Goal: Book appointment/travel/reservation

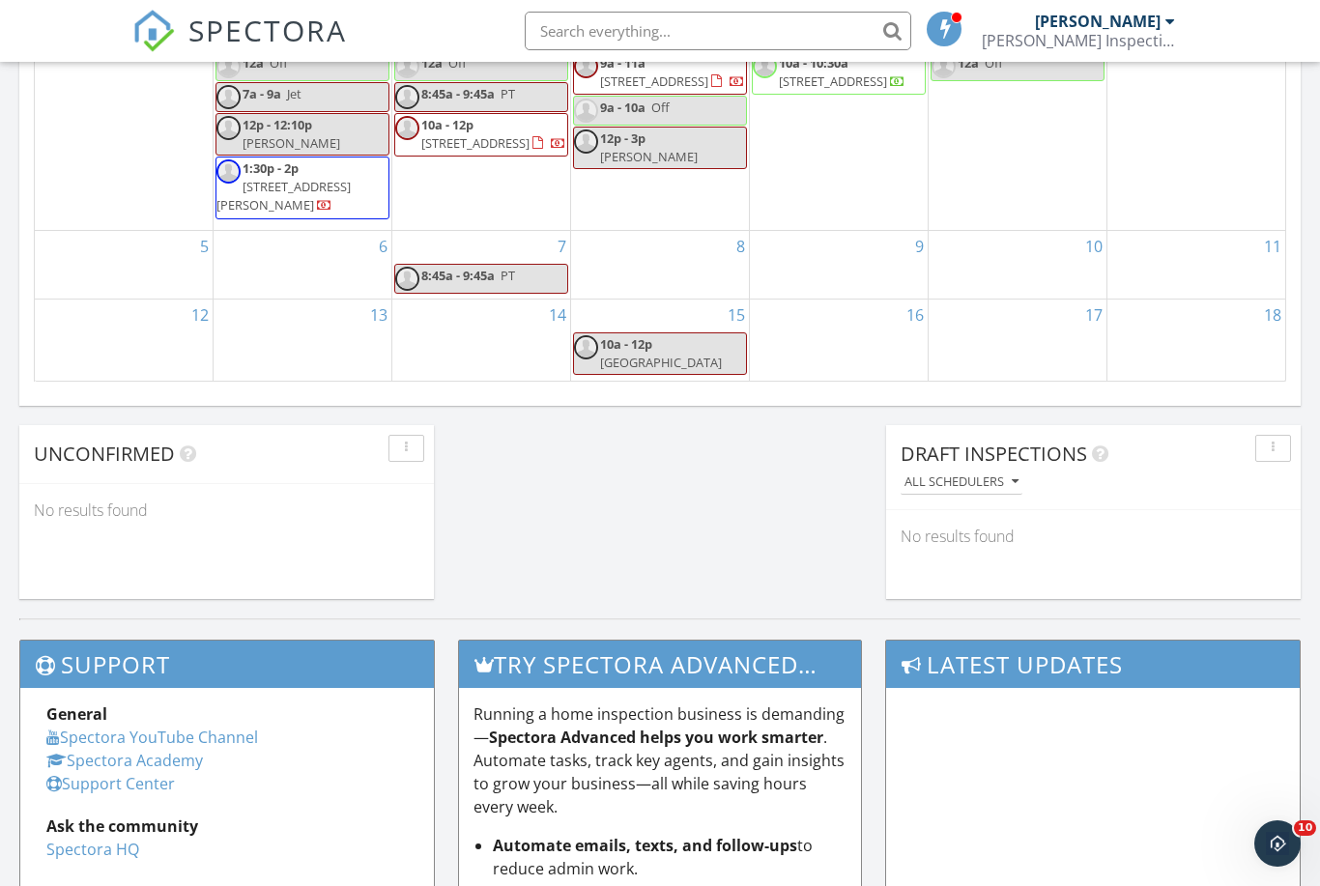
scroll to position [1760, 1321]
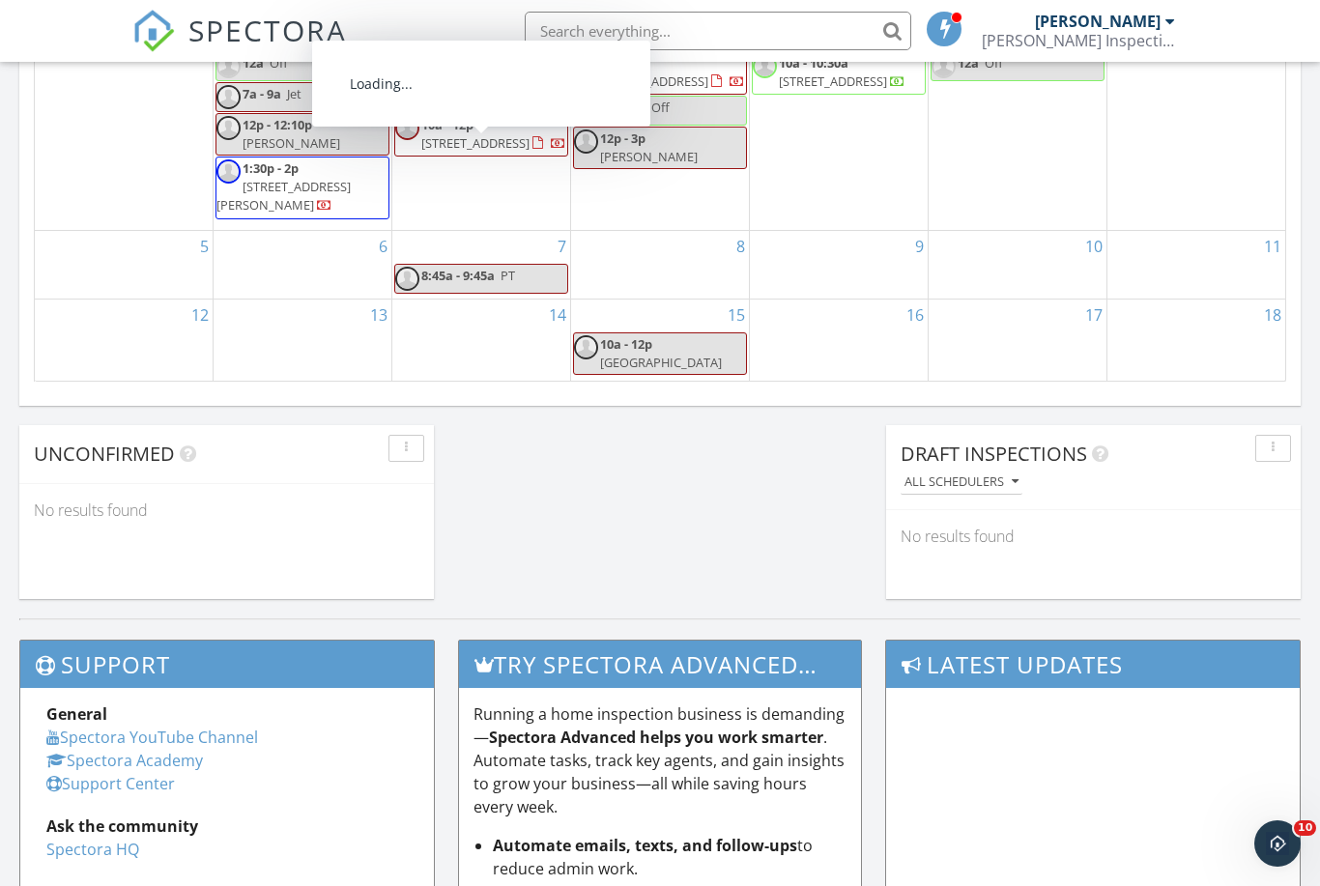
click at [233, 32] on span "SPECTORA" at bounding box center [267, 30] width 159 height 41
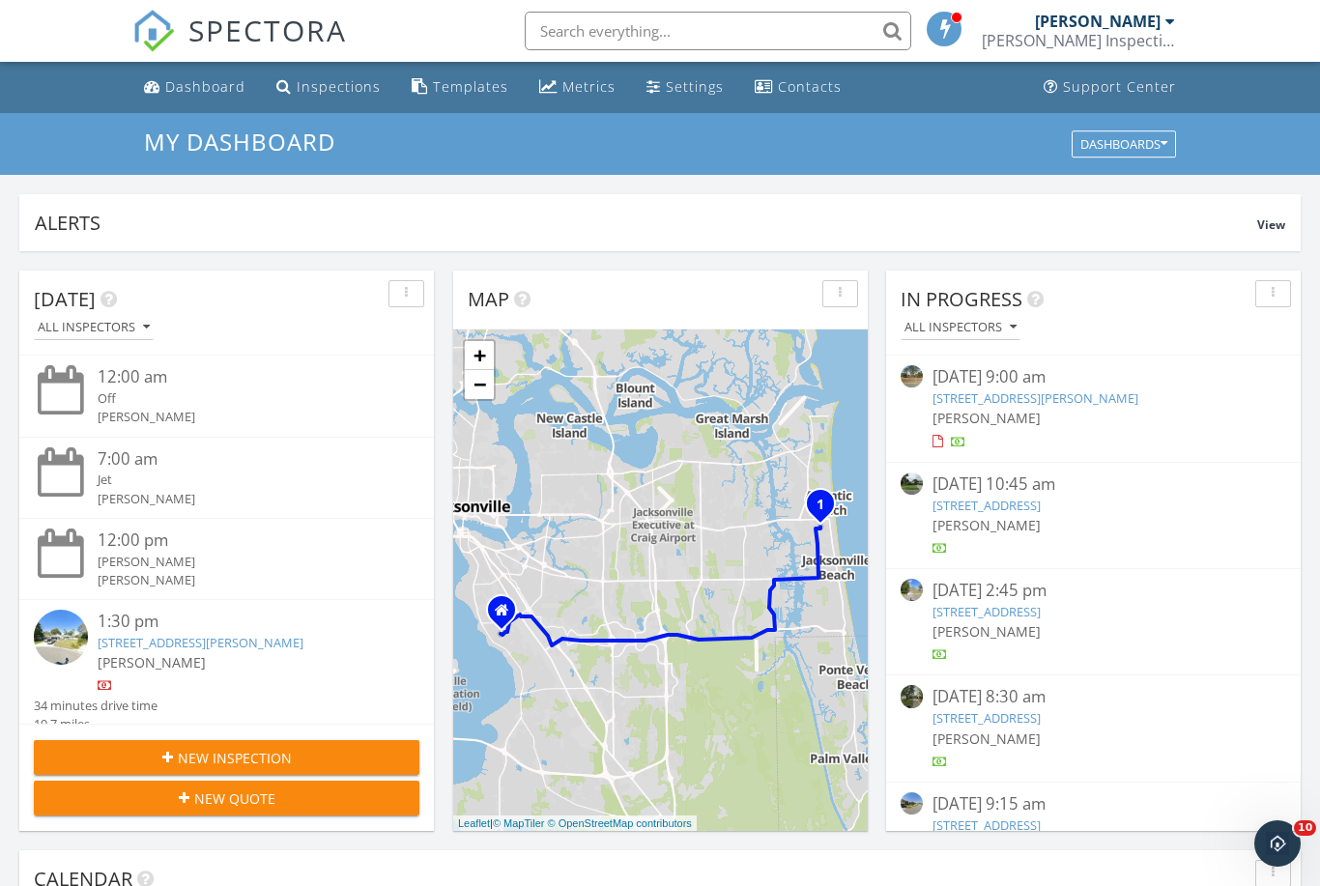
scroll to position [10, 10]
click at [314, 760] on div "New Inspection" at bounding box center [226, 758] width 355 height 20
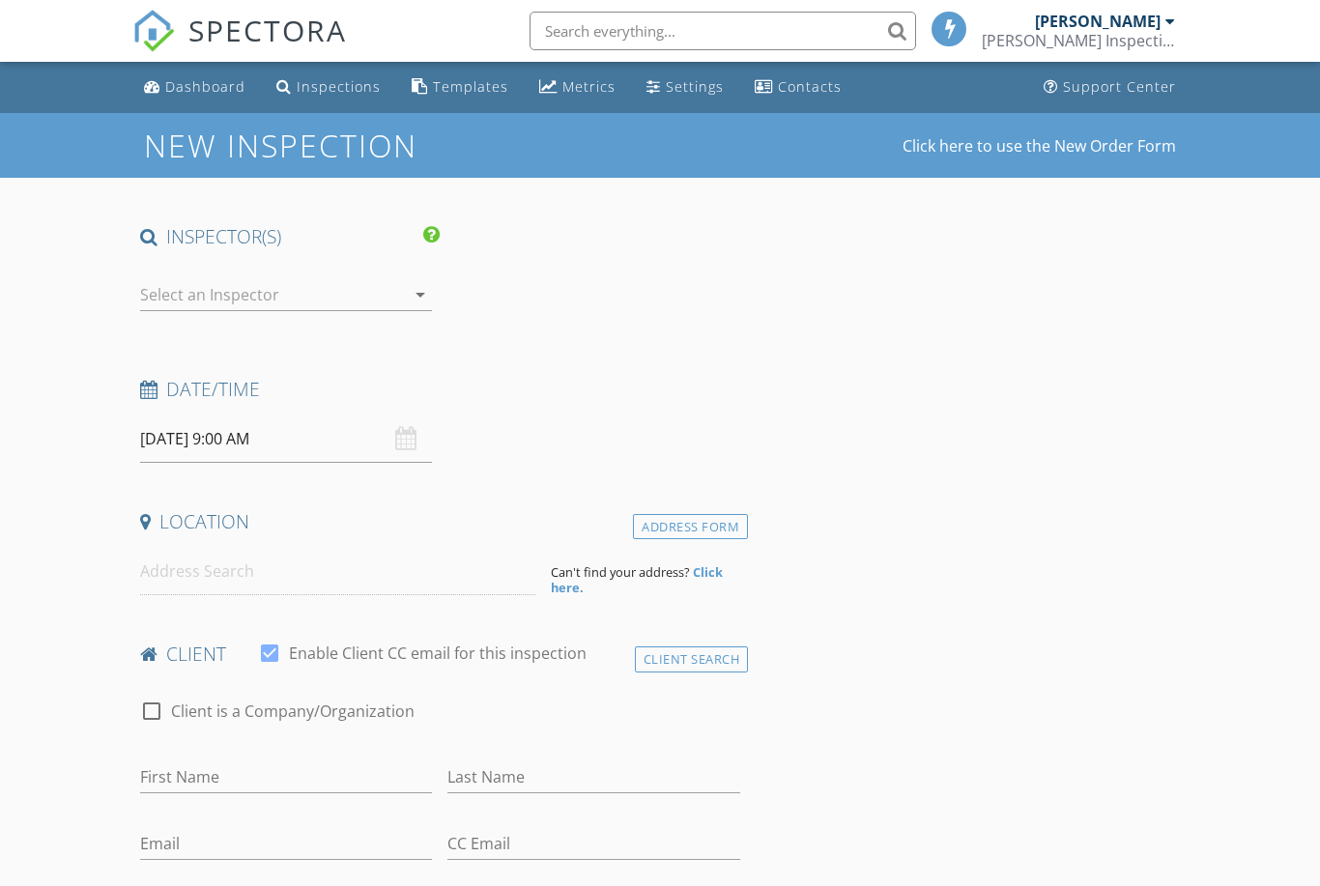
select select "8"
click at [365, 437] on input "09/30/2025 9:00 AM" at bounding box center [286, 439] width 293 height 47
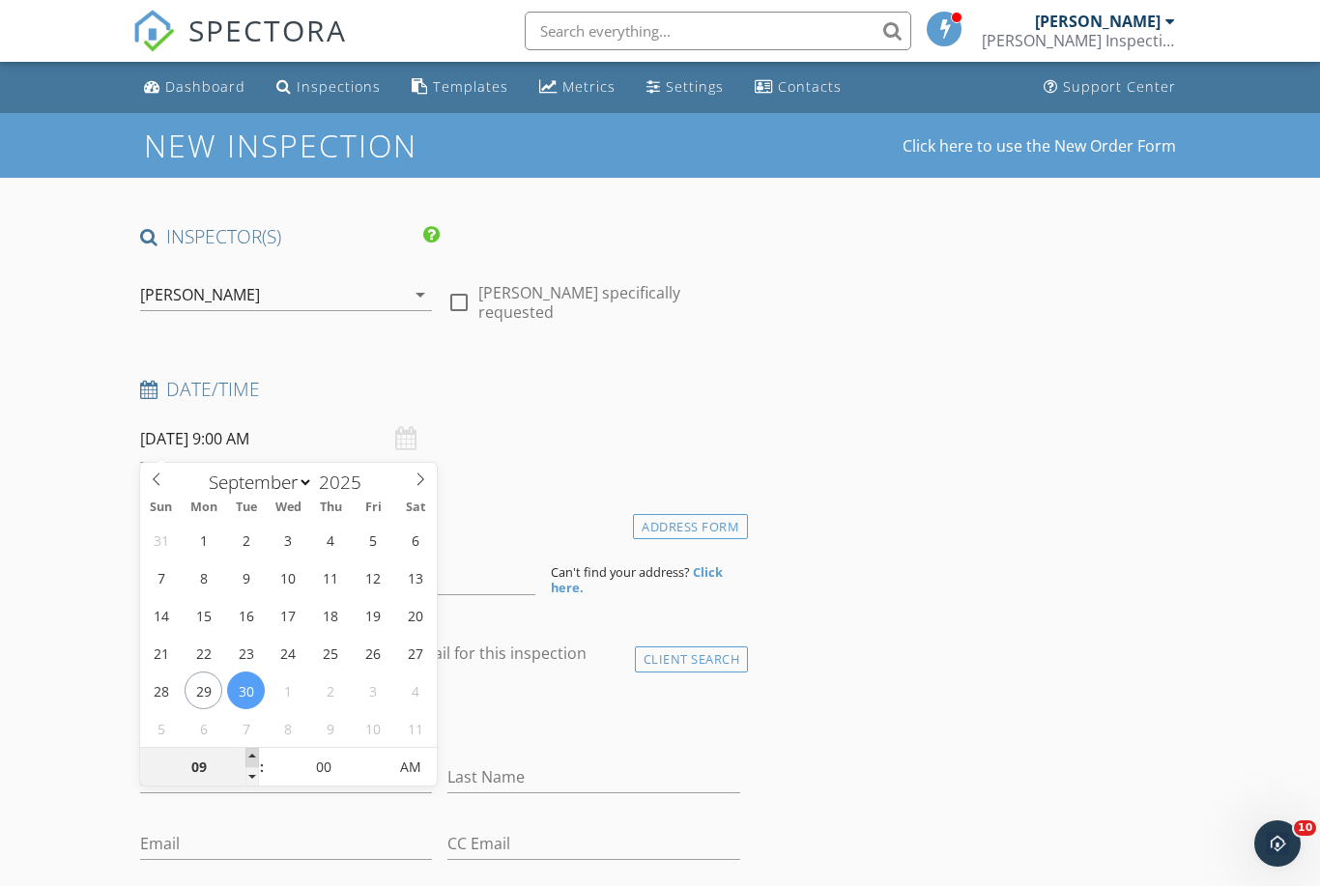
type input "09/30/2025 10:00 AM"
type input "10"
click at [255, 754] on span at bounding box center [252, 757] width 14 height 19
type input "09/30/2025 11:00 AM"
type input "11"
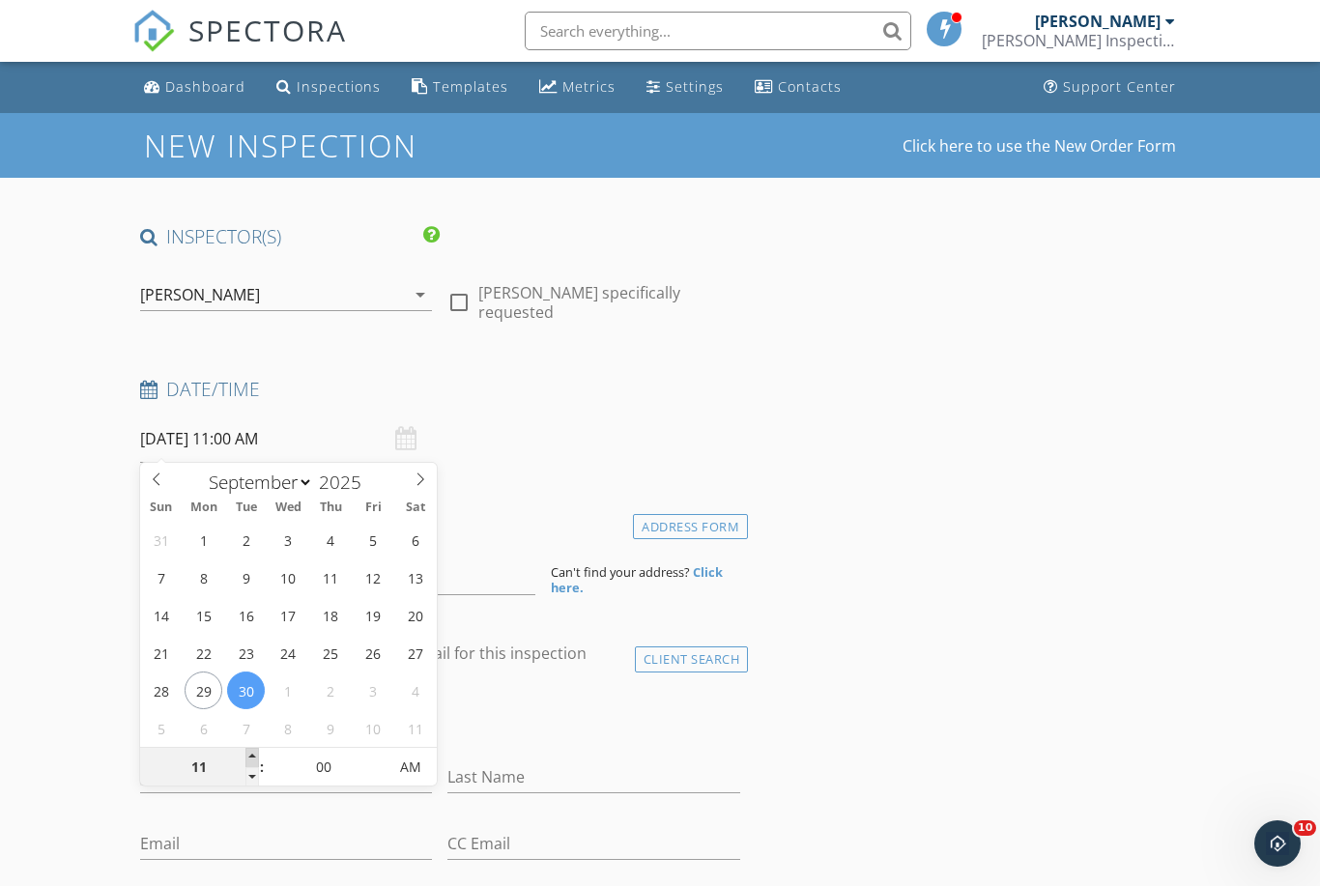
click at [255, 754] on span at bounding box center [252, 757] width 14 height 19
type input "09/30/2025 12:00 PM"
type input "12"
click at [255, 754] on span at bounding box center [252, 757] width 14 height 19
type input "09/30/2025 12:05 PM"
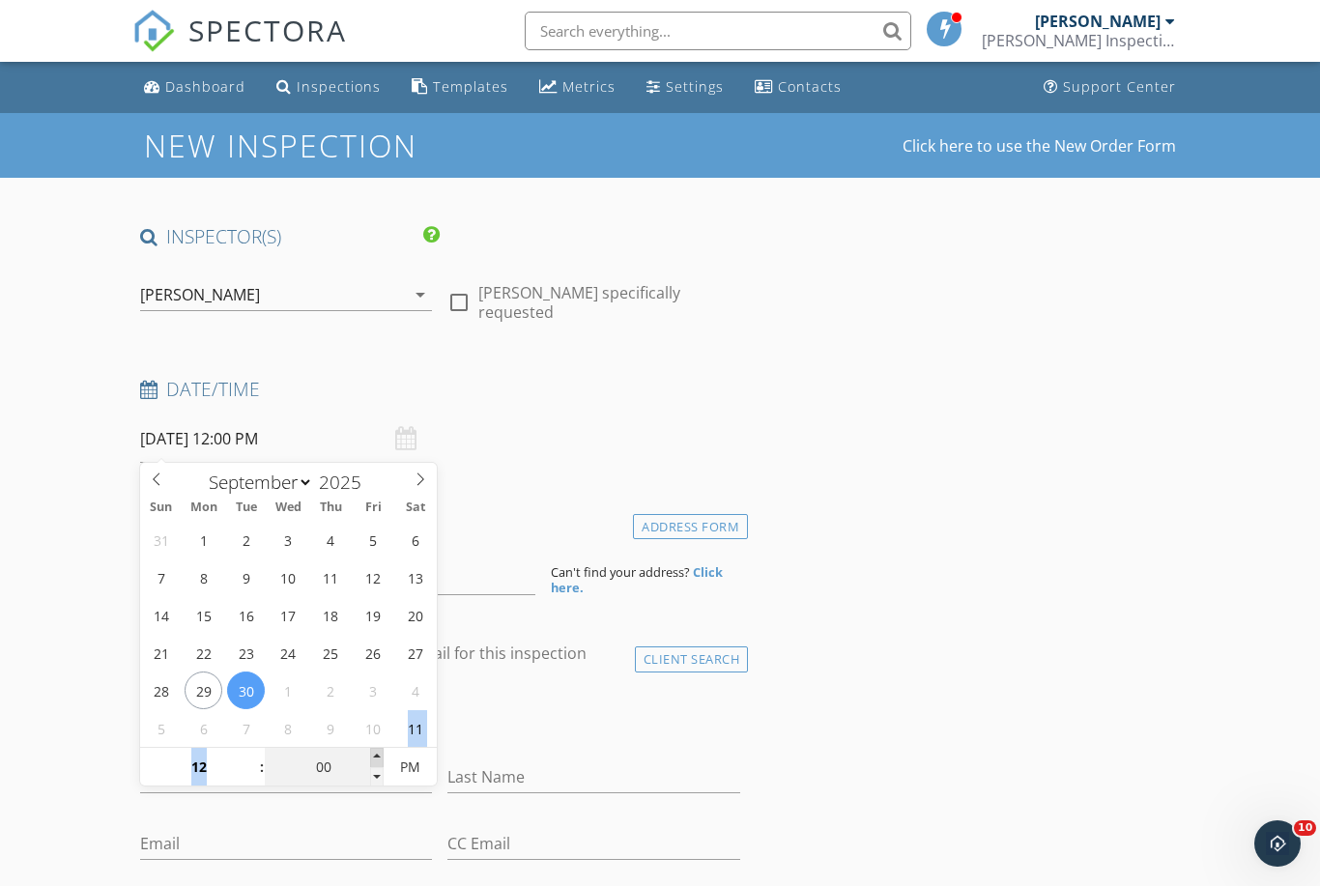
type input "05"
click at [371, 757] on span at bounding box center [377, 757] width 14 height 19
type input "09/30/2025 12:10 PM"
type input "10"
click at [371, 757] on span at bounding box center [377, 757] width 14 height 19
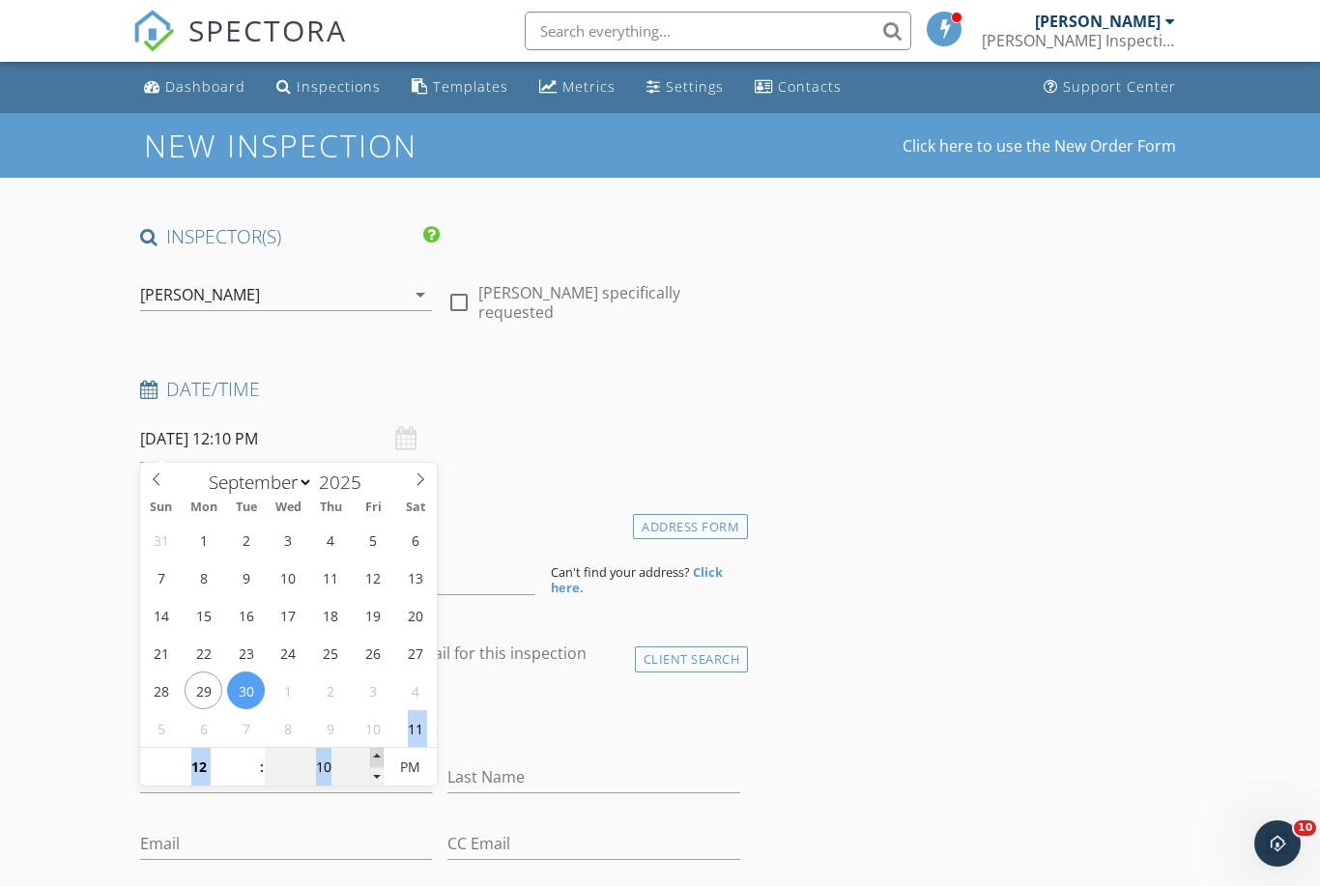
type input "09/30/2025 12:15 PM"
type input "15"
click at [371, 757] on span at bounding box center [377, 757] width 14 height 19
type input "09/30/2025 12:20 PM"
type input "20"
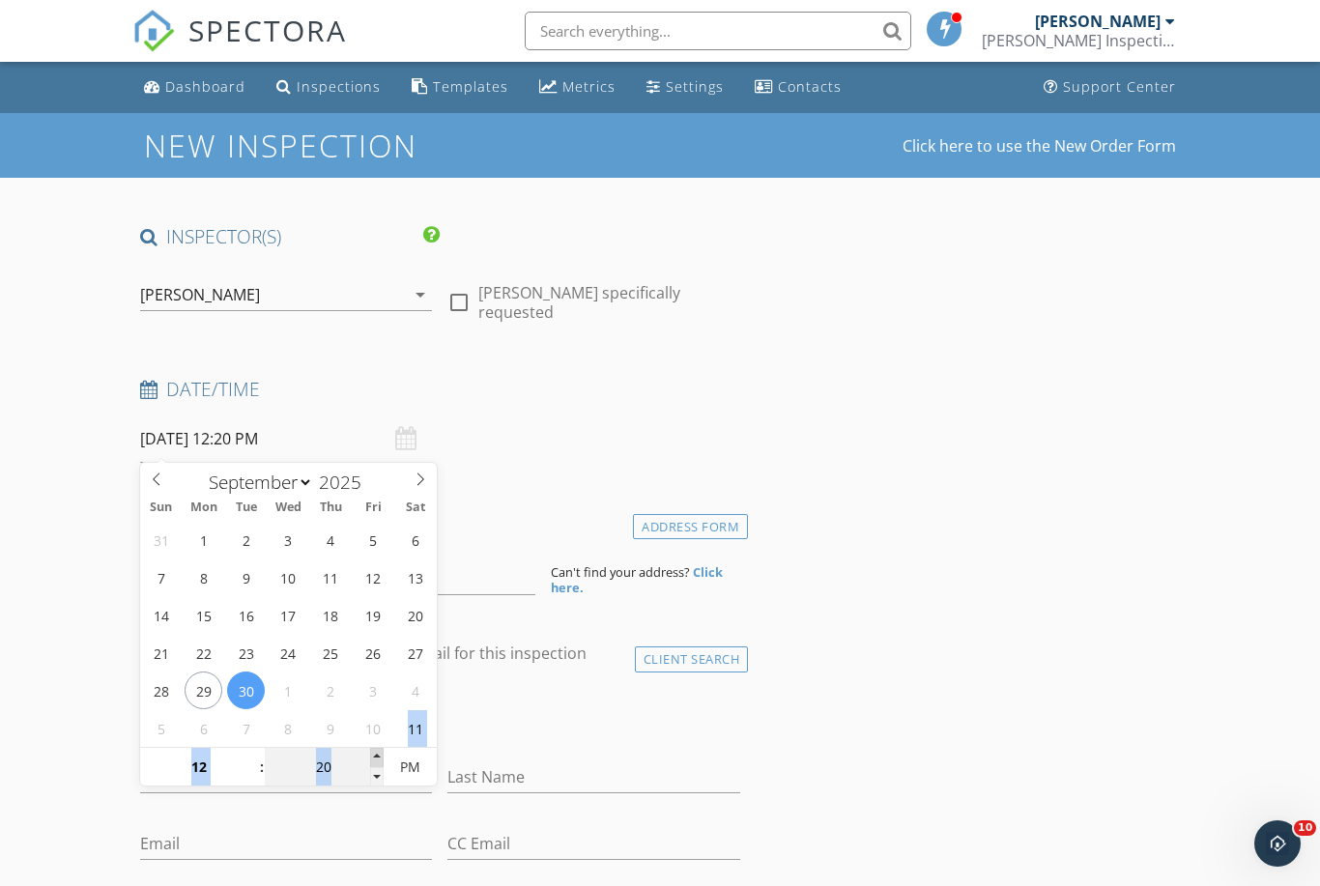
click at [371, 757] on span at bounding box center [377, 757] width 14 height 19
type input "09/30/2025 12:25 PM"
type input "25"
click at [371, 757] on span at bounding box center [377, 757] width 14 height 19
type input "09/30/2025 12:30 PM"
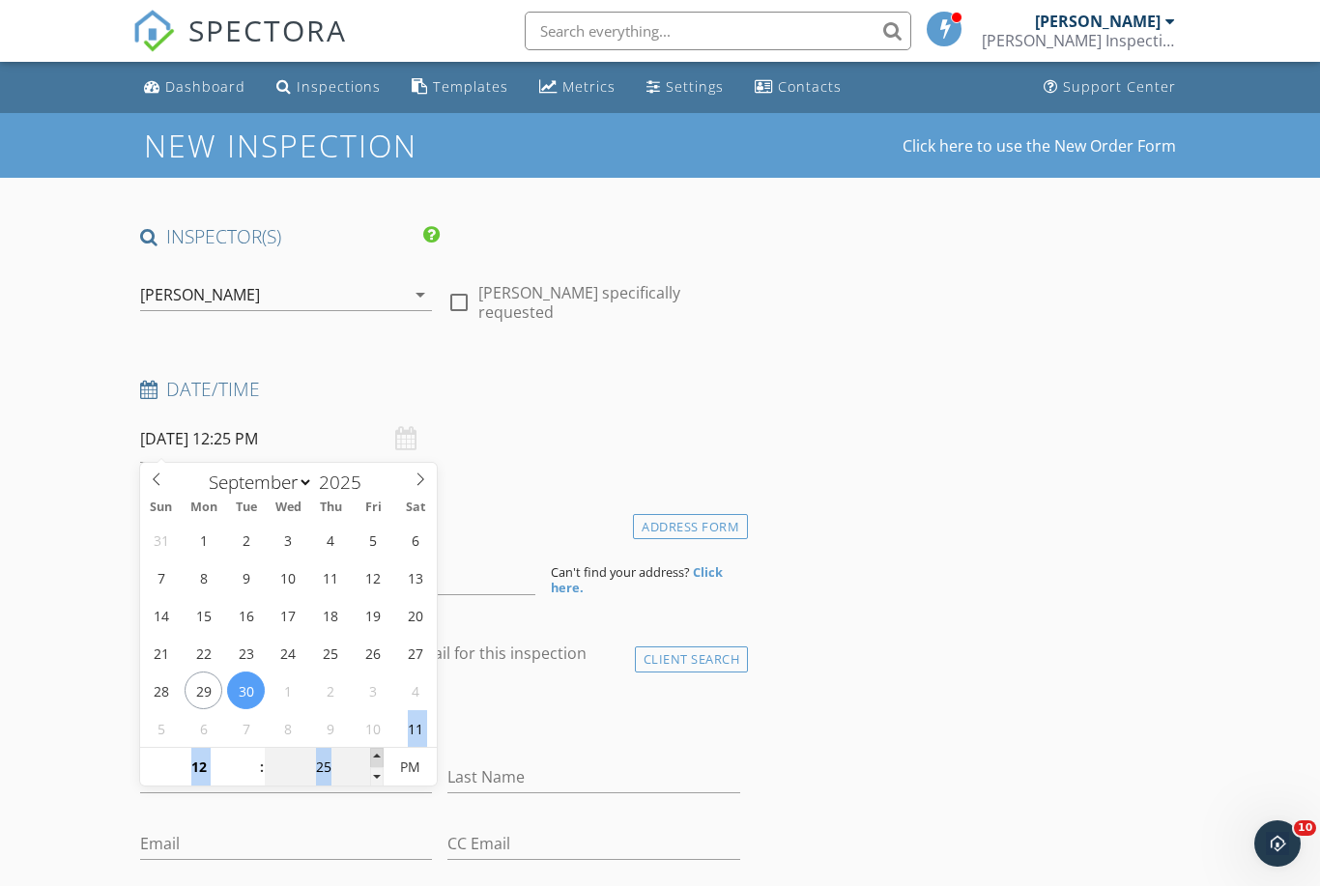
type input "30"
click at [371, 757] on span at bounding box center [377, 757] width 14 height 19
click at [539, 707] on div "check_box_outline_blank Client is a Company/Organization" at bounding box center [440, 721] width 600 height 50
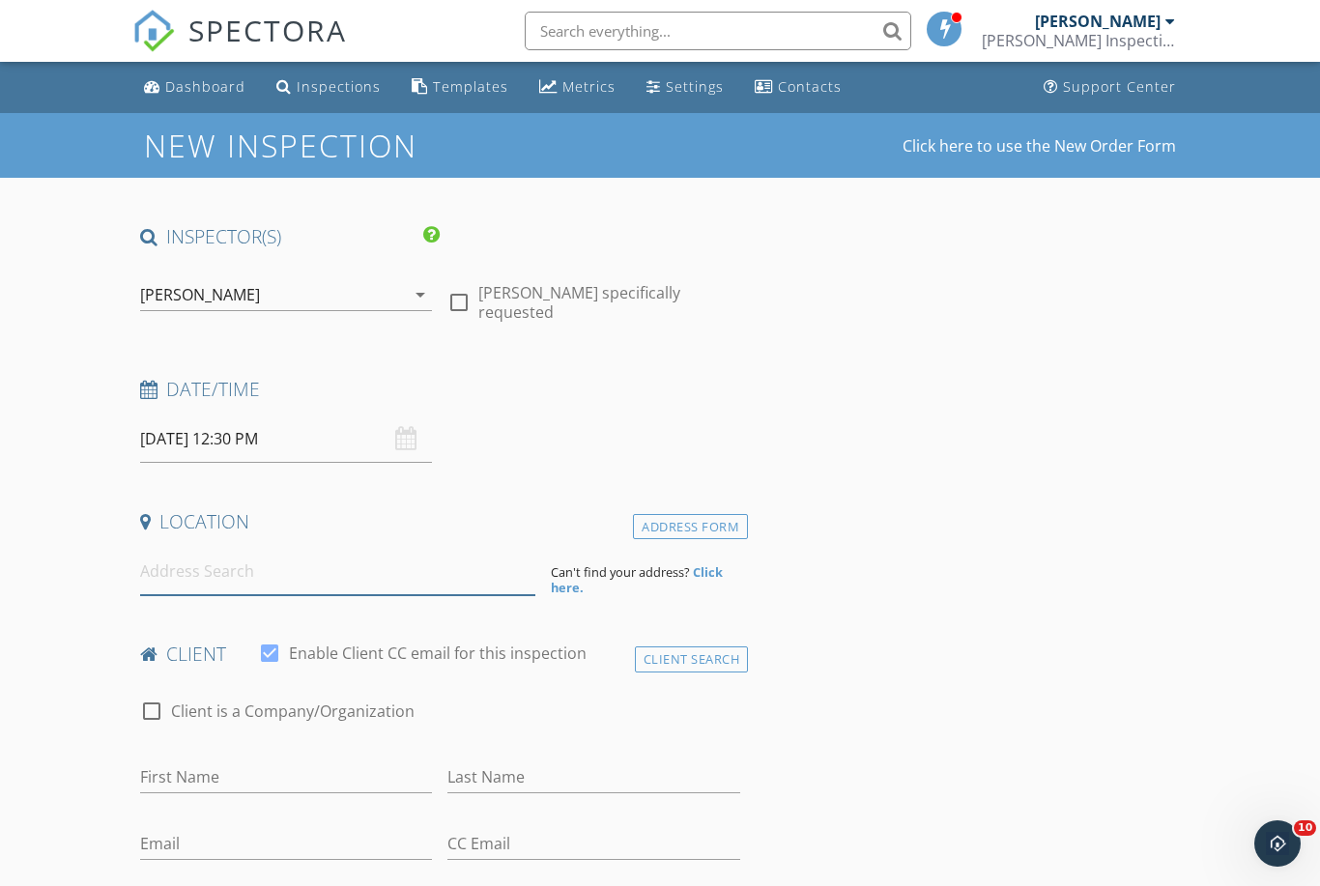
click at [502, 567] on input at bounding box center [337, 571] width 395 height 47
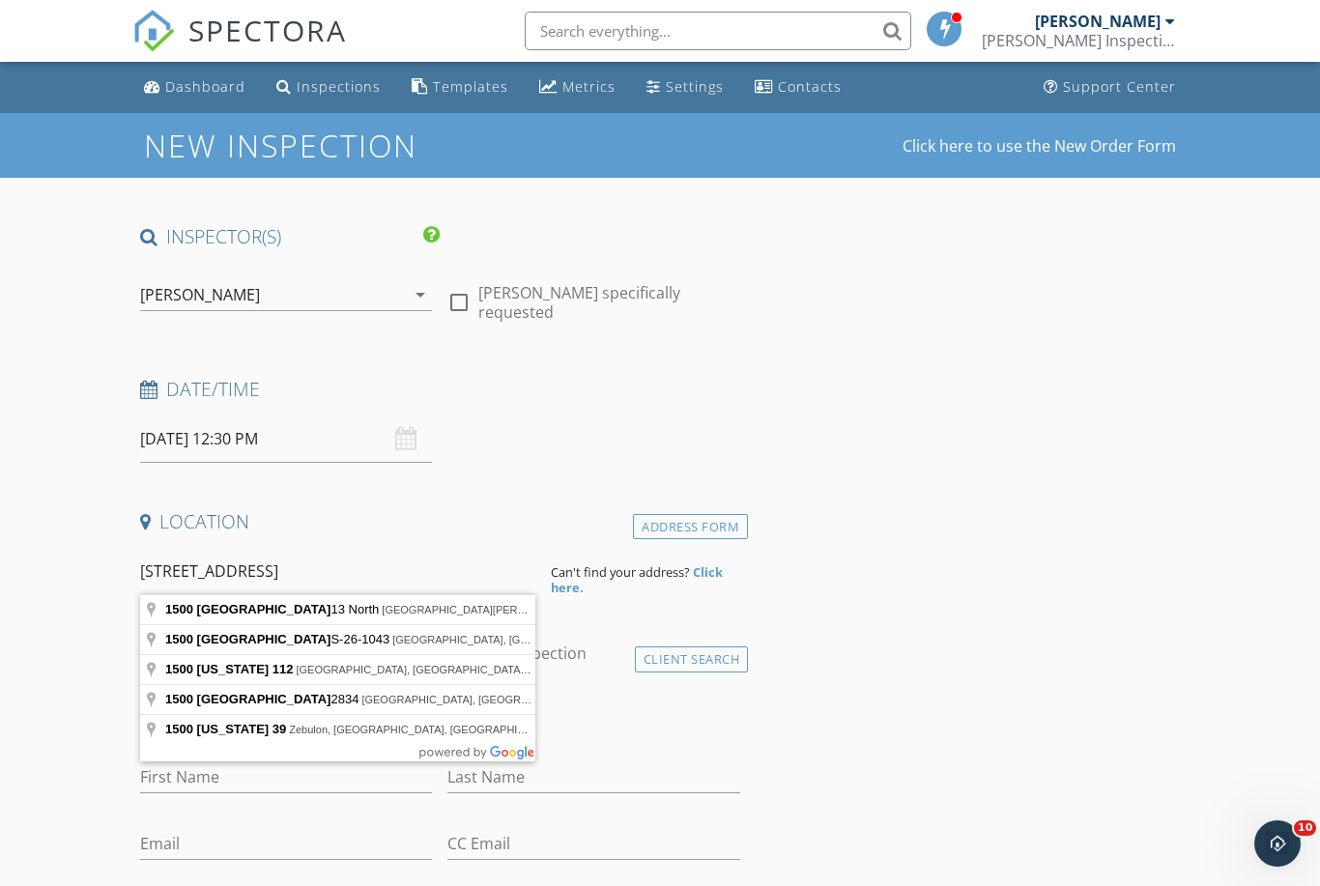
type input "1500 State Road 13 North, Saint Johns, FL, USA"
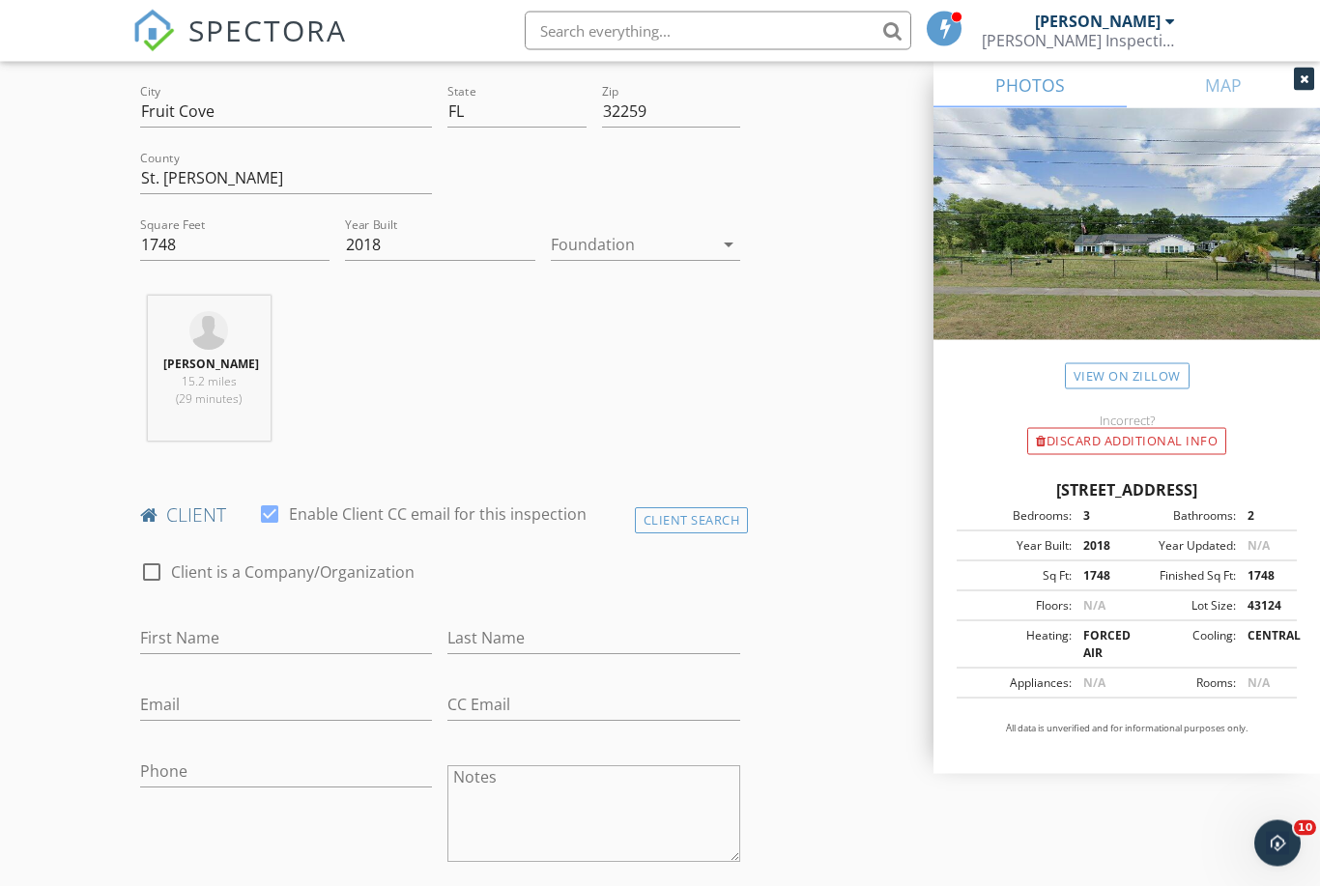
scroll to position [682, 0]
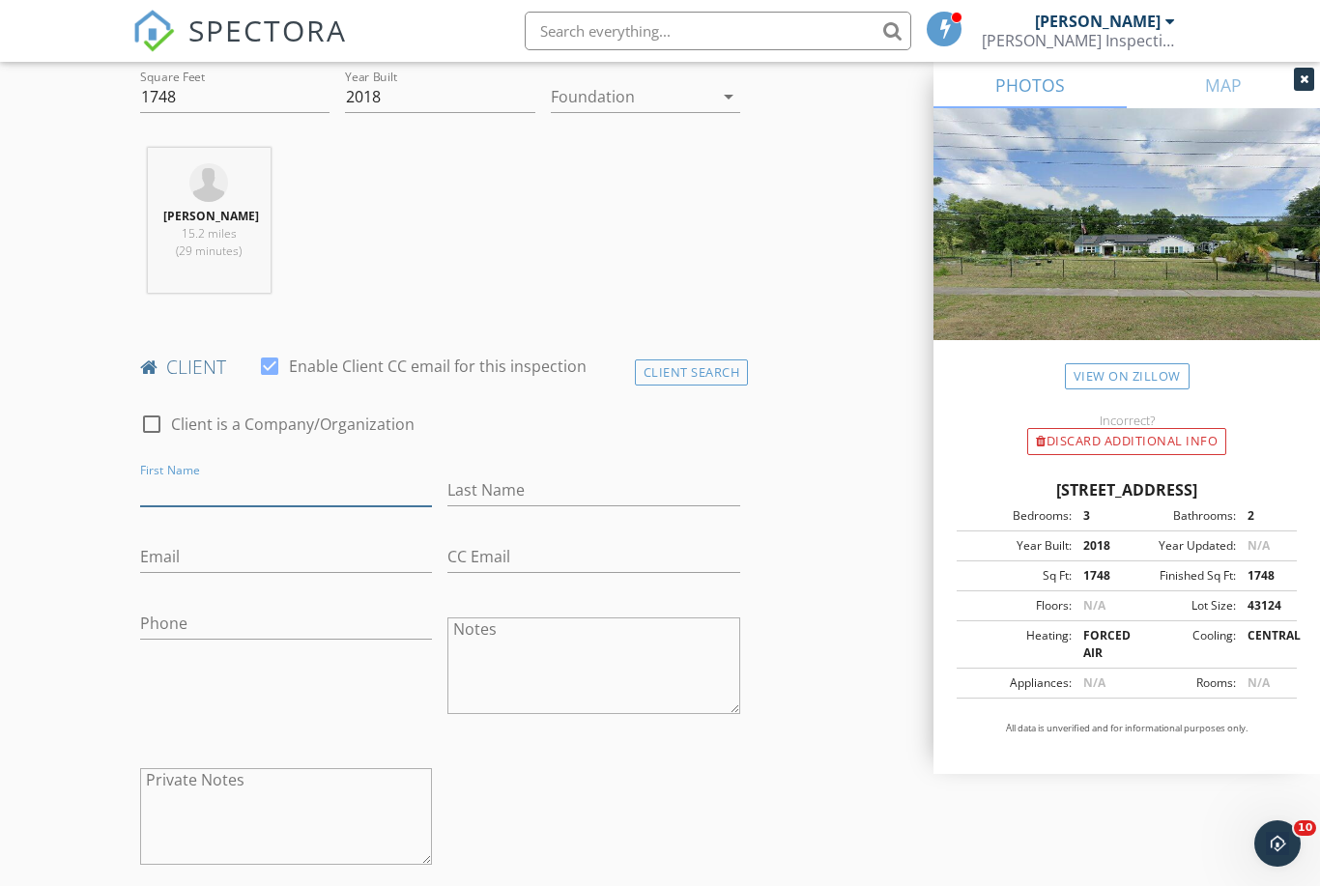
click at [302, 480] on input "First Name" at bounding box center [286, 491] width 293 height 32
type input "Hannah"
type input "Sanders"
paste input "Sandersh513@gmail.com"
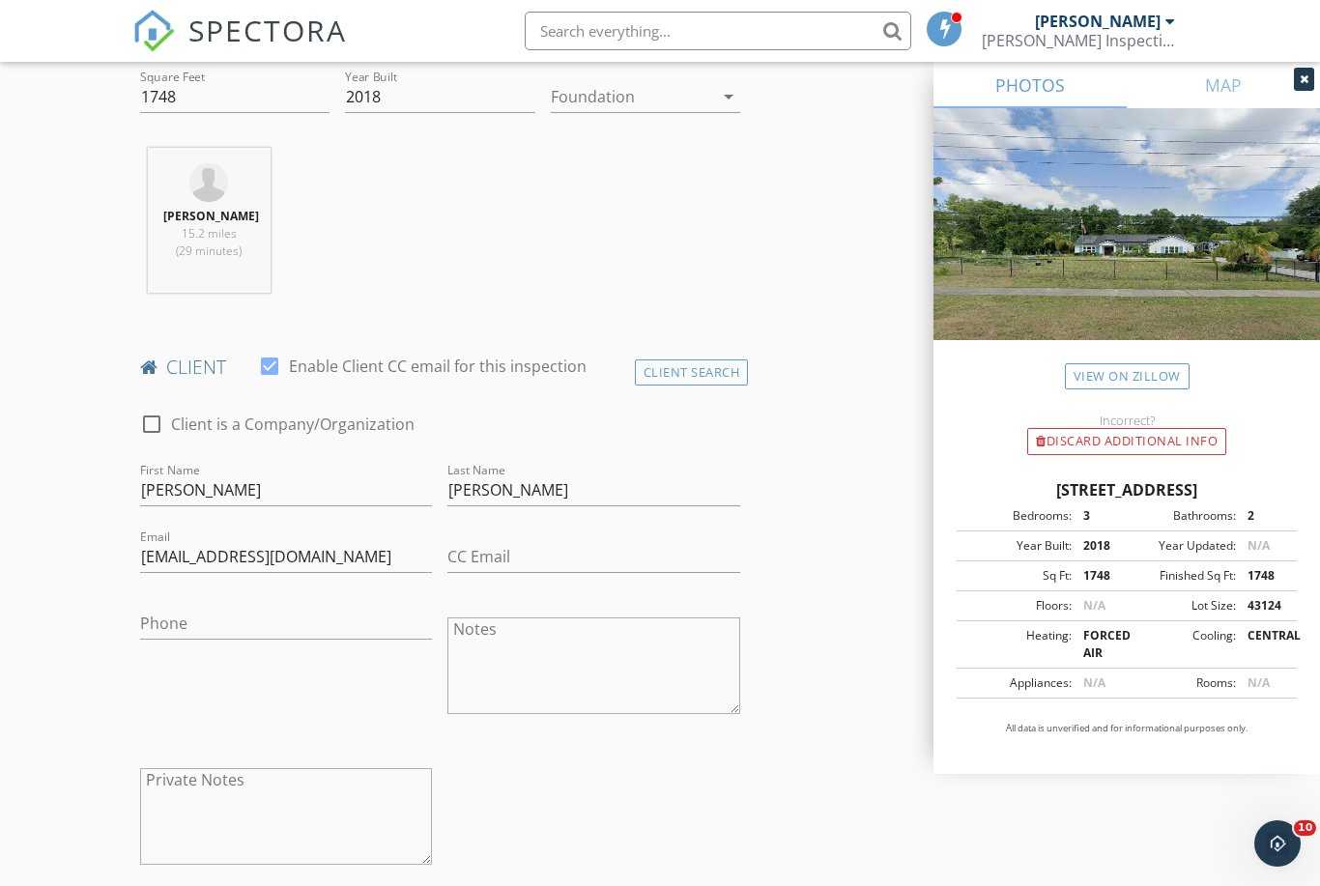
scroll to position [749, 0]
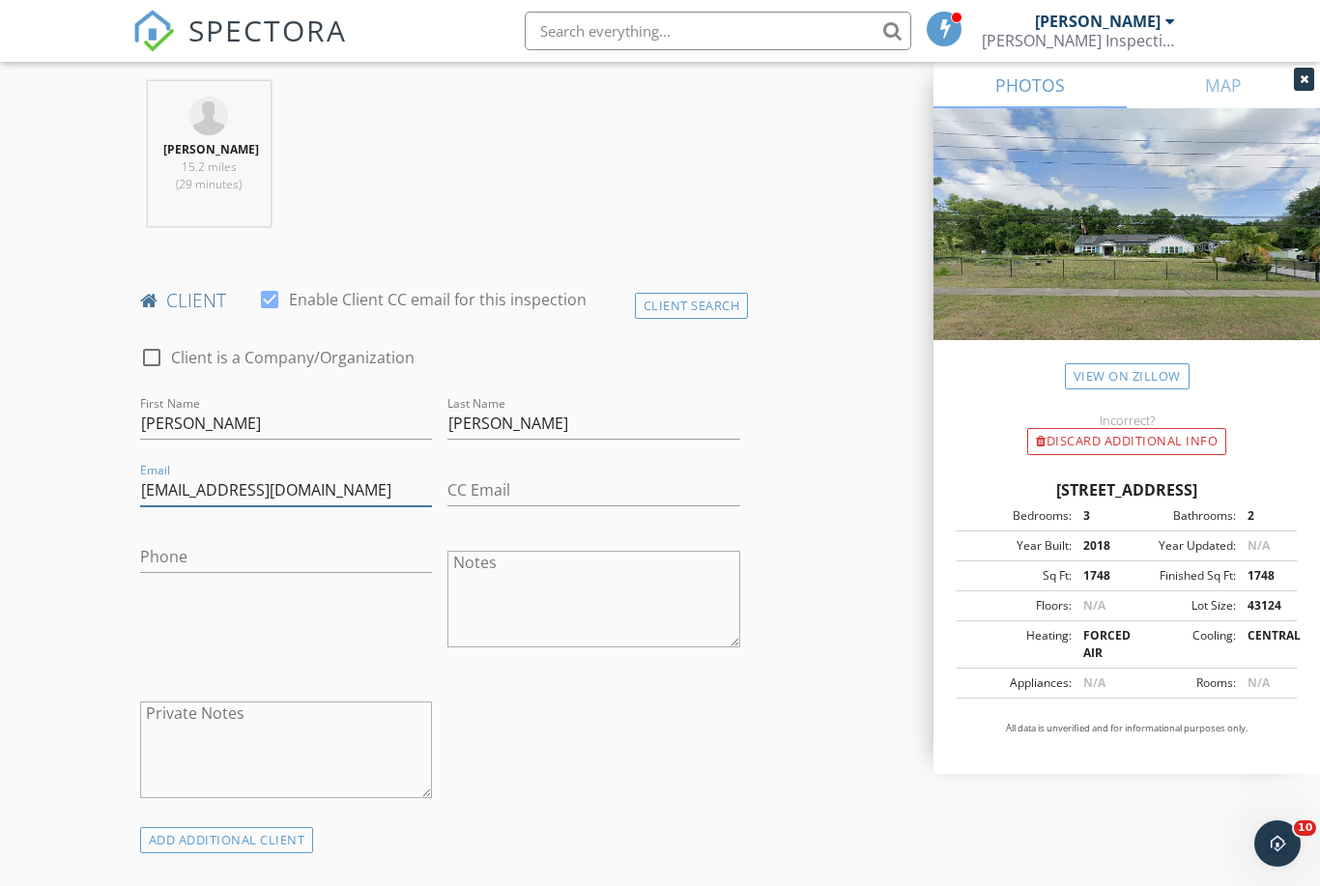
type input "Sandersh513@gmail.com"
click at [232, 564] on input "Phone" at bounding box center [286, 557] width 293 height 32
paste input "904-728-7322"
type input "904-728-7322"
click at [706, 767] on div "check_box_outline_blank Client is a Company/Organization First Name Hannah Last…" at bounding box center [440, 577] width 616 height 501
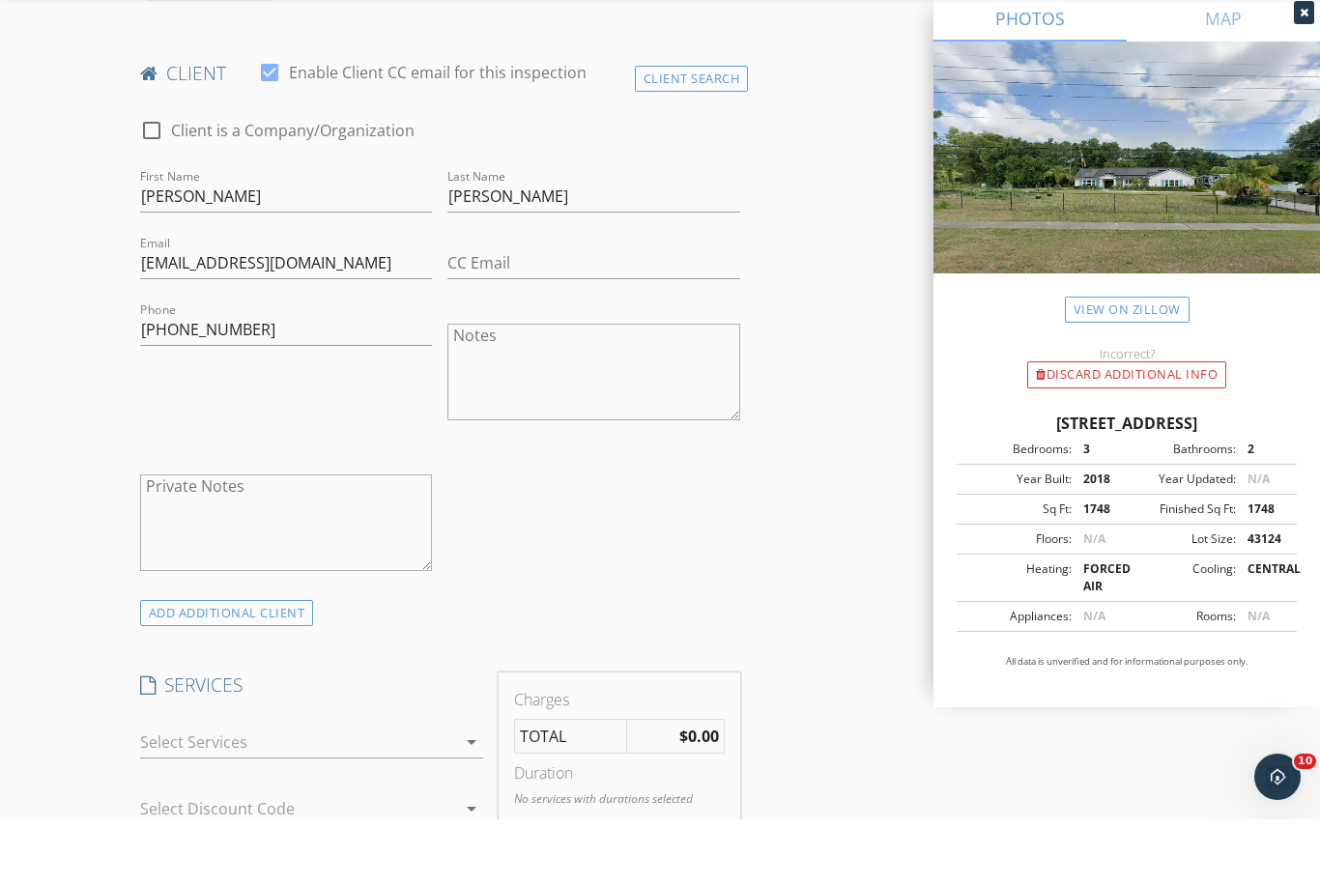
scroll to position [1257, 0]
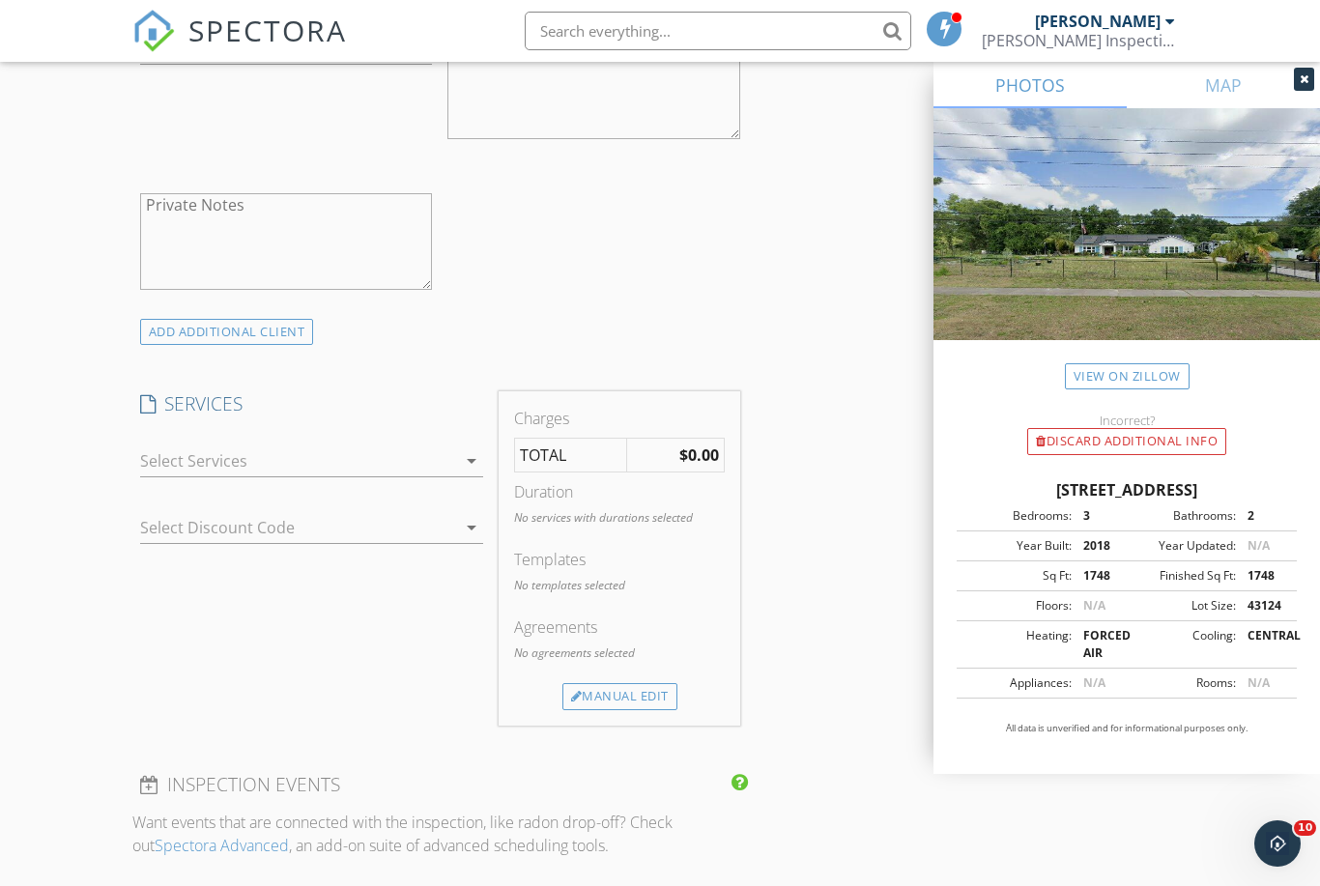
click at [254, 446] on div at bounding box center [298, 461] width 317 height 31
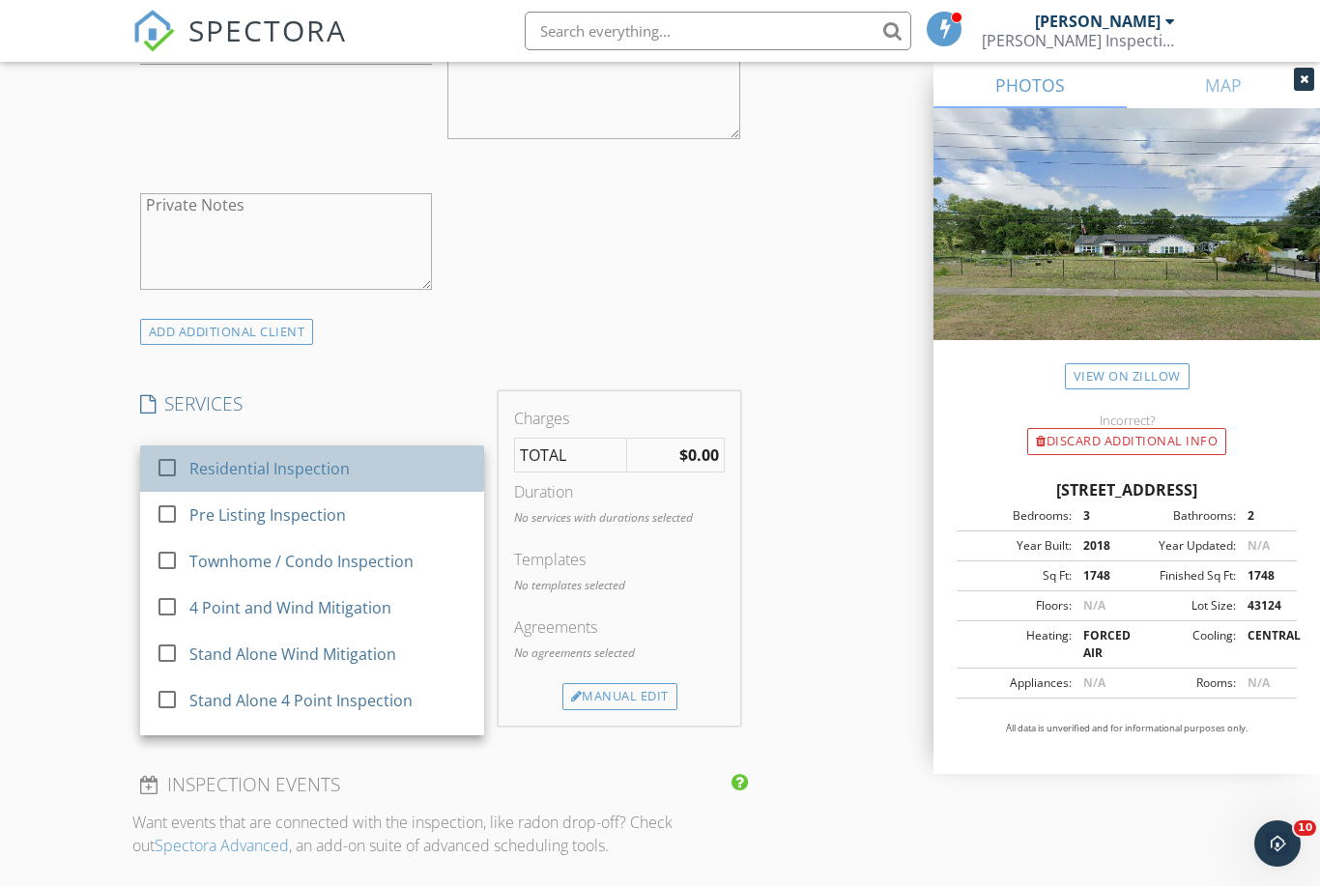
click at [244, 472] on div "Residential Inspection" at bounding box center [269, 468] width 160 height 23
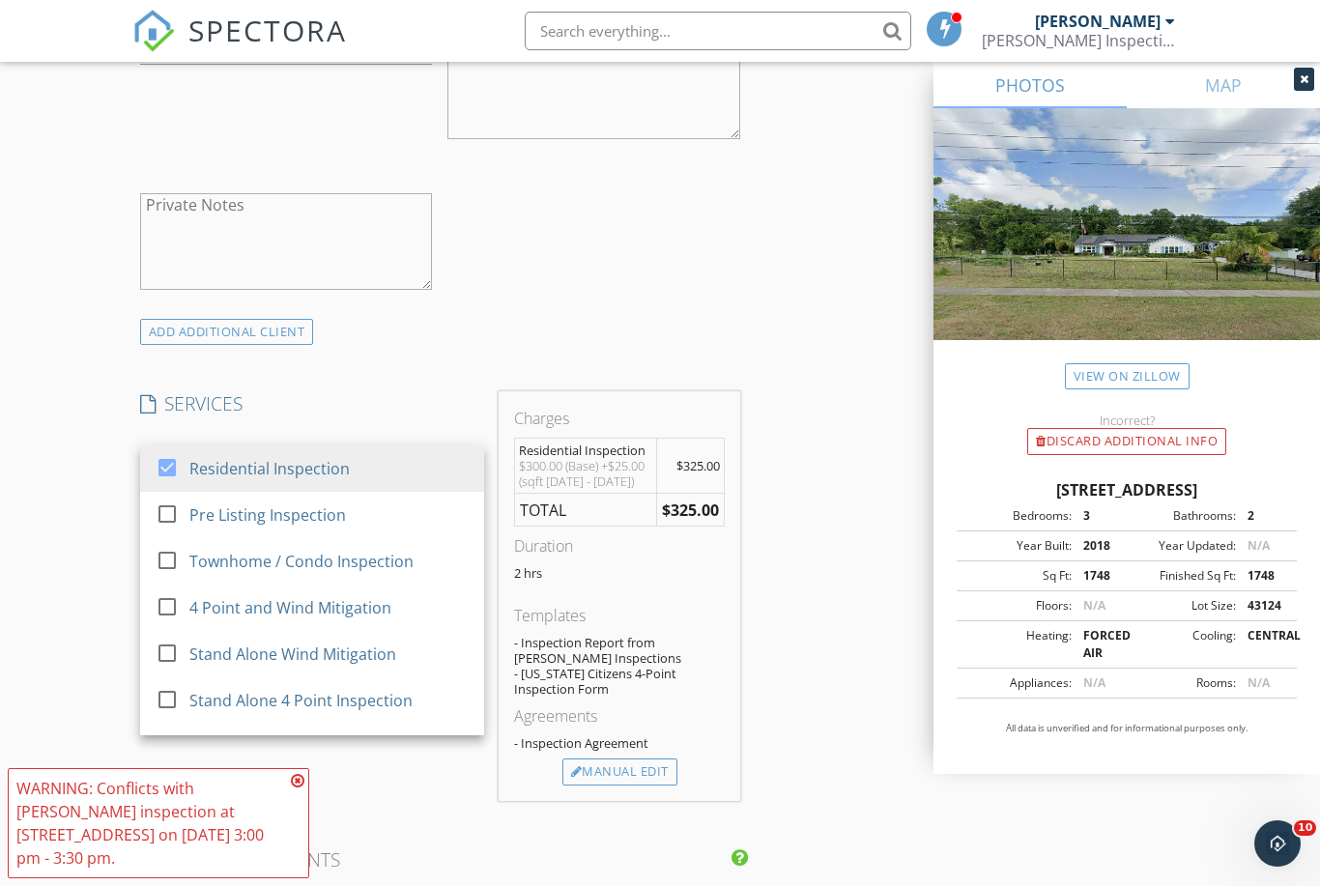
click at [88, 487] on div "New Inspection Click here to use the New Order Form INSPECTOR(S) check_box Jaso…" at bounding box center [660, 557] width 1320 height 3402
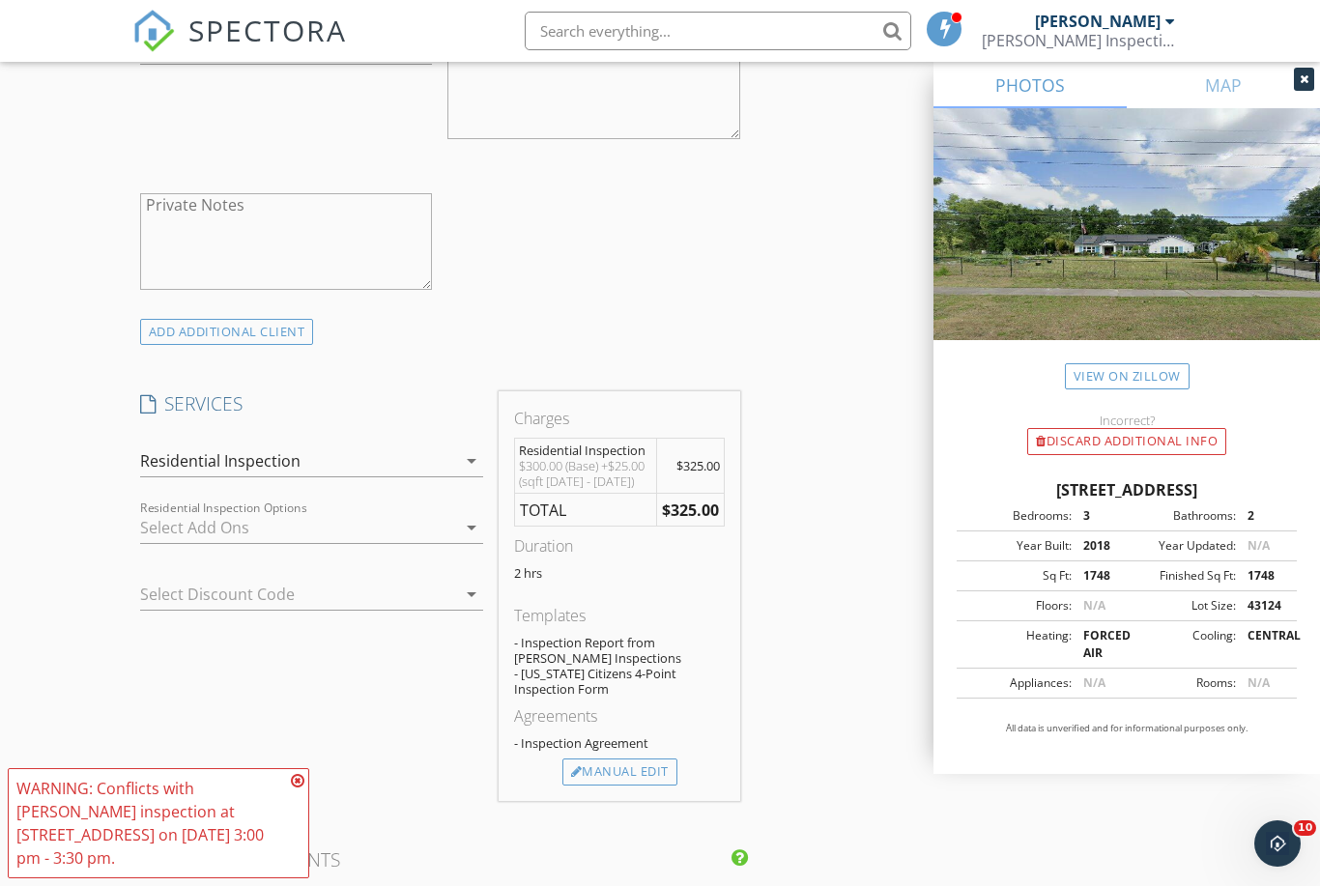
click at [212, 520] on div at bounding box center [298, 527] width 317 height 31
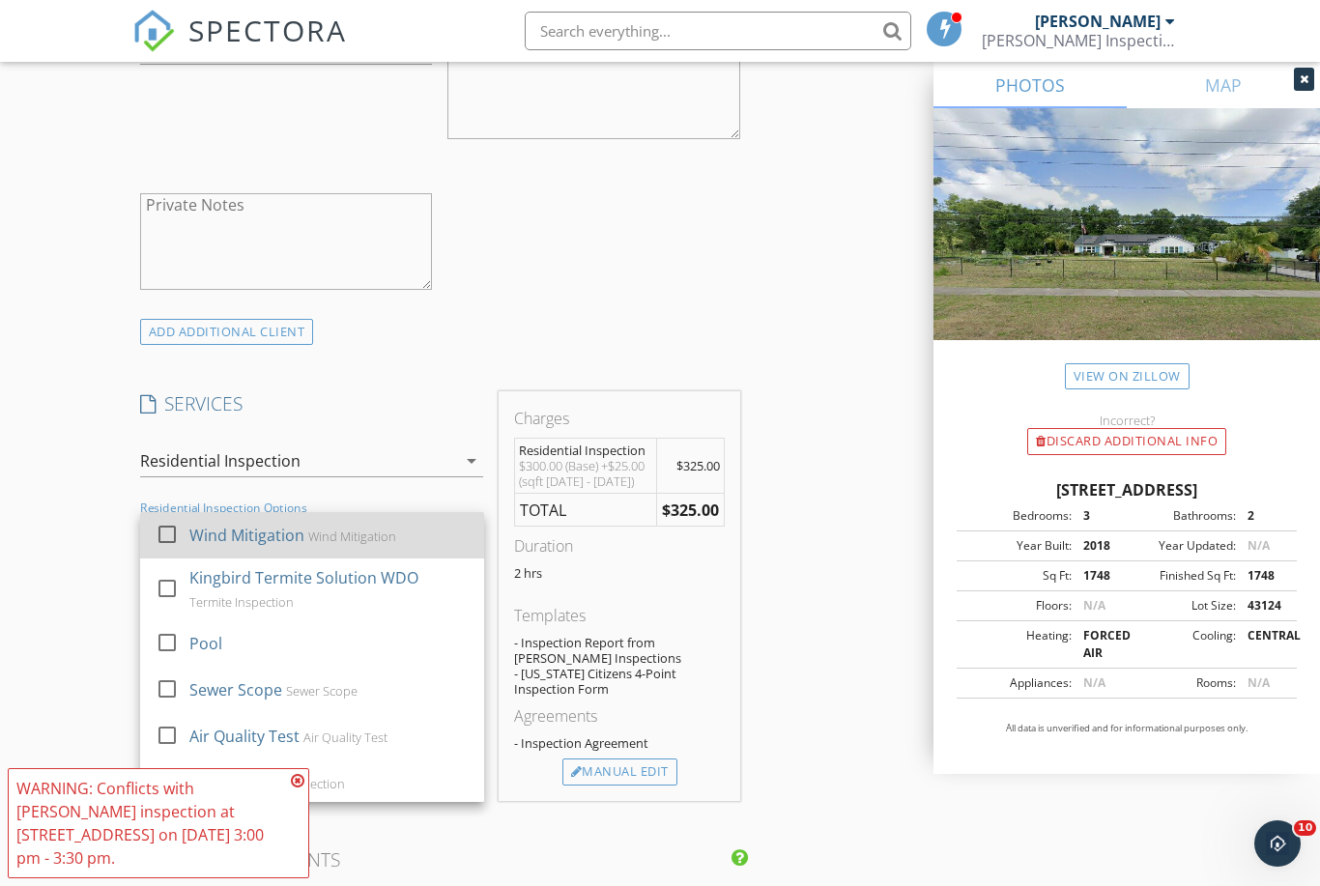
click at [212, 528] on div "Wind Mitigation" at bounding box center [246, 535] width 115 height 23
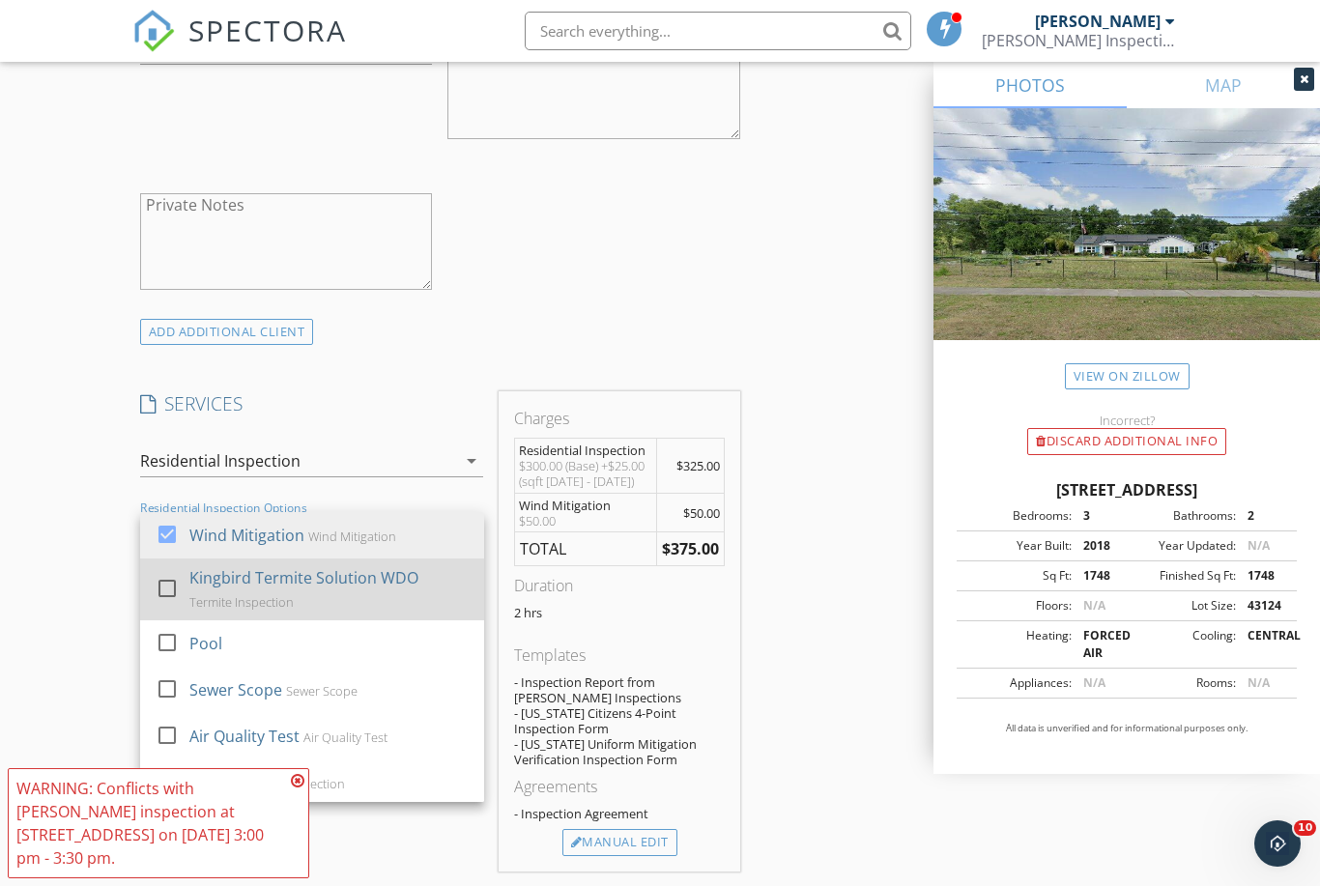
click at [203, 575] on div "Kingbird Termite Solution WDO" at bounding box center [303, 577] width 229 height 23
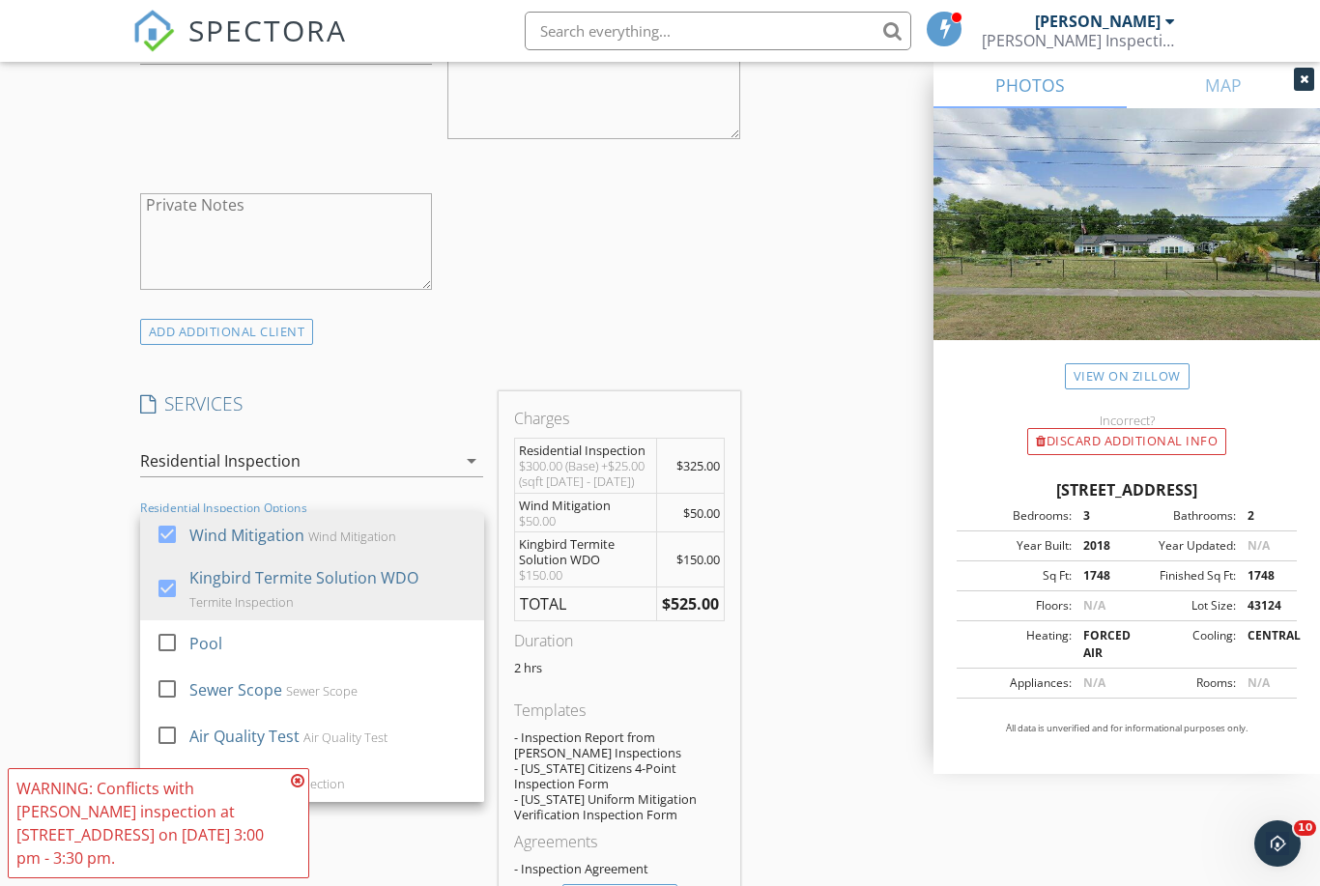
click at [855, 581] on div "INSPECTOR(S) check_box Jason Kelly PRIMARY check_box_outline_blank Jere Pitman …" at bounding box center [660, 651] width 1056 height 3369
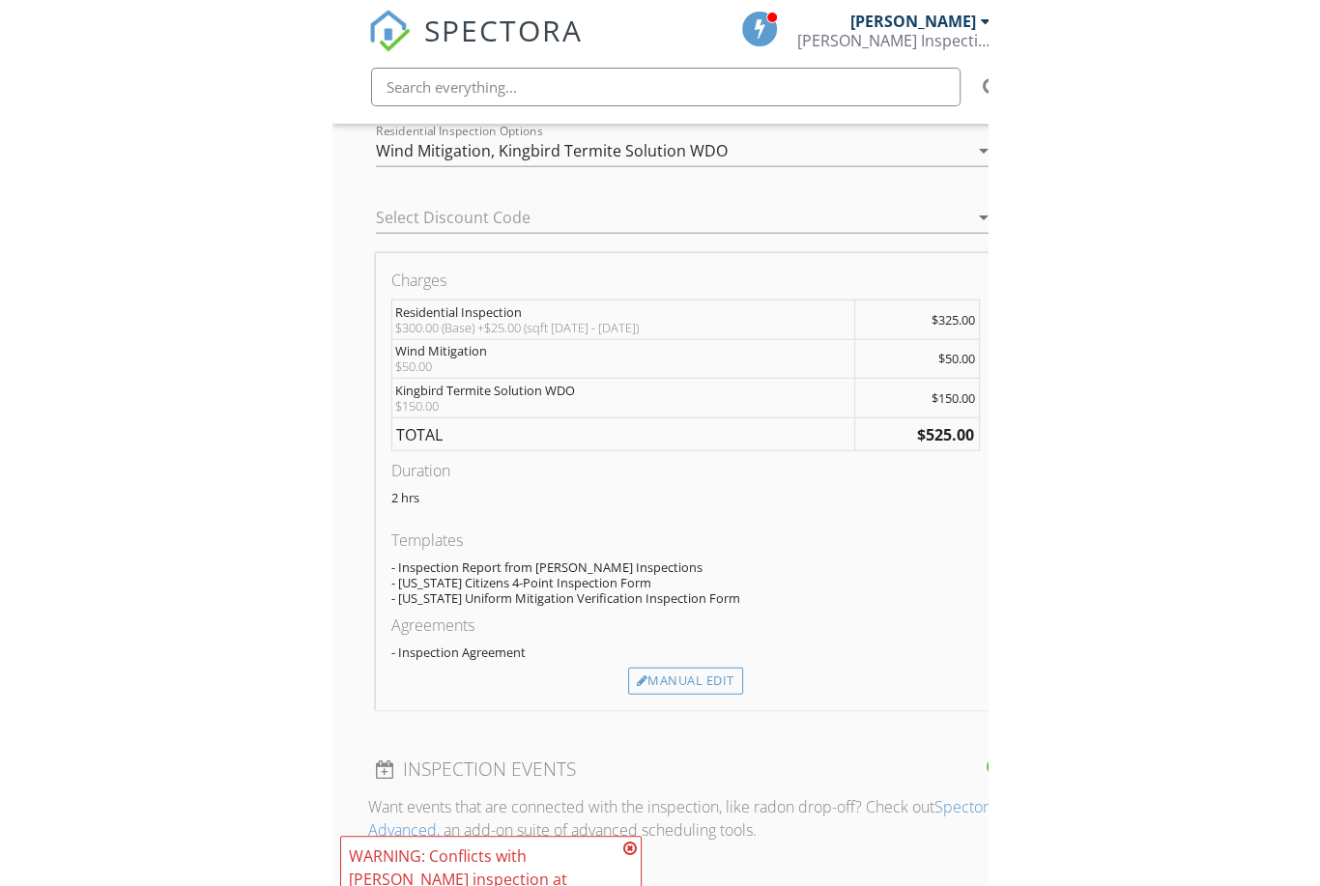
scroll to position [1625, 0]
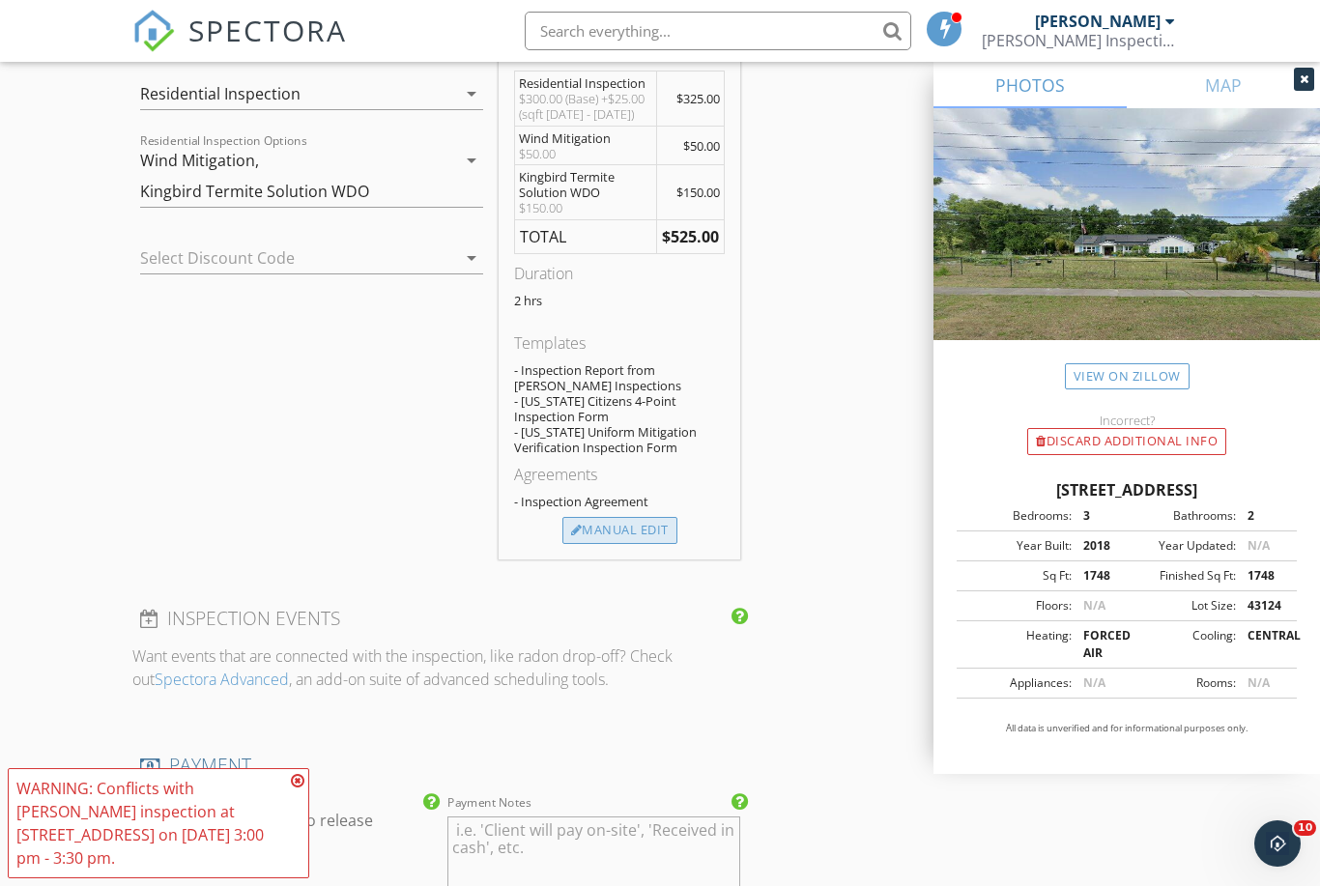
click at [618, 520] on div "Manual Edit" at bounding box center [619, 530] width 115 height 27
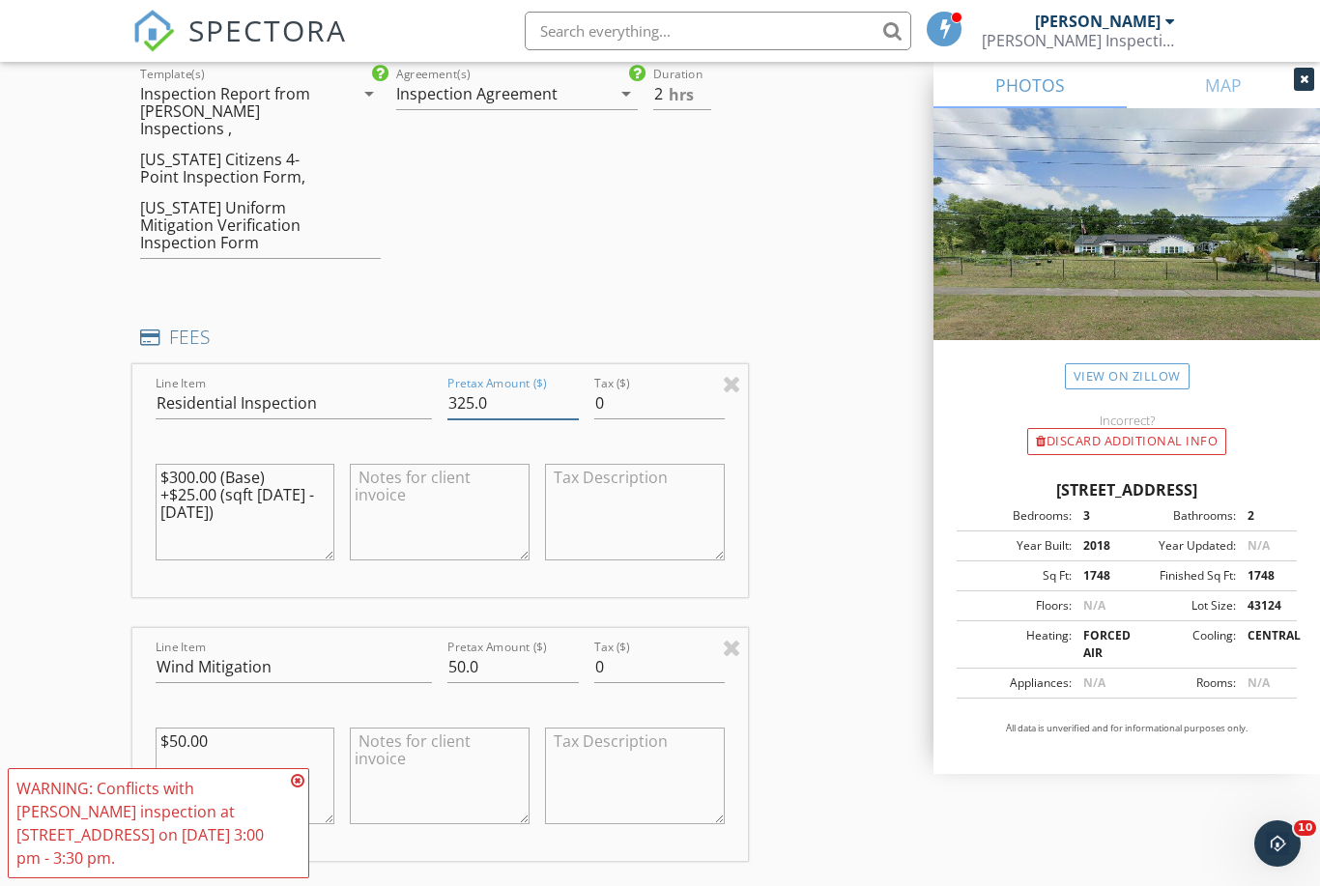
click at [466, 388] on input "325.0" at bounding box center [512, 404] width 130 height 32
type input "350.0"
click at [809, 515] on div "INSPECTOR(S) check_box Jason Kelly PRIMARY check_box_outline_blank Jere Pitman …" at bounding box center [660, 628] width 1056 height 4056
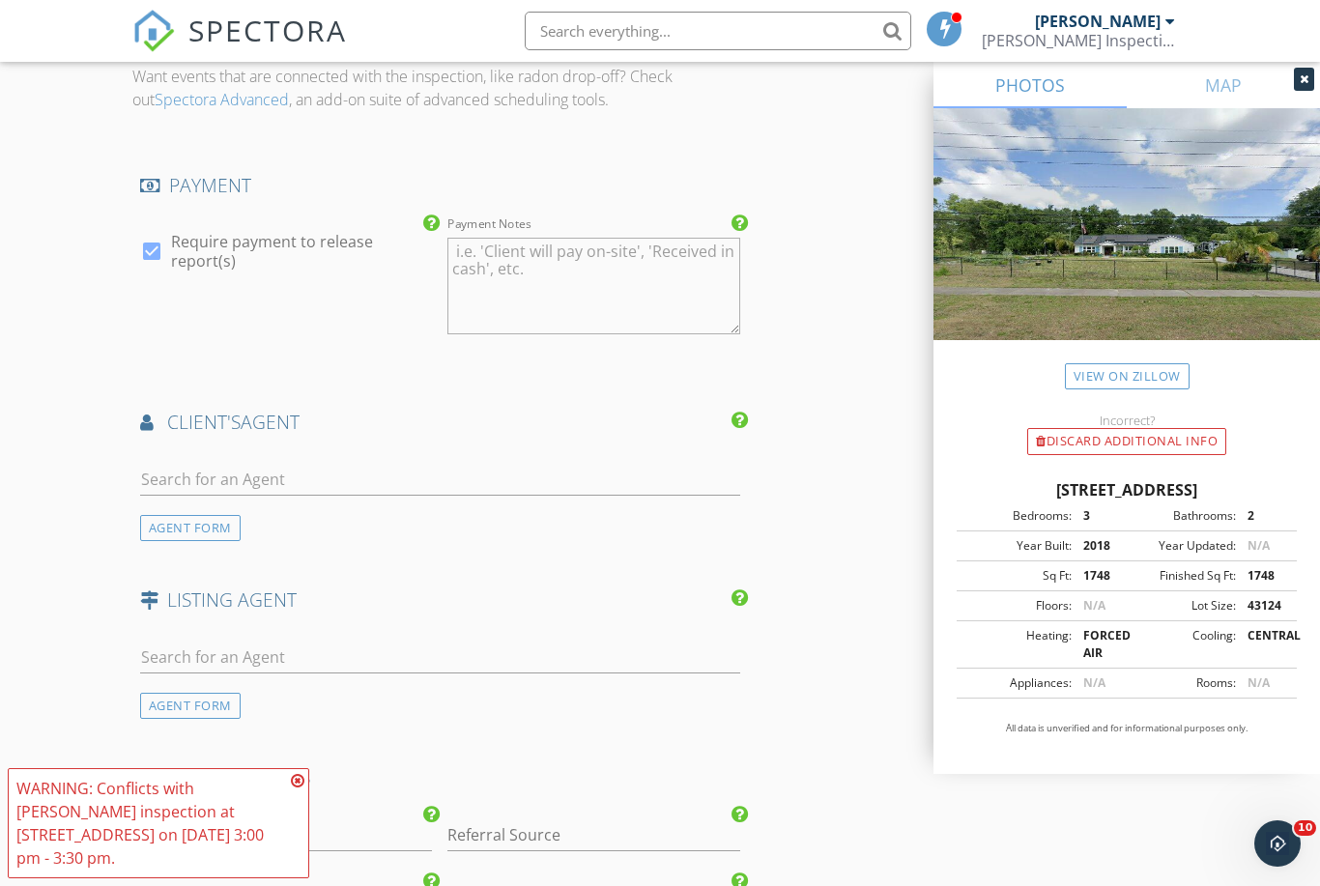
scroll to position [2984, 0]
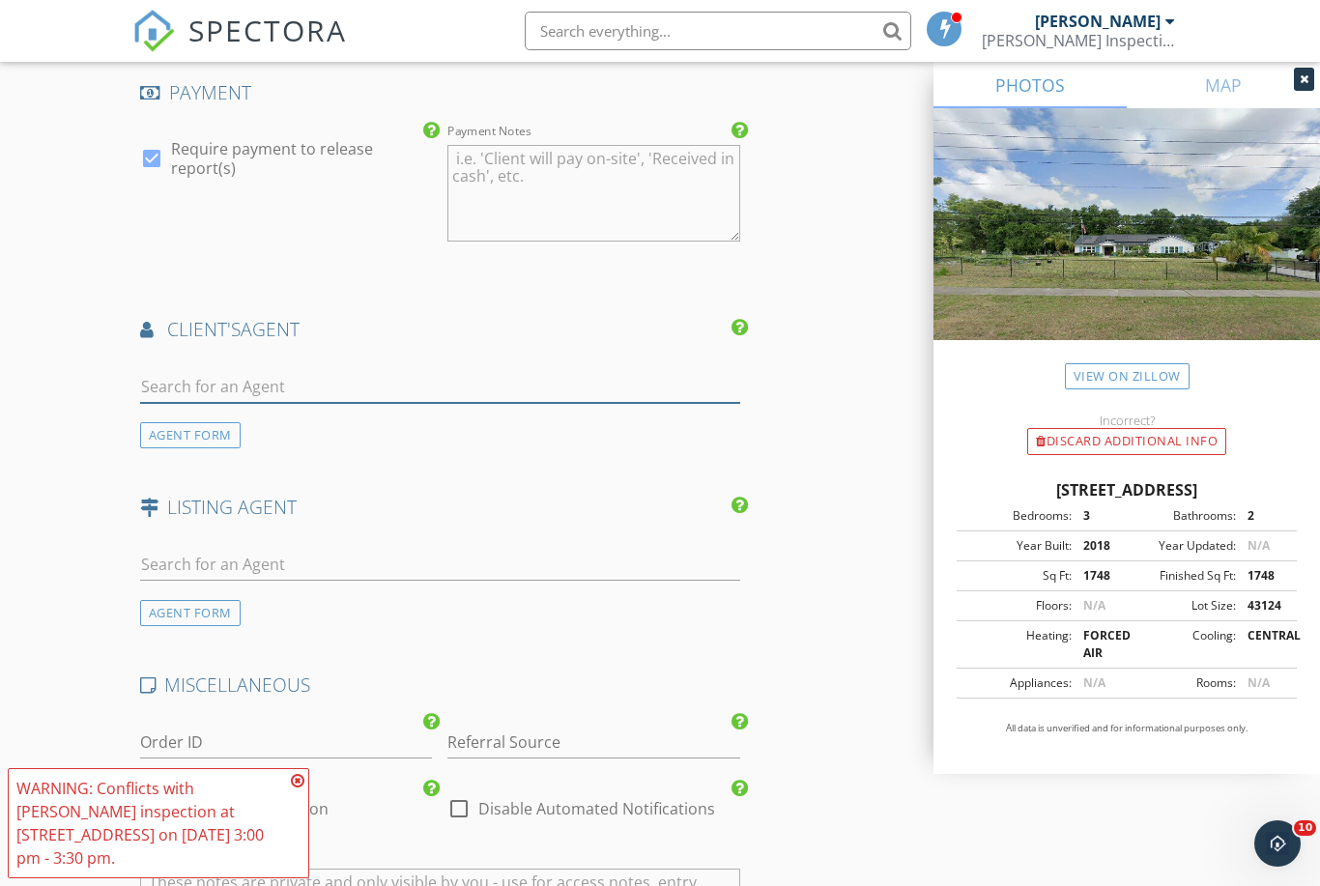
click at [504, 379] on input "text" at bounding box center [440, 387] width 600 height 32
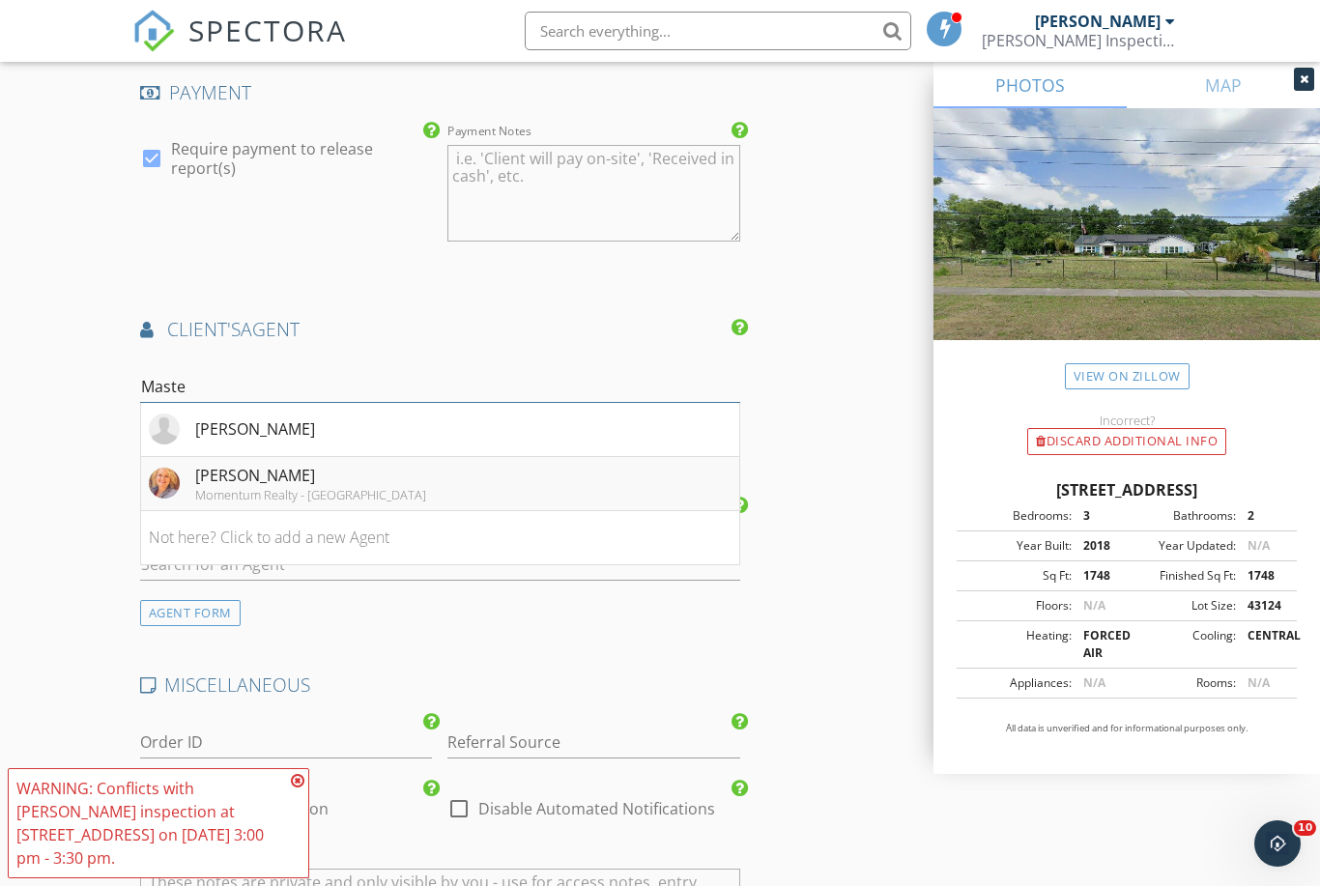
type input "Maste"
click at [492, 463] on li "Jamie Masters Momentum Realty - Beach Blvd" at bounding box center [440, 484] width 598 height 54
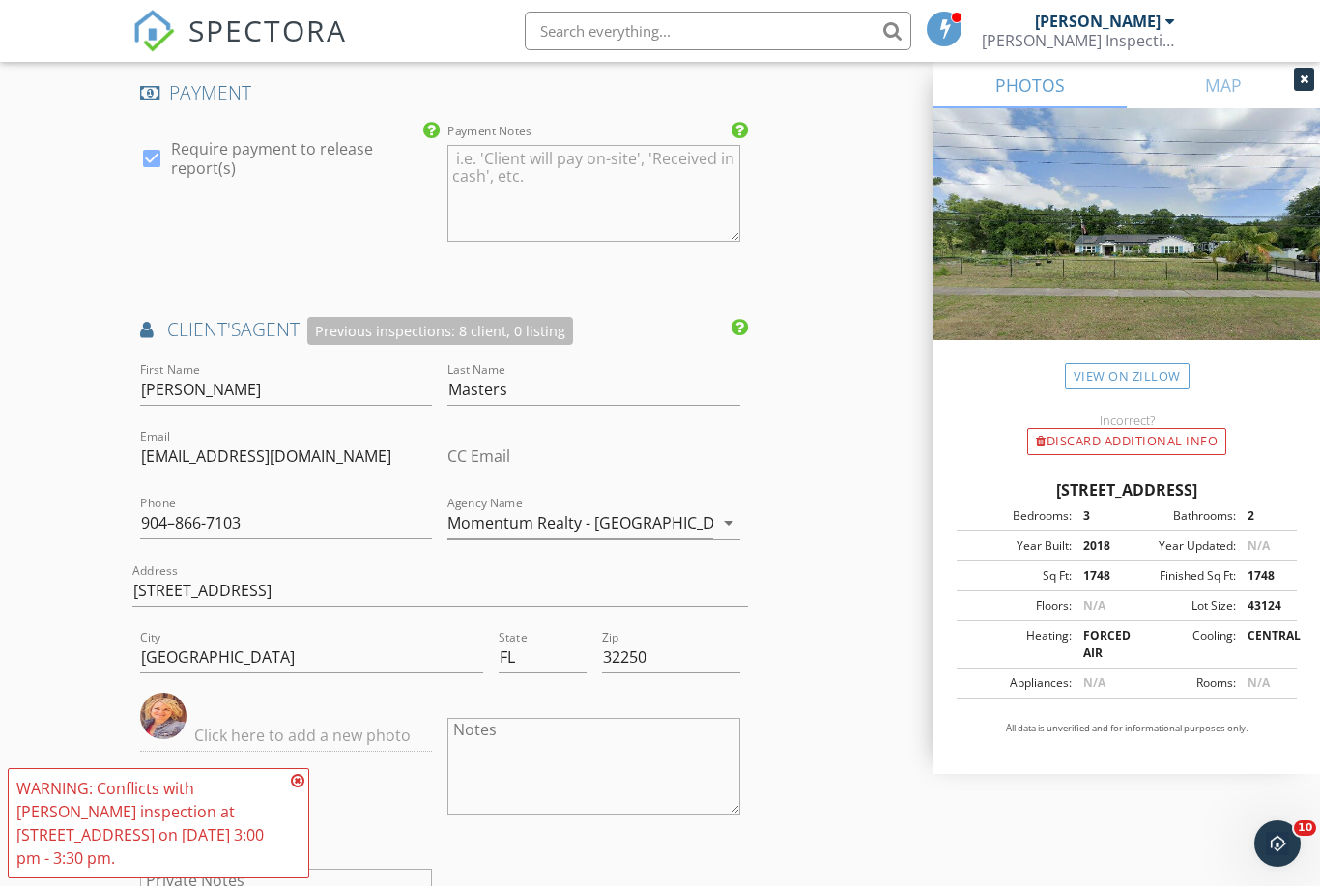
scroll to position [3134, 0]
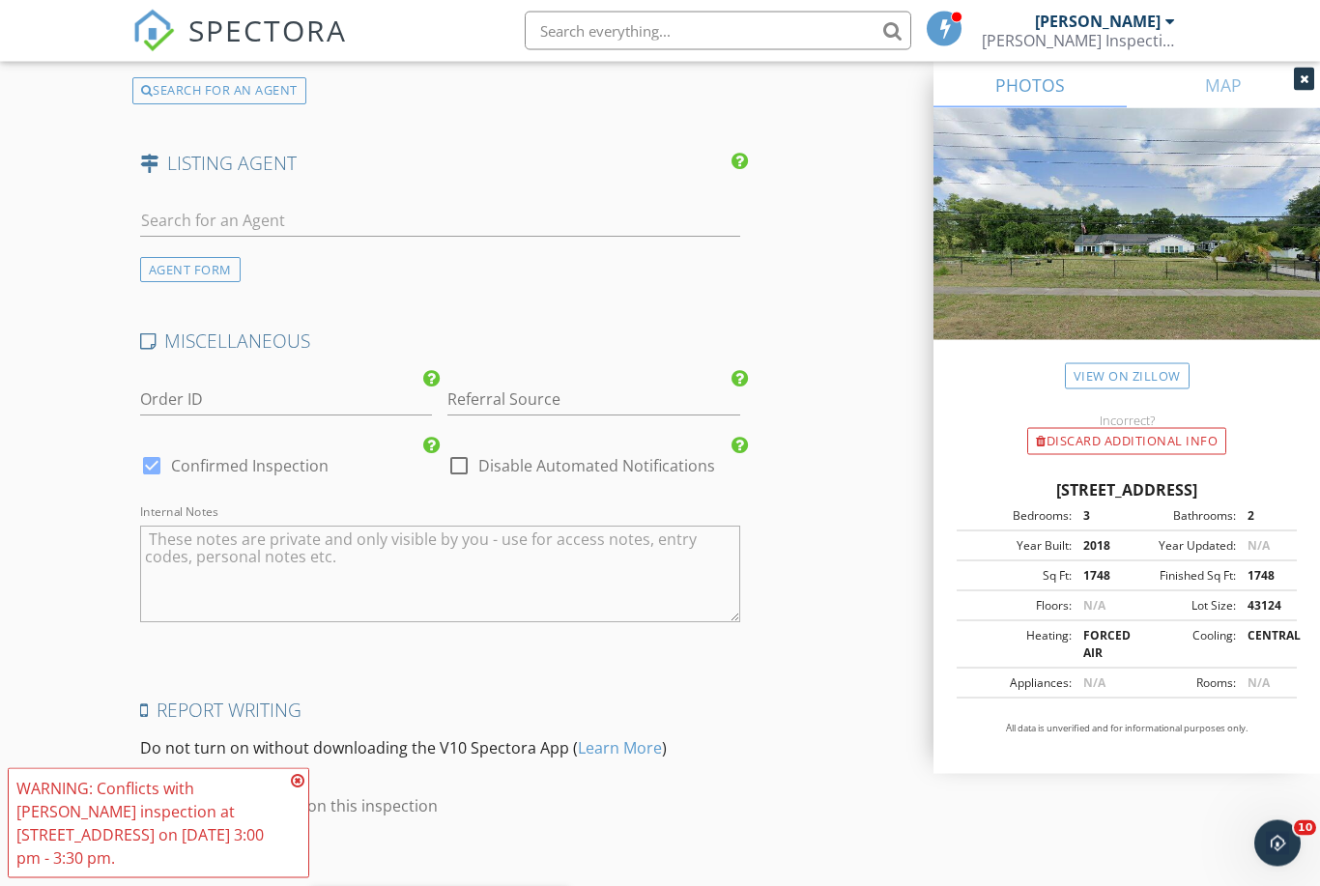
scroll to position [3895, 0]
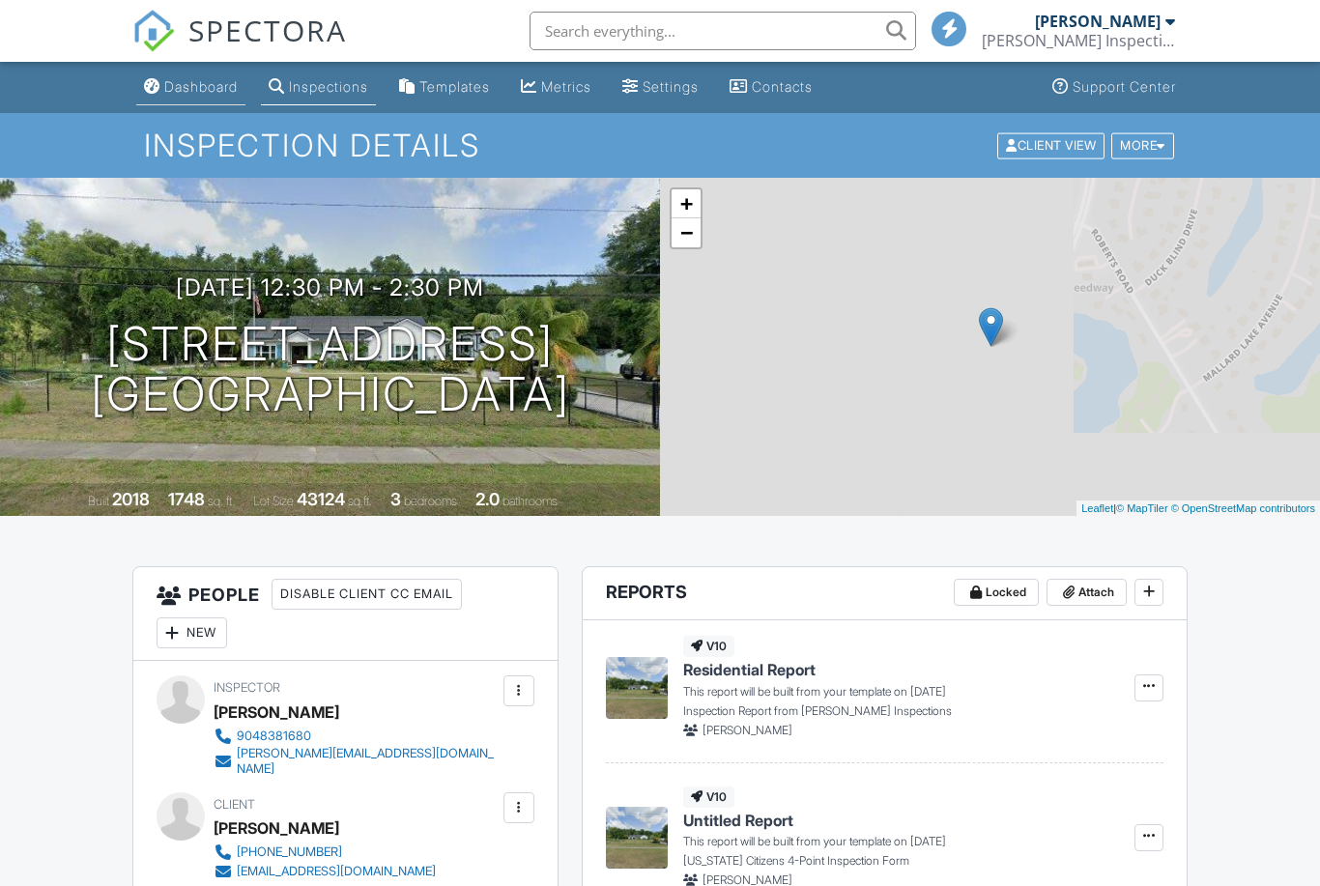
click at [224, 87] on div "Dashboard" at bounding box center [200, 86] width 73 height 16
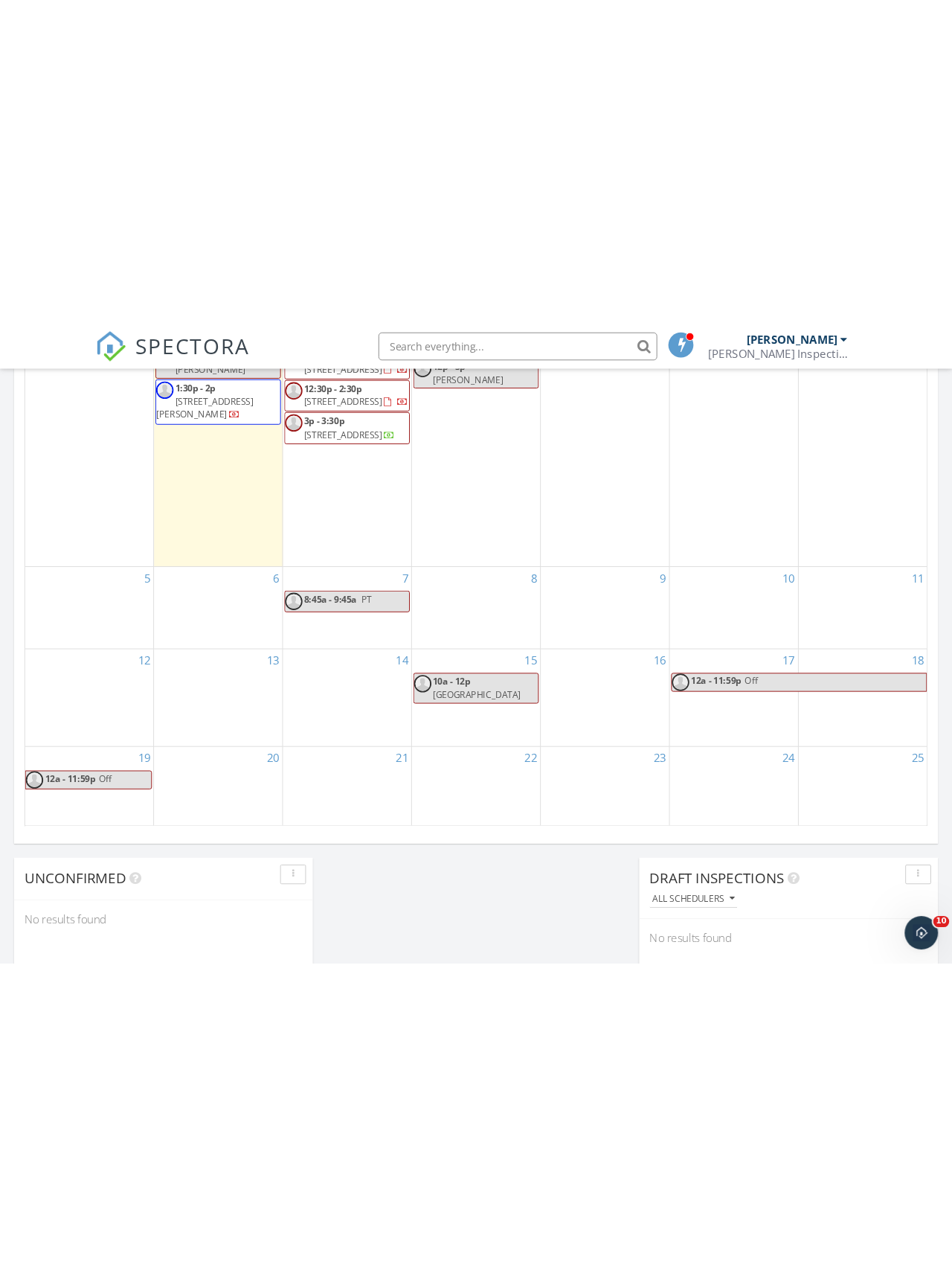
scroll to position [831, 0]
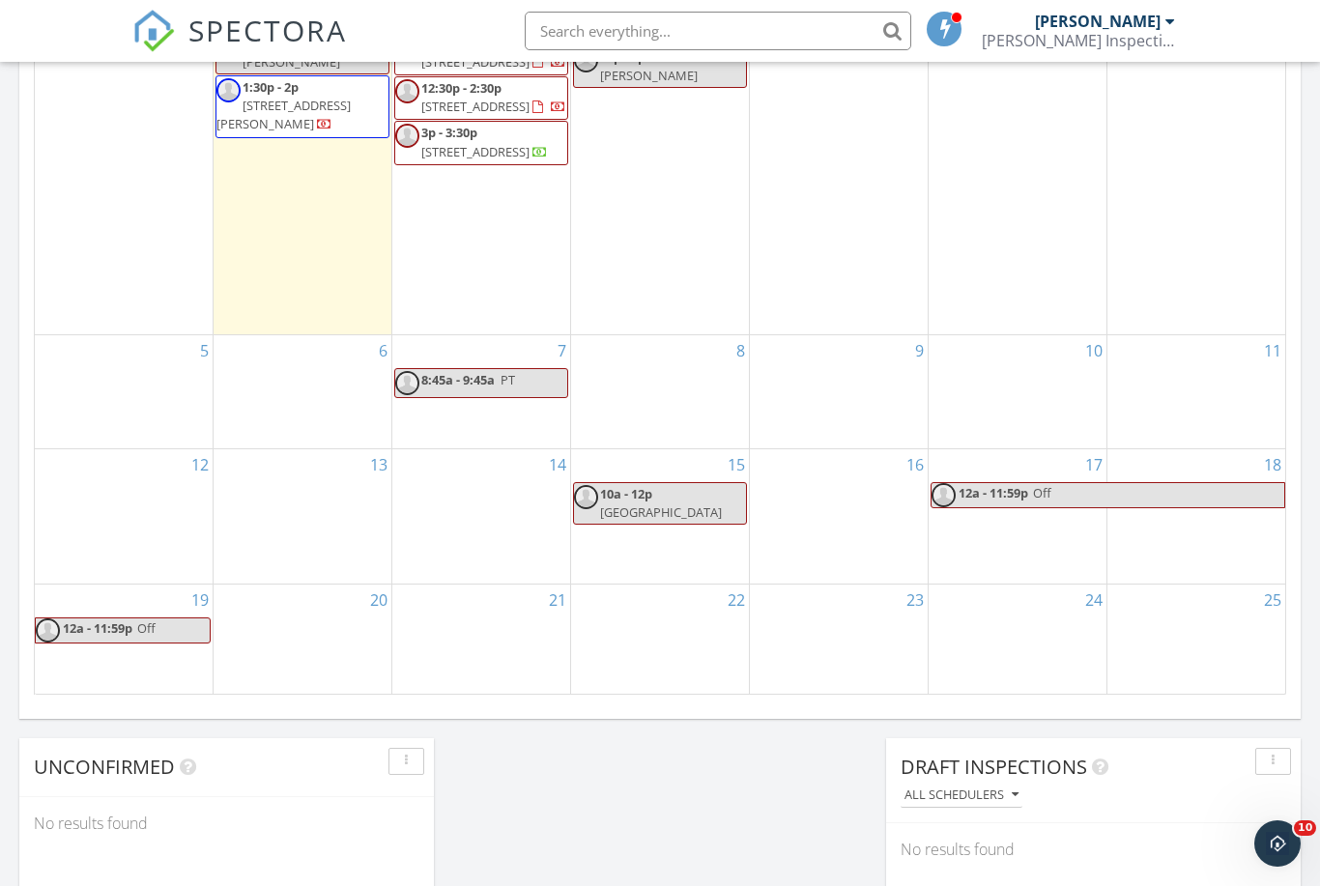
click at [678, 504] on span "[GEOGRAPHIC_DATA]" at bounding box center [661, 512] width 122 height 17
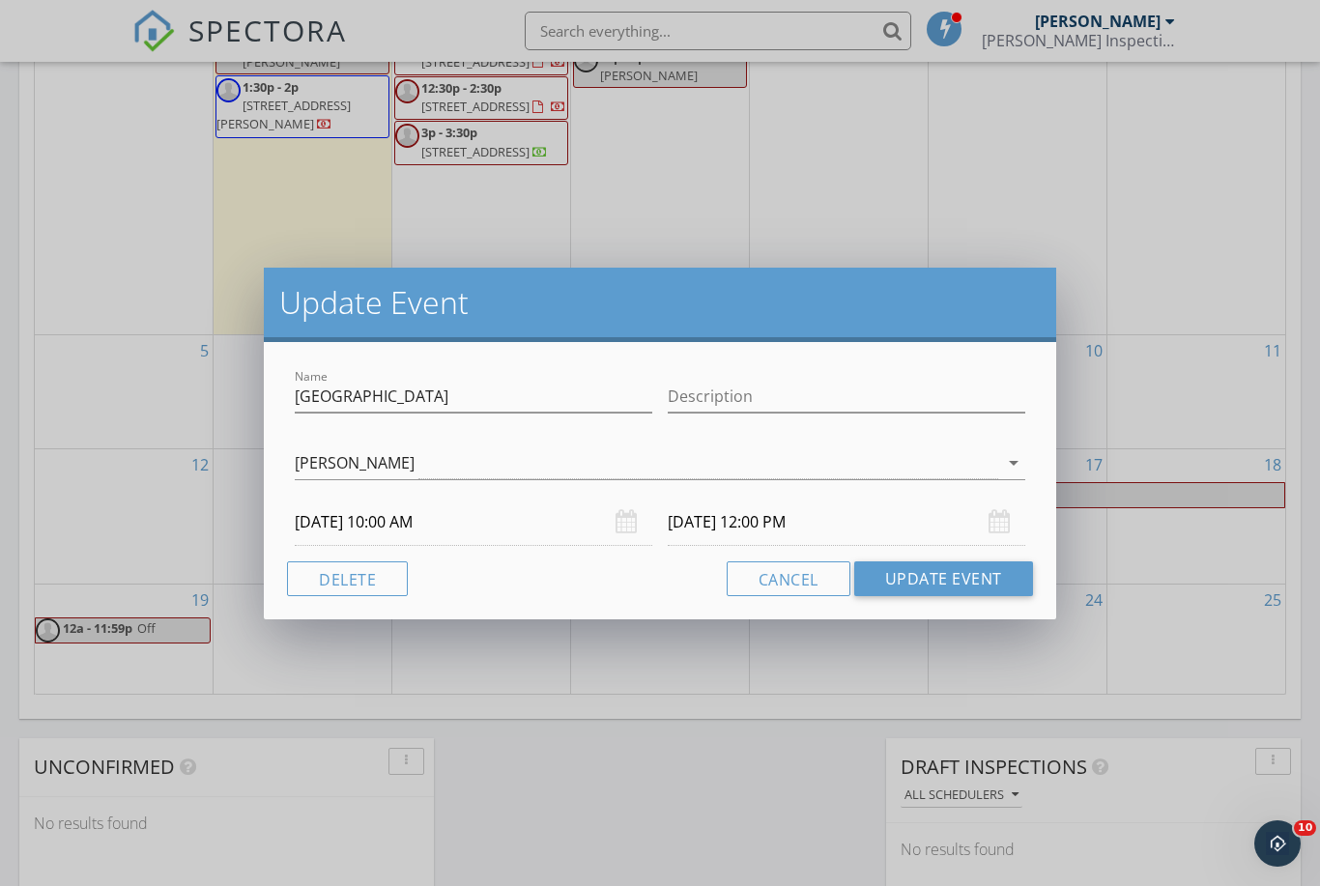
scroll to position [10, 10]
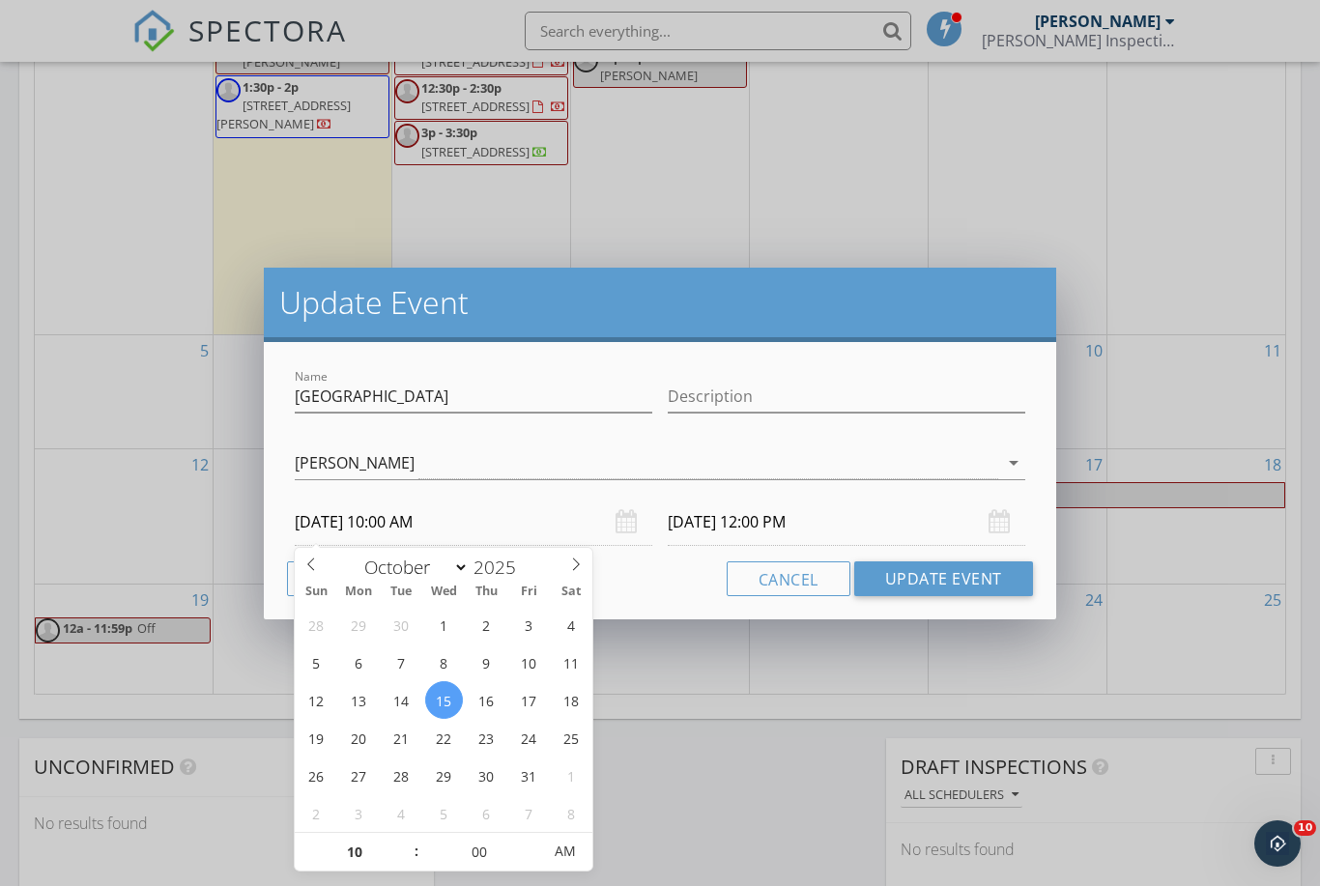
click at [557, 512] on input "10/15/2025 10:00 AM" at bounding box center [474, 522] width 358 height 47
type input "09"
type input "10/15/2025 9:00 AM"
click at [408, 860] on span at bounding box center [407, 861] width 14 height 19
type input "10/15/2025 11:00 AM"
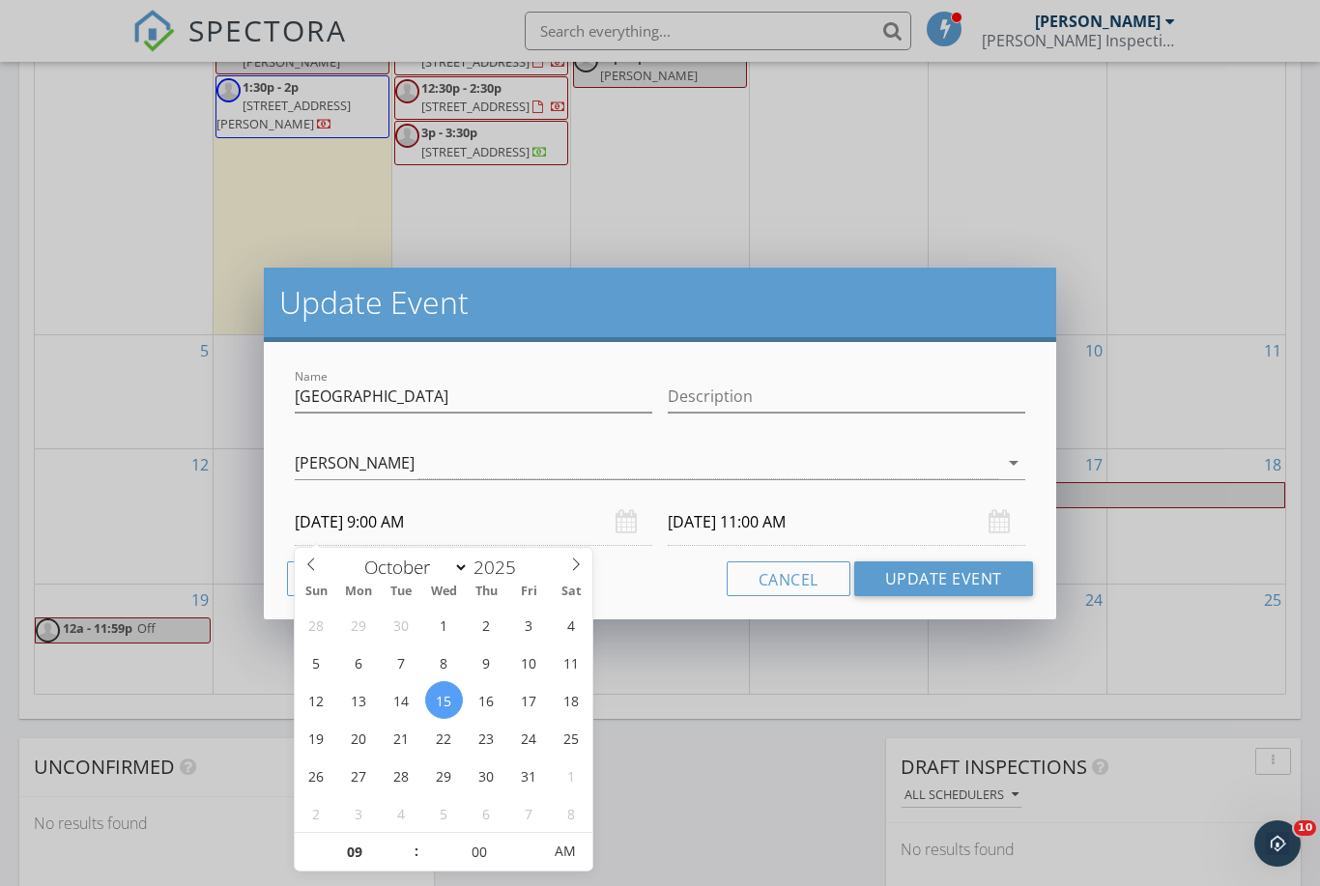
click at [864, 537] on input "10/15/2025 11:00 AM" at bounding box center [847, 522] width 358 height 47
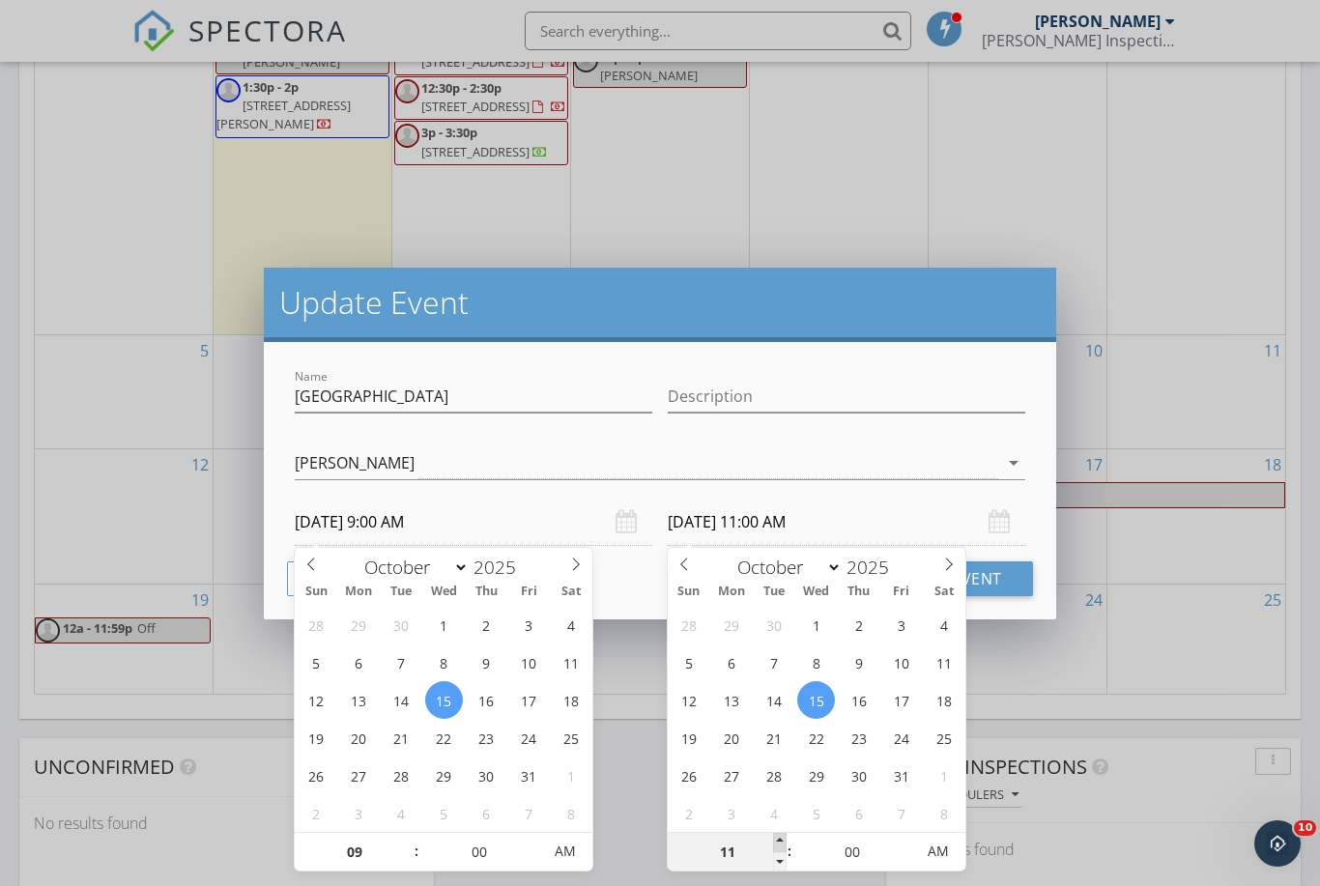
type input "12"
type input "10/15/2025 12:00 PM"
click at [779, 840] on span at bounding box center [780, 842] width 14 height 19
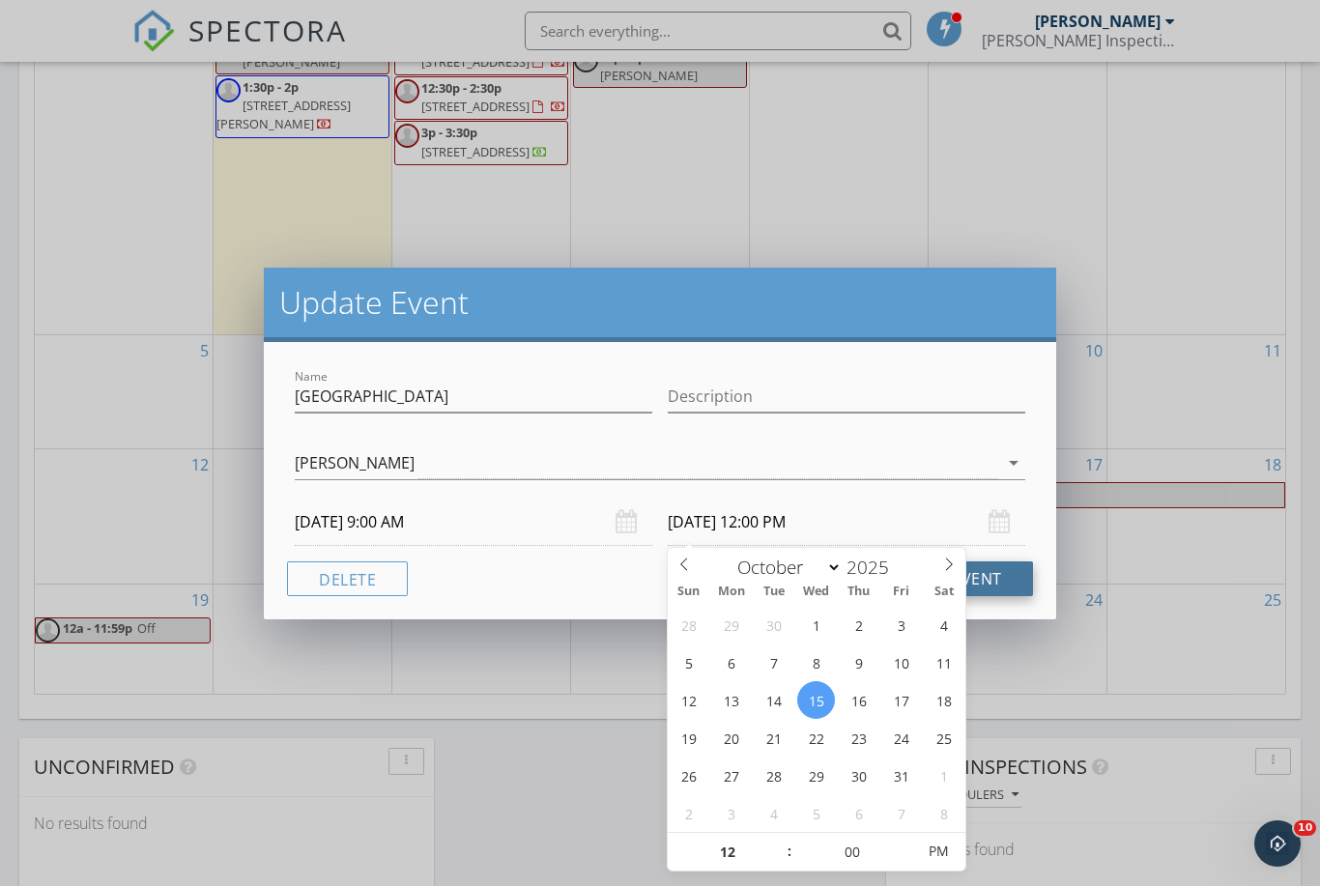
click at [1004, 570] on button "Update Event" at bounding box center [943, 579] width 179 height 35
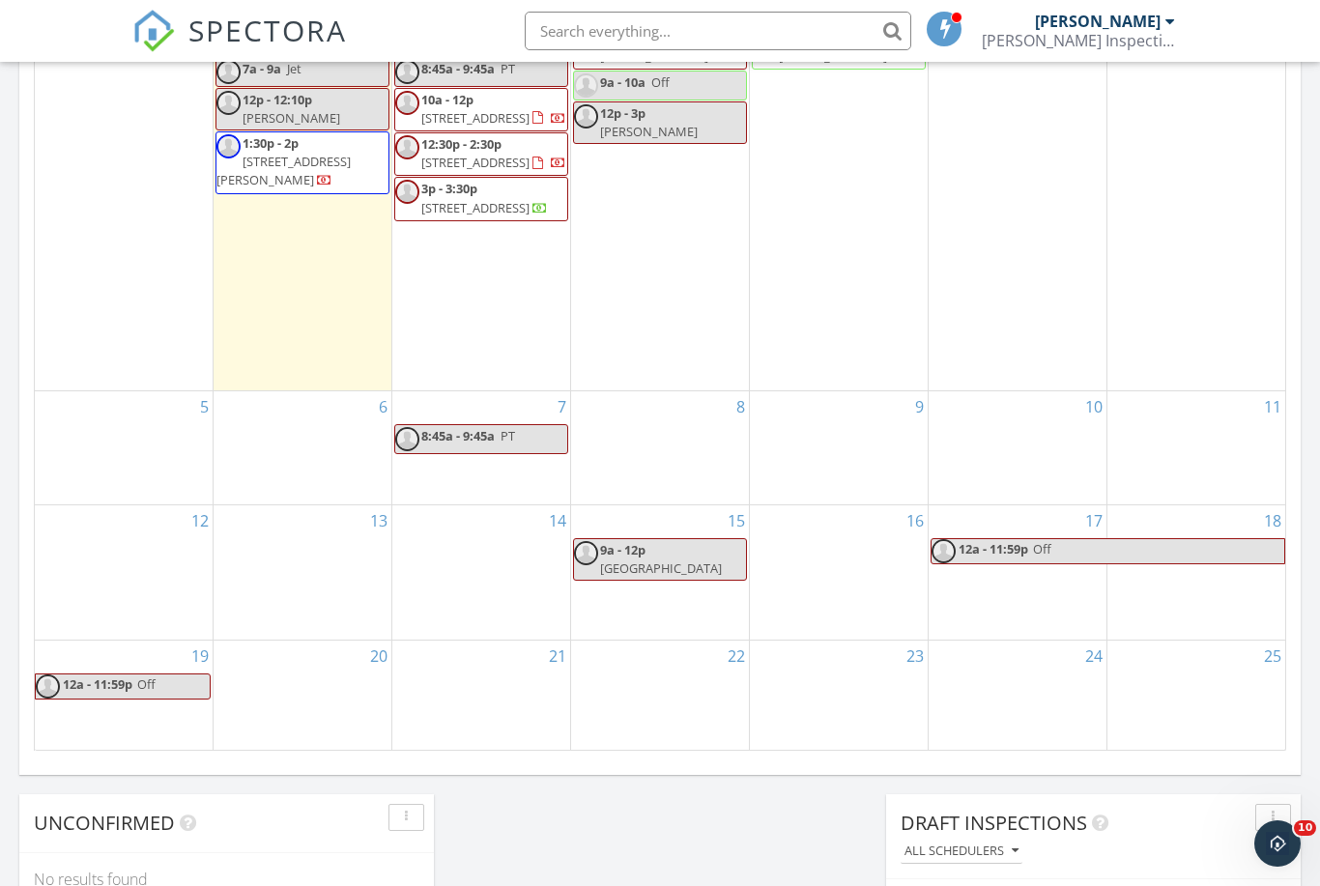
scroll to position [1031, 0]
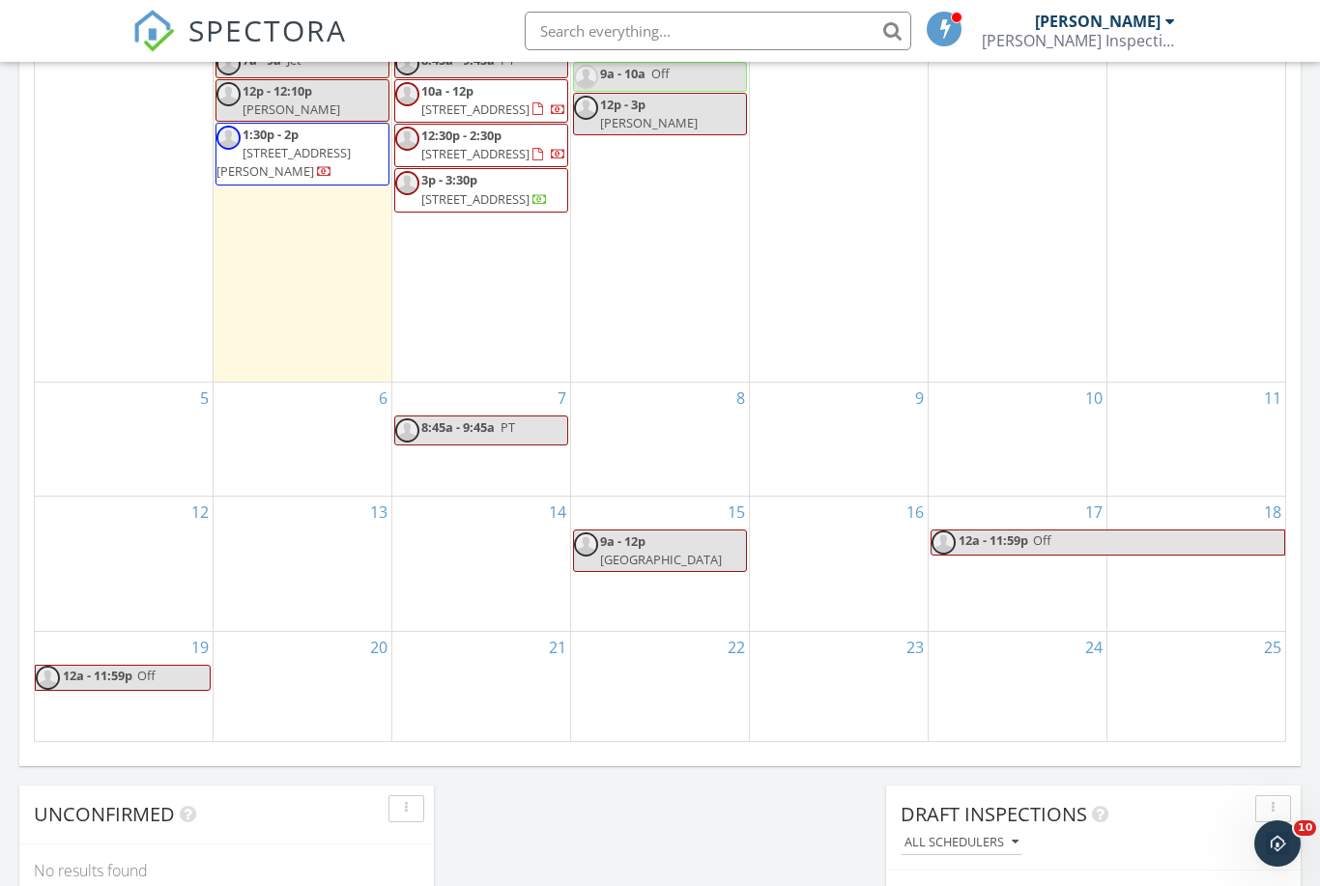
click at [437, 545] on div "14" at bounding box center [481, 564] width 178 height 135
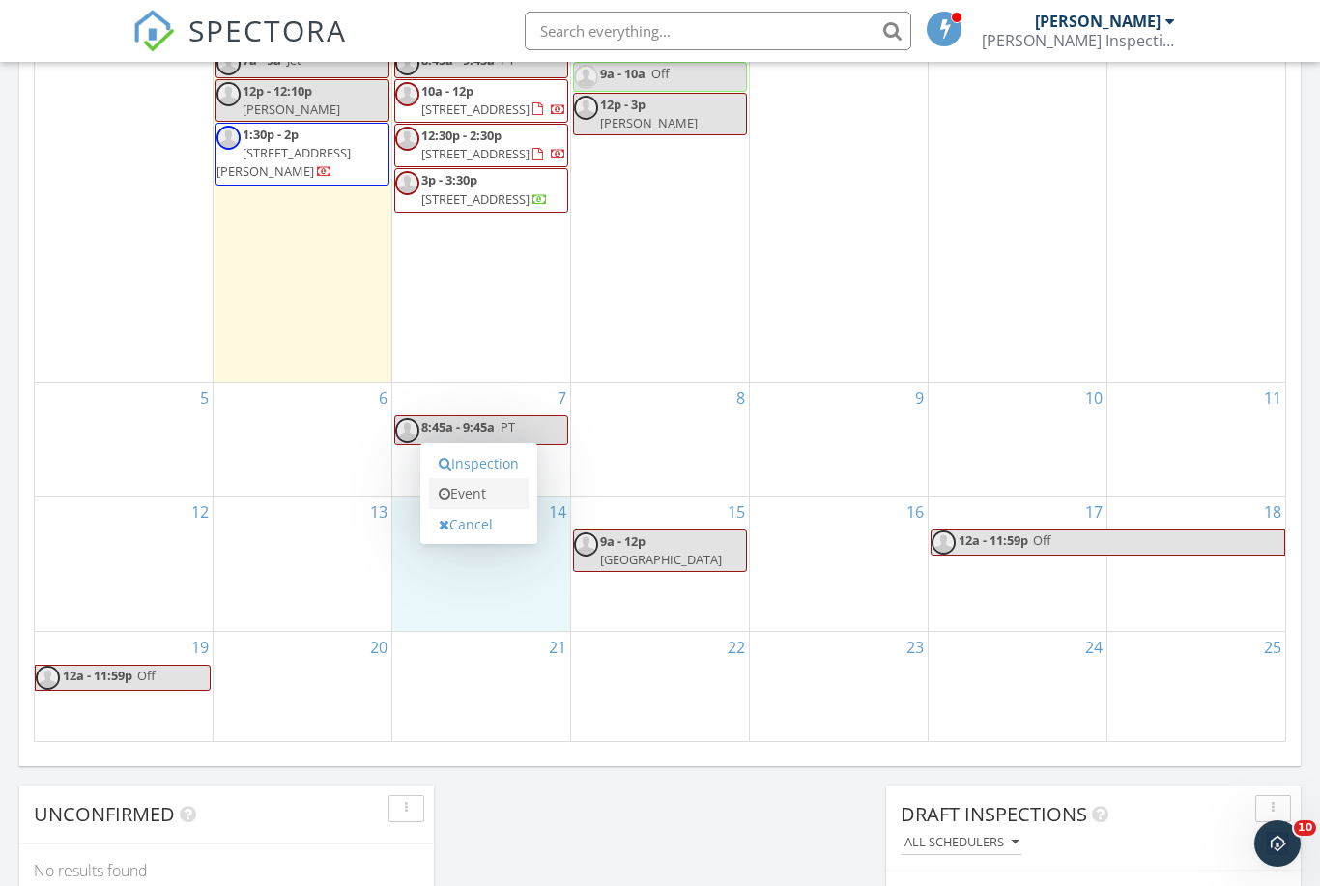
click at [481, 492] on link "Event" at bounding box center [479, 493] width 100 height 31
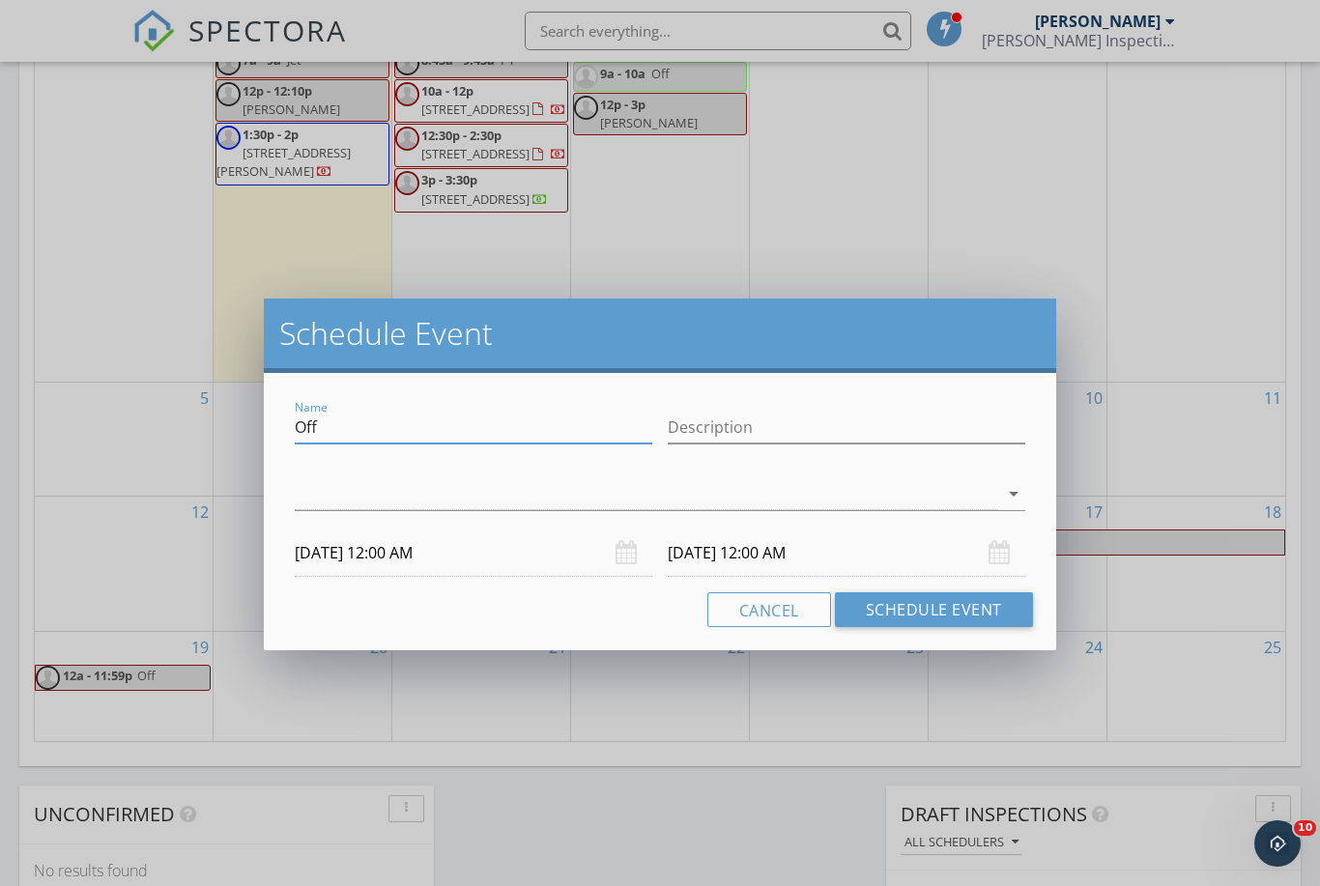
click at [488, 435] on input "Off" at bounding box center [474, 428] width 358 height 32
type input "PT"
click at [553, 555] on input "10/14/2025 12:00 AM" at bounding box center [474, 553] width 358 height 47
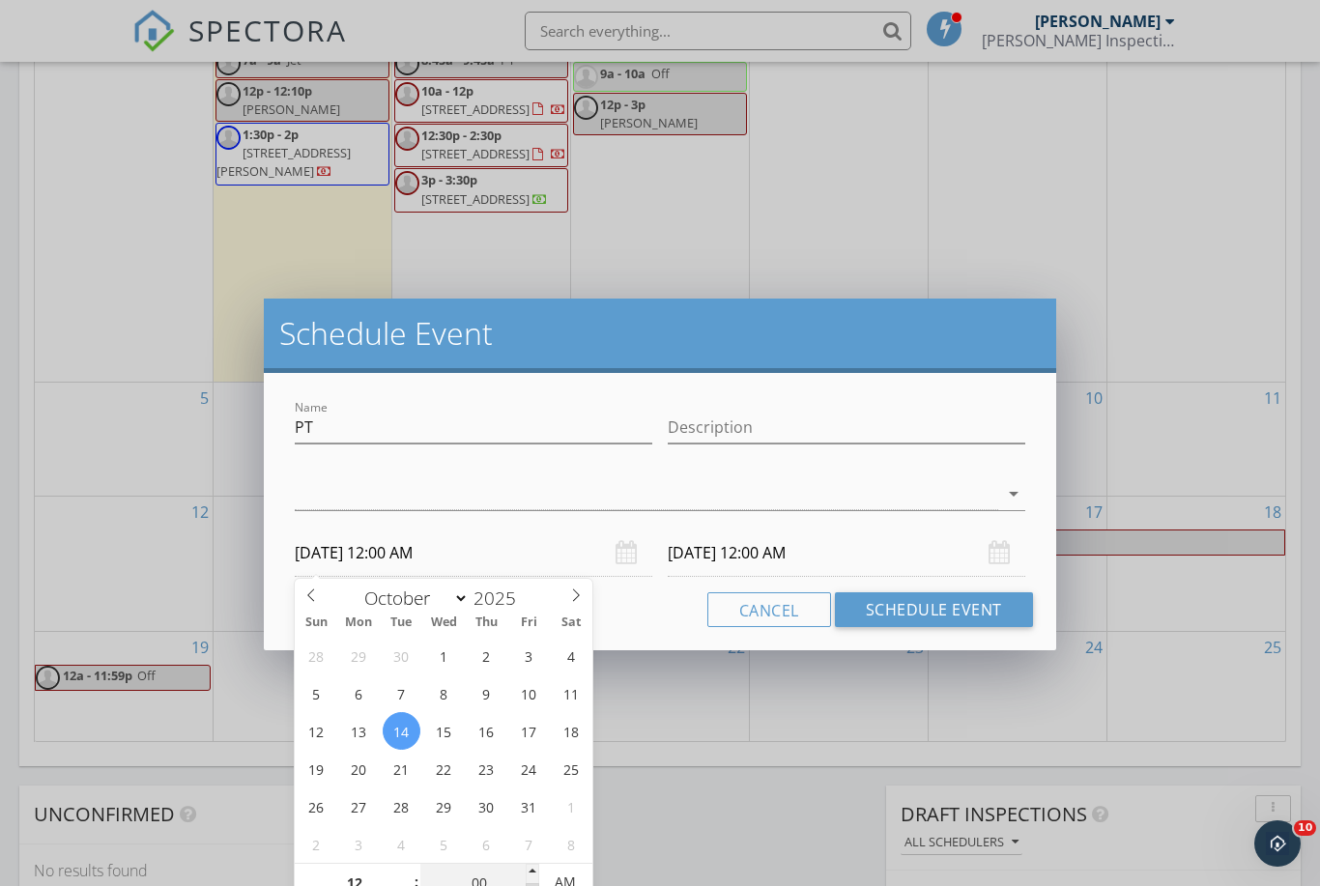
type input "11"
type input "55"
type input "10/14/2025 11:55 PM"
click at [537, 885] on span at bounding box center [533, 892] width 14 height 19
type input "10/15/2025 11:55 PM"
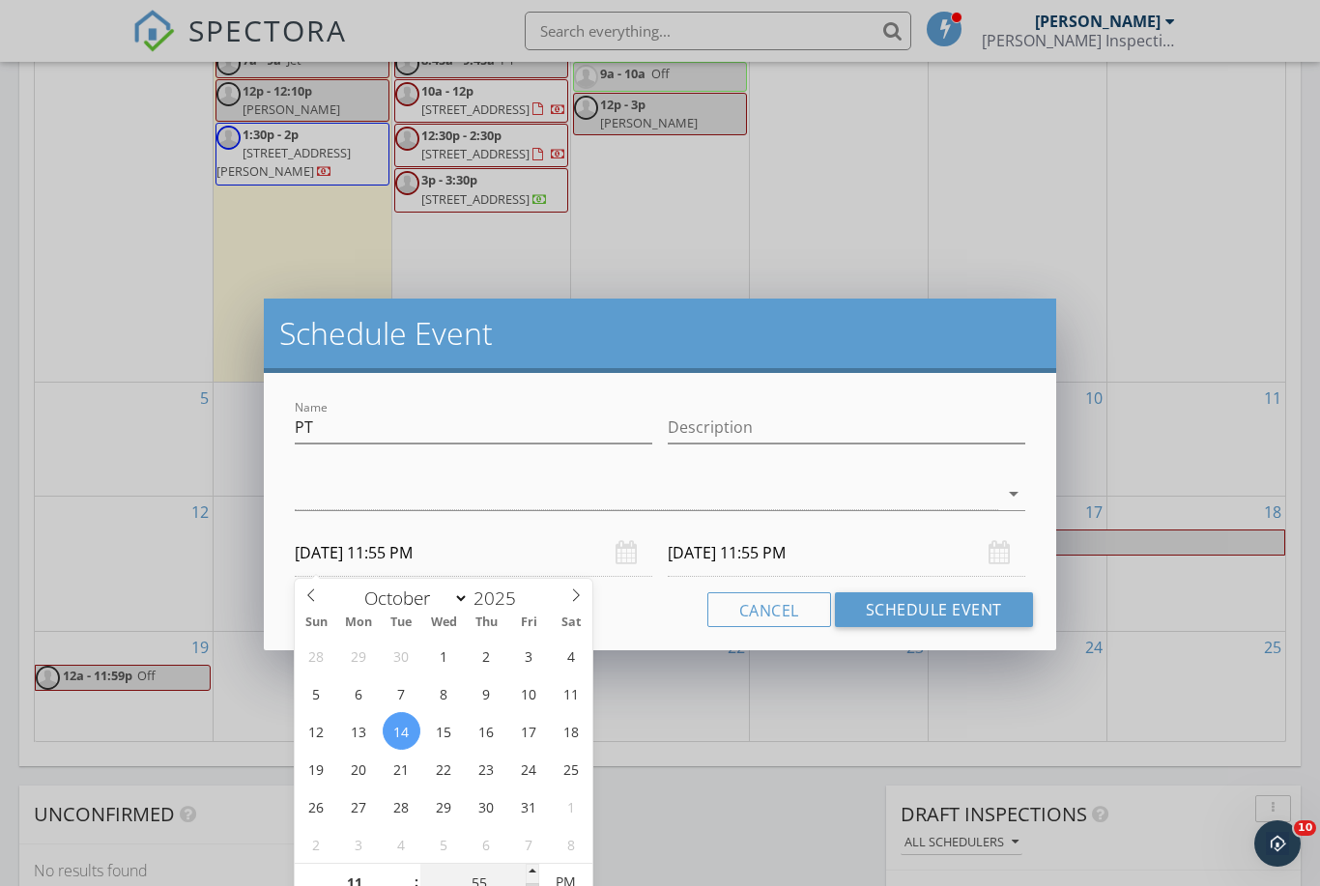
type input "50"
type input "10/14/2025 11:50 PM"
click at [537, 885] on span at bounding box center [533, 892] width 14 height 19
type input "45"
type input "10/14/2025 11:45 PM"
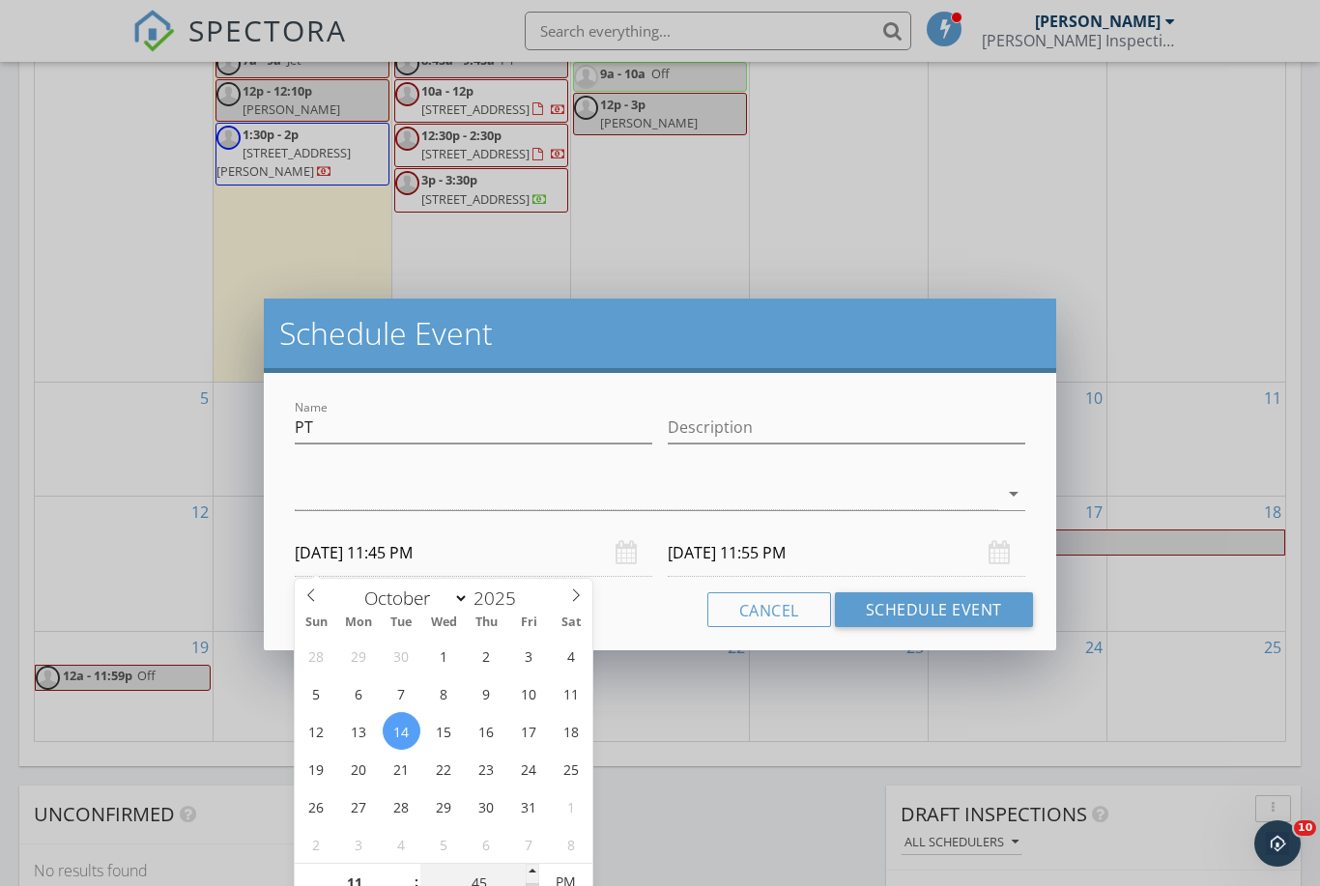
click at [537, 885] on span at bounding box center [533, 892] width 14 height 19
type input "40"
type input "10/14/2025 11:40 PM"
click at [537, 885] on span at bounding box center [533, 892] width 14 height 19
type input "10/15/2025 11:40 PM"
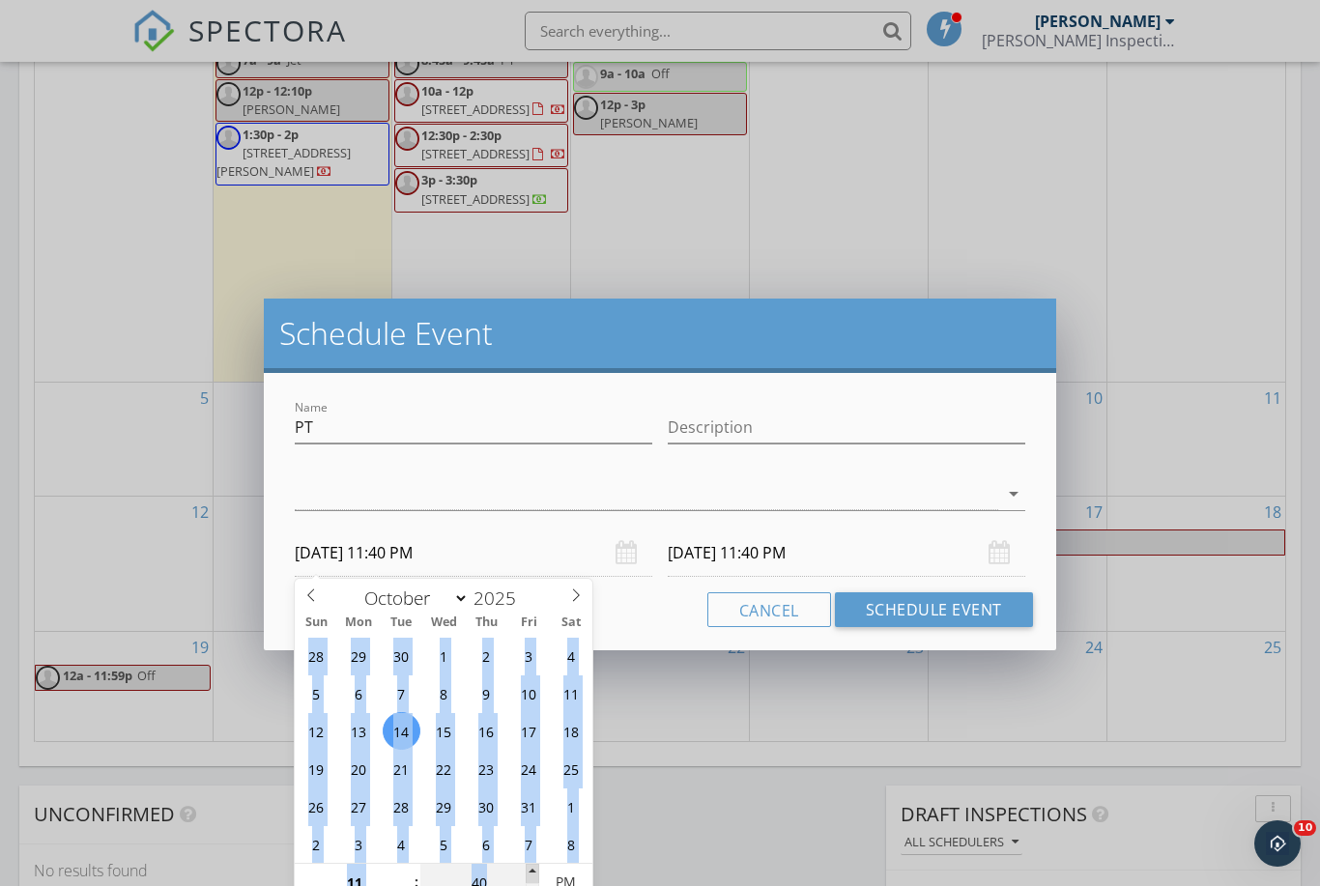
type input "45"
type input "10/14/2025 11:45 PM"
click at [537, 873] on span at bounding box center [533, 873] width 14 height 19
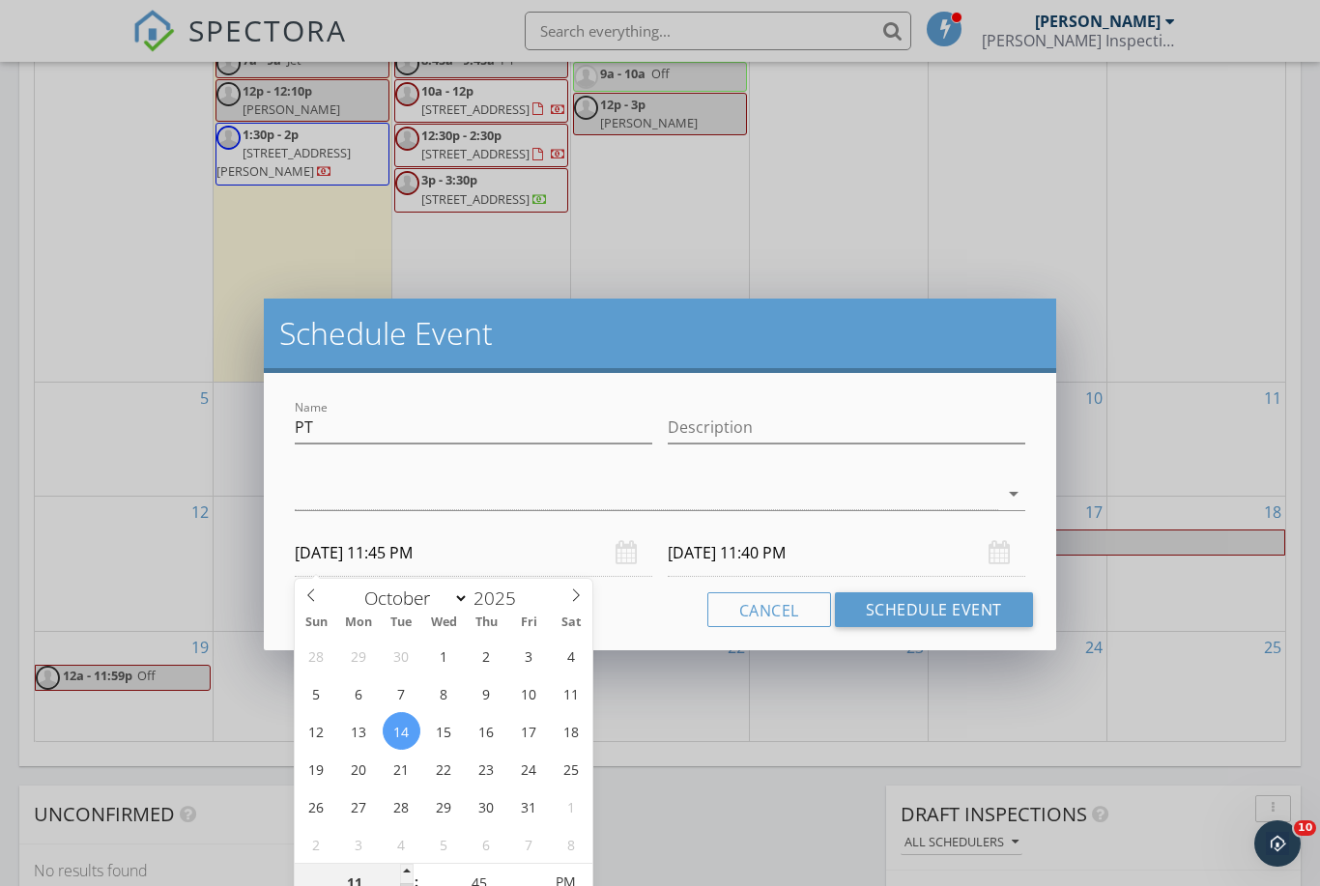
type input "10/15/2025 11:45 PM"
type input "10"
type input "10/14/2025 10:45 PM"
click at [406, 885] on span at bounding box center [407, 892] width 14 height 19
type input "09"
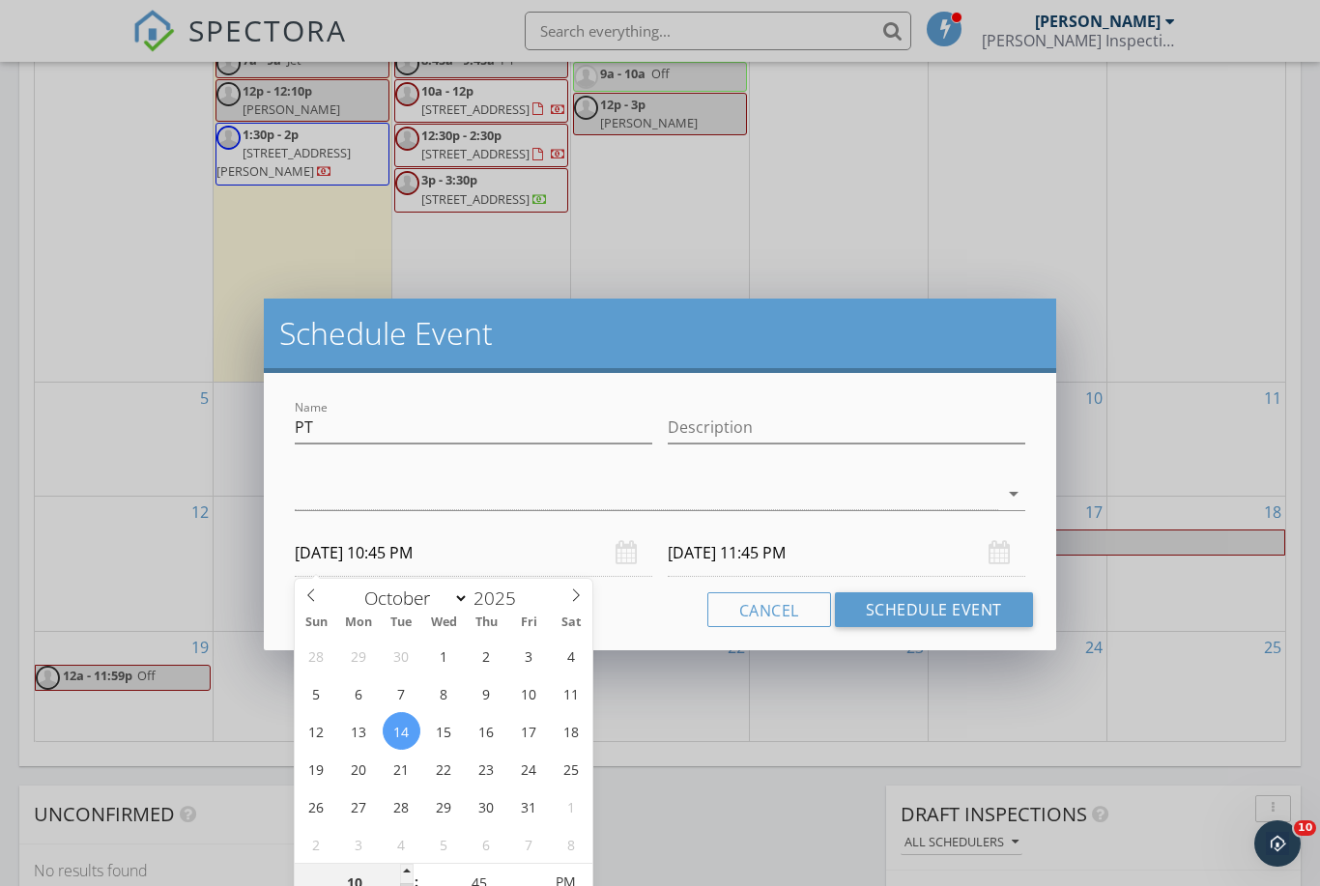
type input "10/14/2025 9:45 PM"
click at [406, 885] on span at bounding box center [407, 892] width 14 height 19
type input "10/15/2025 9:45 PM"
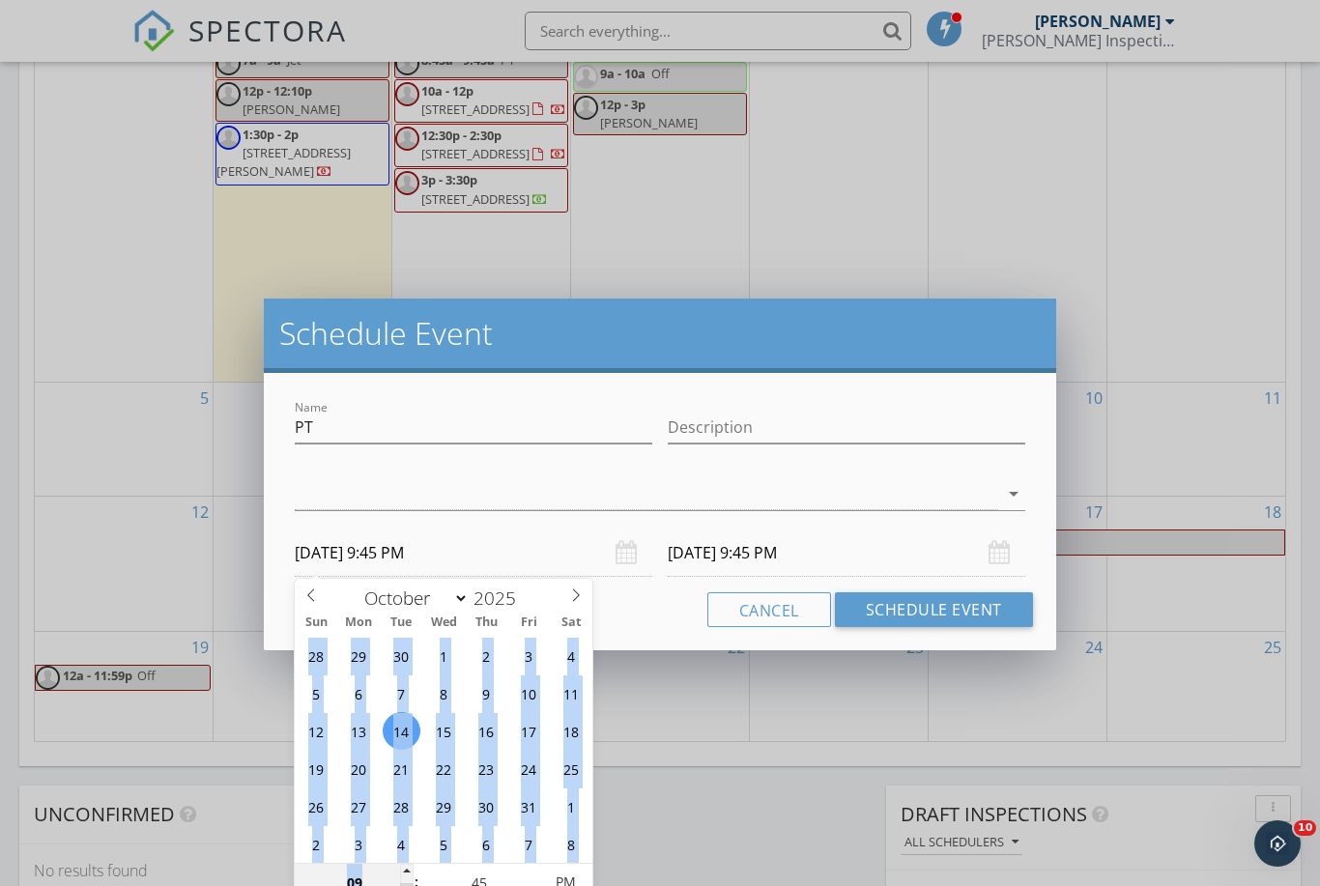
type input "08"
type input "10/14/2025 8:45 PM"
click at [406, 885] on span at bounding box center [407, 892] width 14 height 19
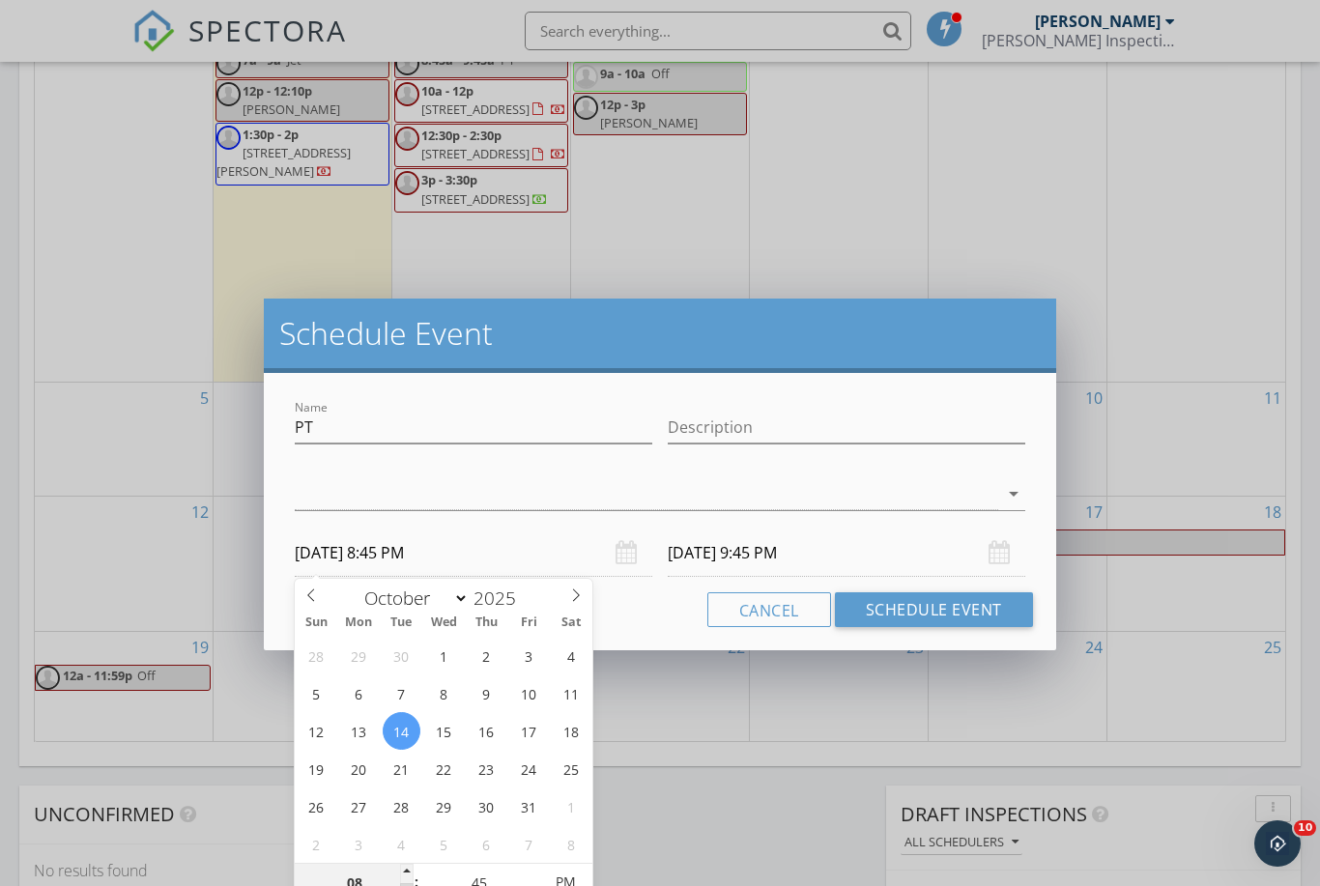
type input "10/15/2025 8:45 PM"
type input "10/14/2025 8:45 AM"
type input "10/15/2025 8:45 AM"
click at [857, 551] on input "10/15/2025 8:45 AM" at bounding box center [847, 553] width 358 height 47
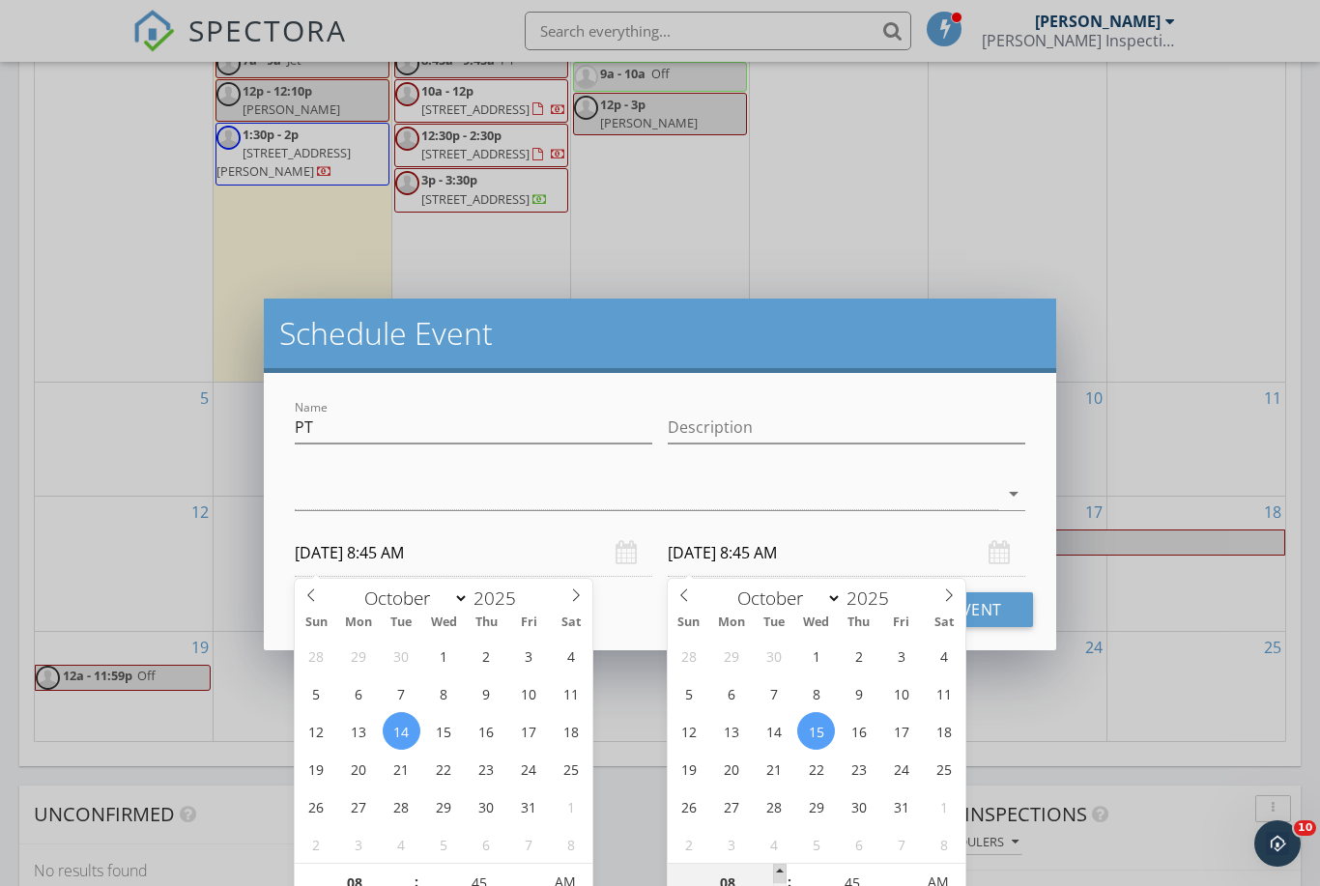
type input "09"
click at [781, 873] on span at bounding box center [780, 873] width 14 height 19
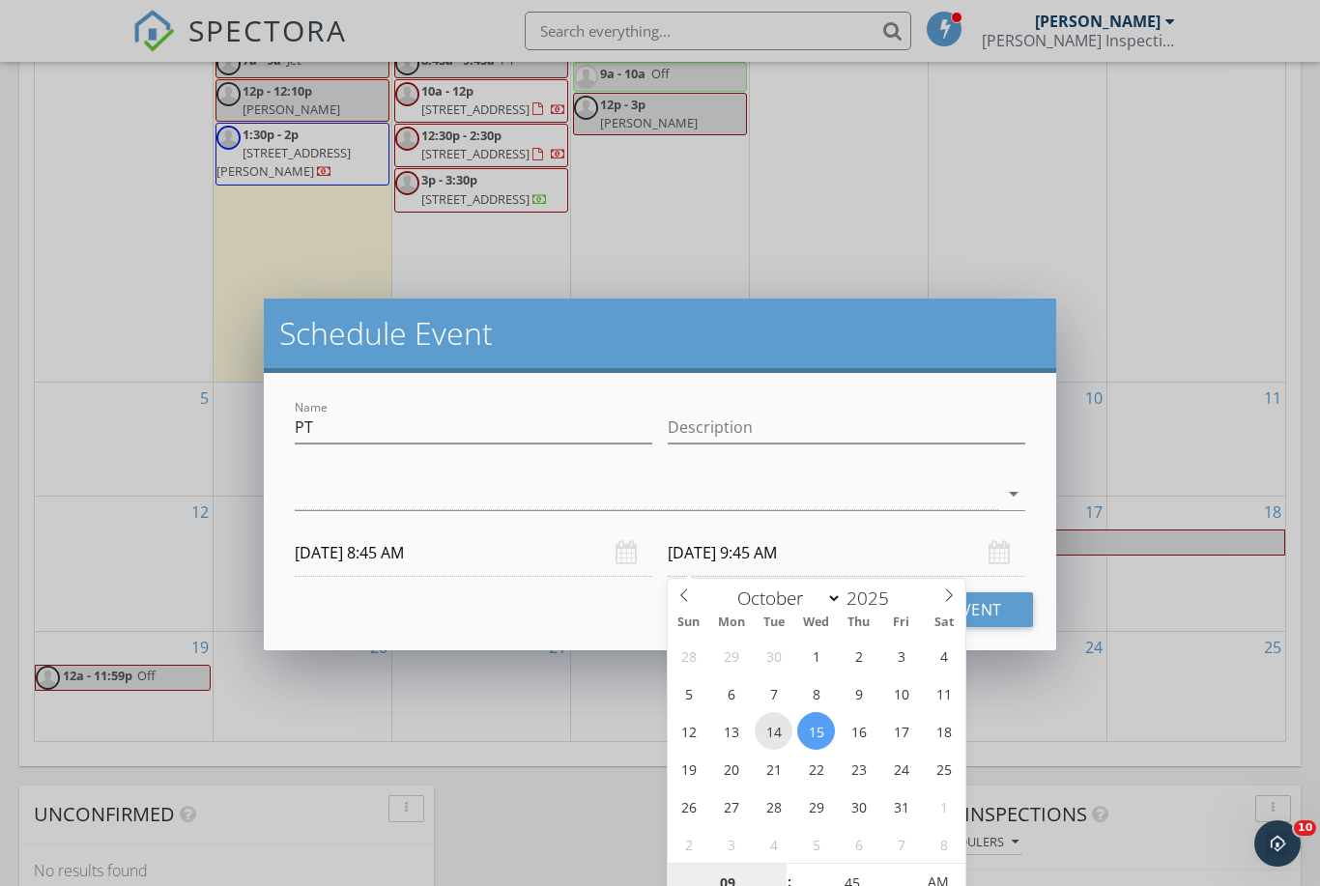
type input "10/14/2025 9:45 AM"
drag, startPoint x: 779, startPoint y: 723, endPoint x: 867, endPoint y: 685, distance: 95.7
click at [998, 618] on button "Schedule Event" at bounding box center [934, 609] width 198 height 35
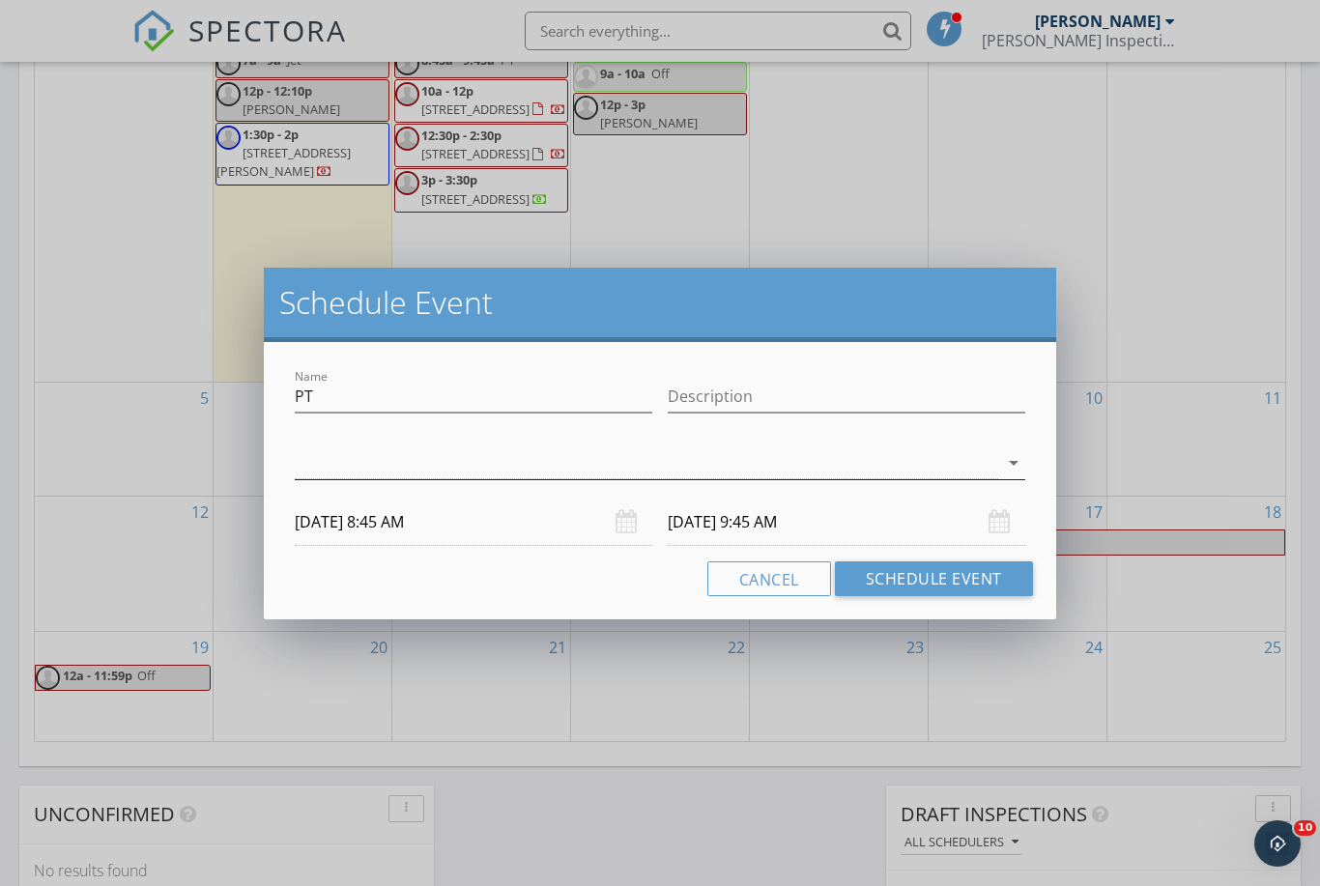
scroll to position [1093, 0]
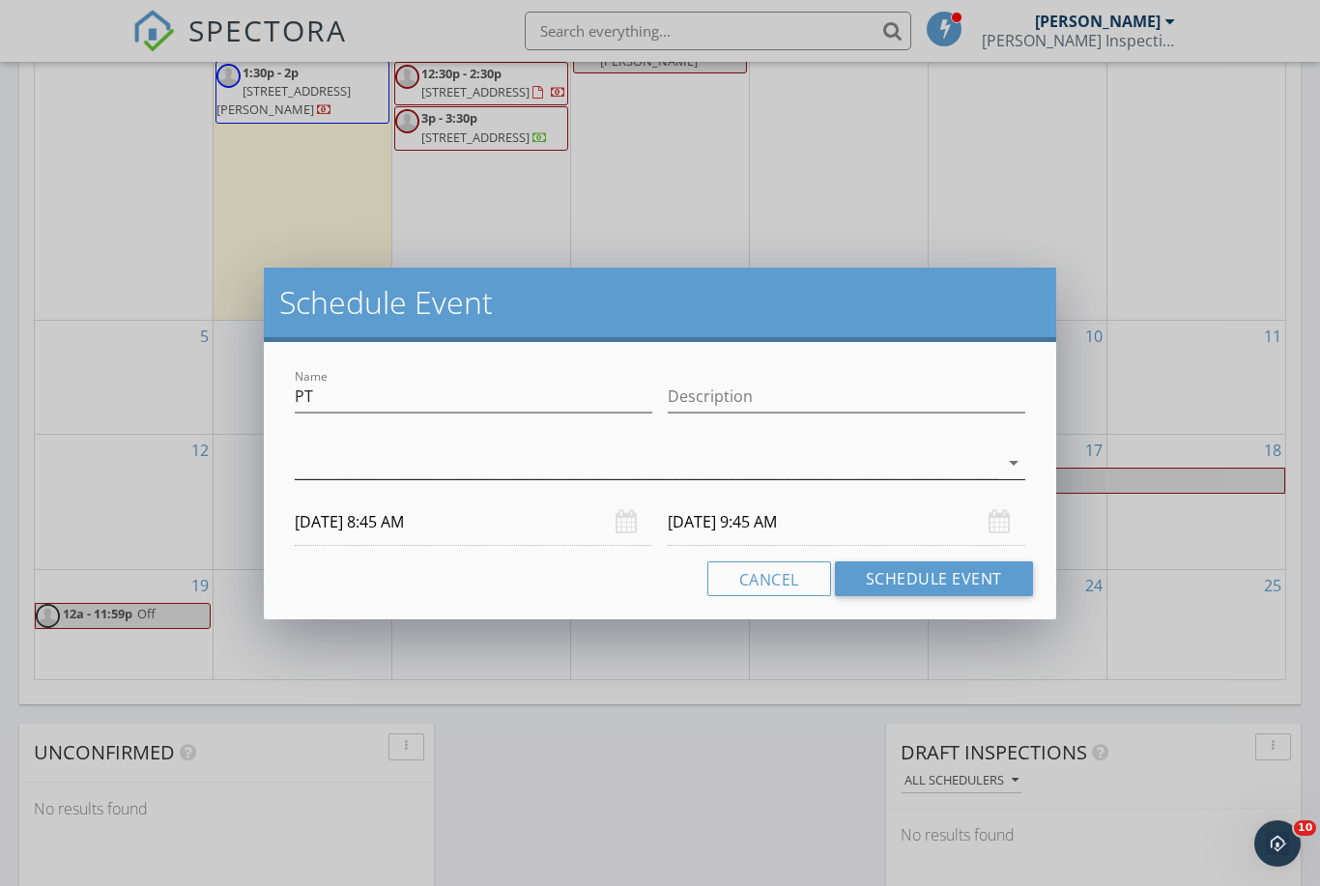
click at [557, 464] on div at bounding box center [647, 463] width 704 height 32
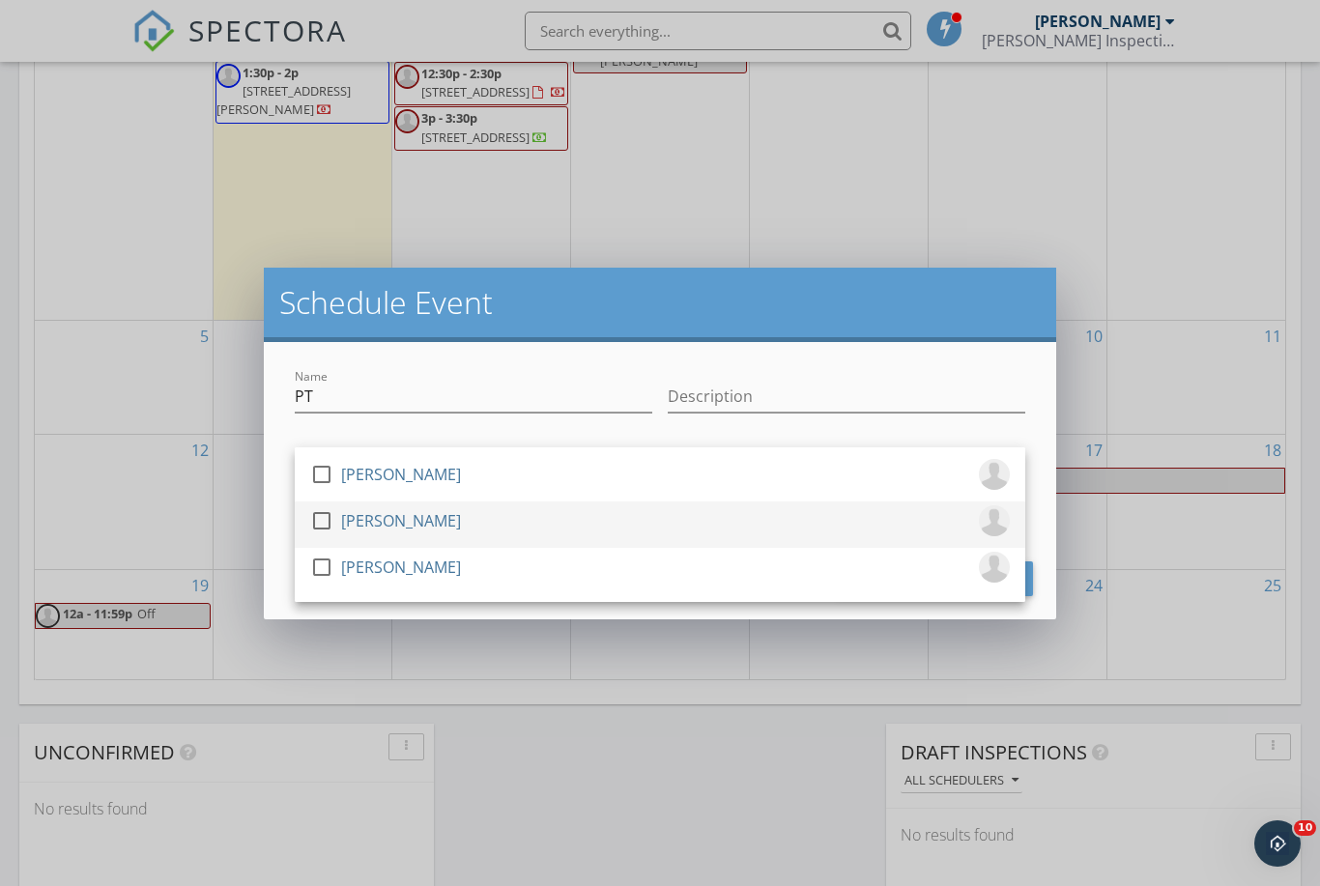
click at [513, 512] on div "check_box_outline_blank Jason Kelly" at bounding box center [660, 524] width 700 height 39
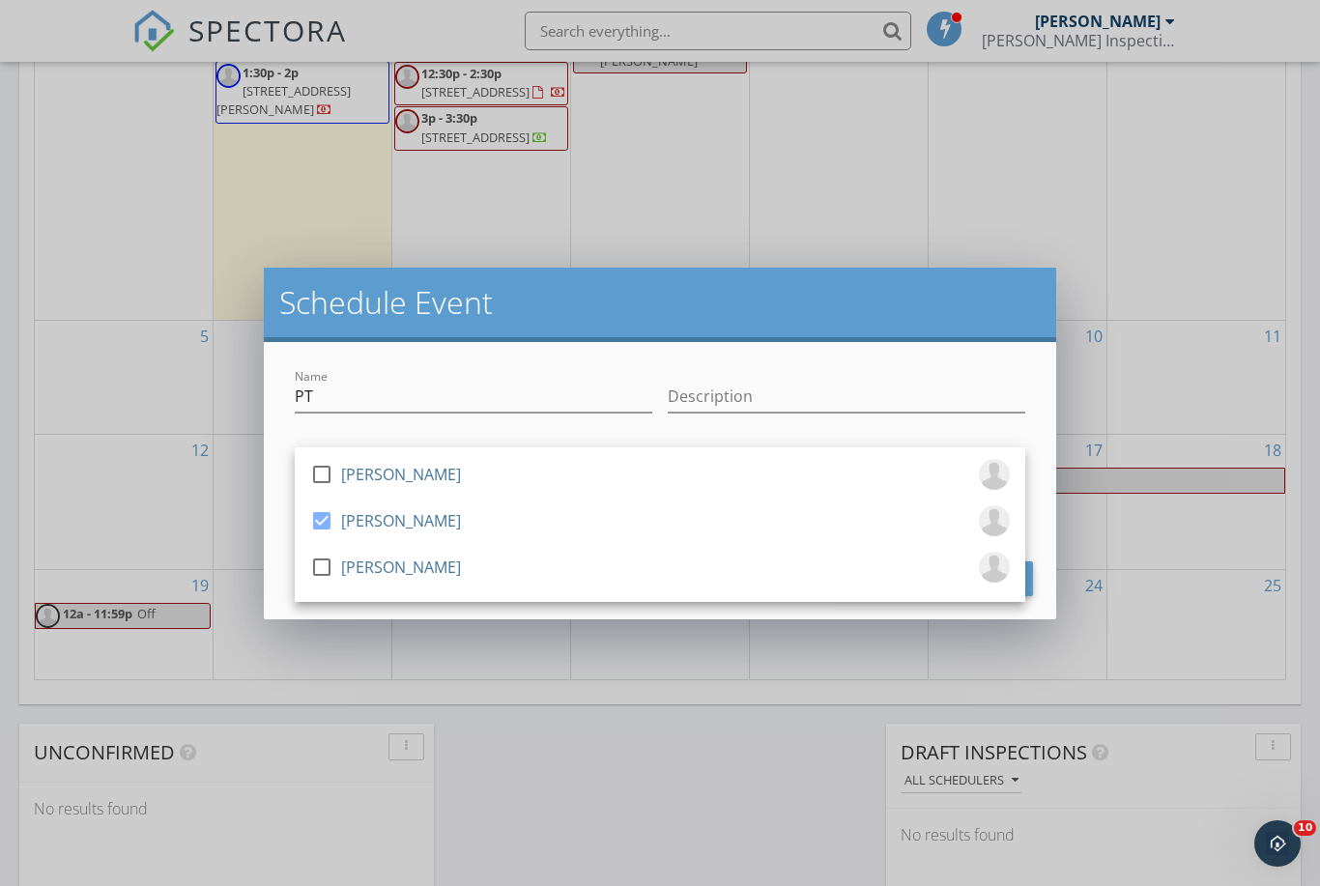
click at [1033, 577] on div "Name PT Description check_box_outline_blank Jere Pitman check_box Jason Kelly c…" at bounding box center [660, 480] width 793 height 277
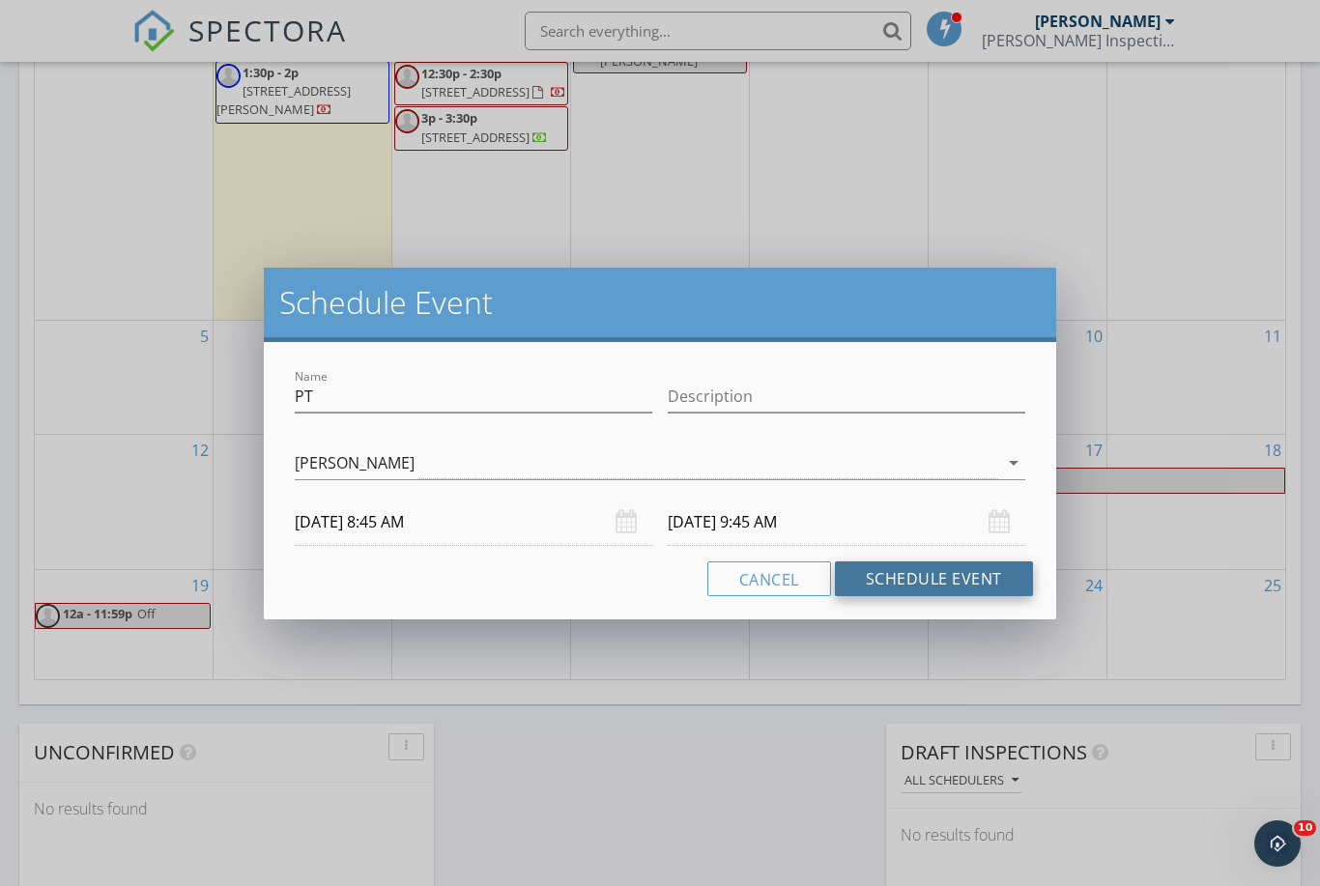
click at [990, 578] on button "Schedule Event" at bounding box center [934, 579] width 198 height 35
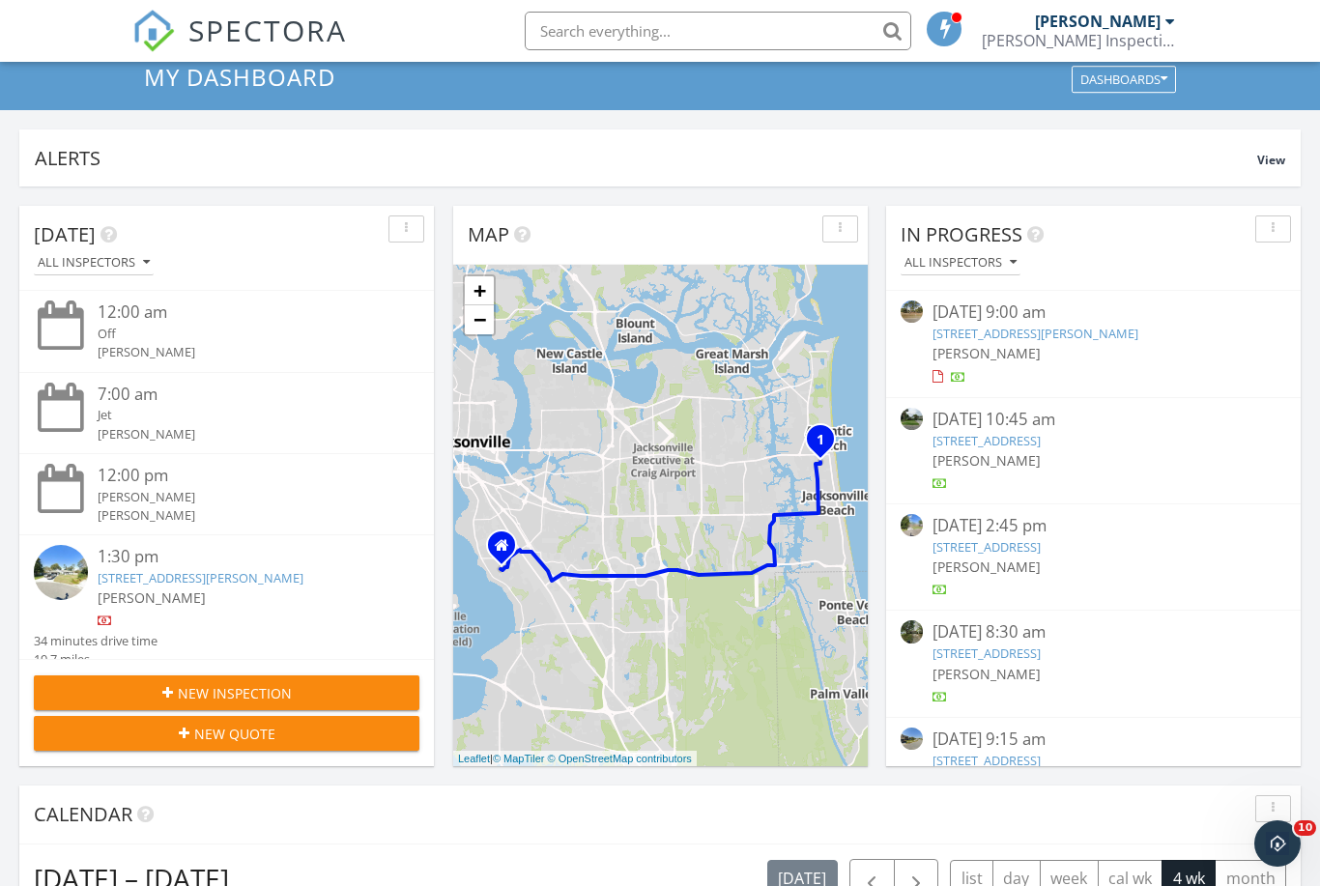
scroll to position [0, 0]
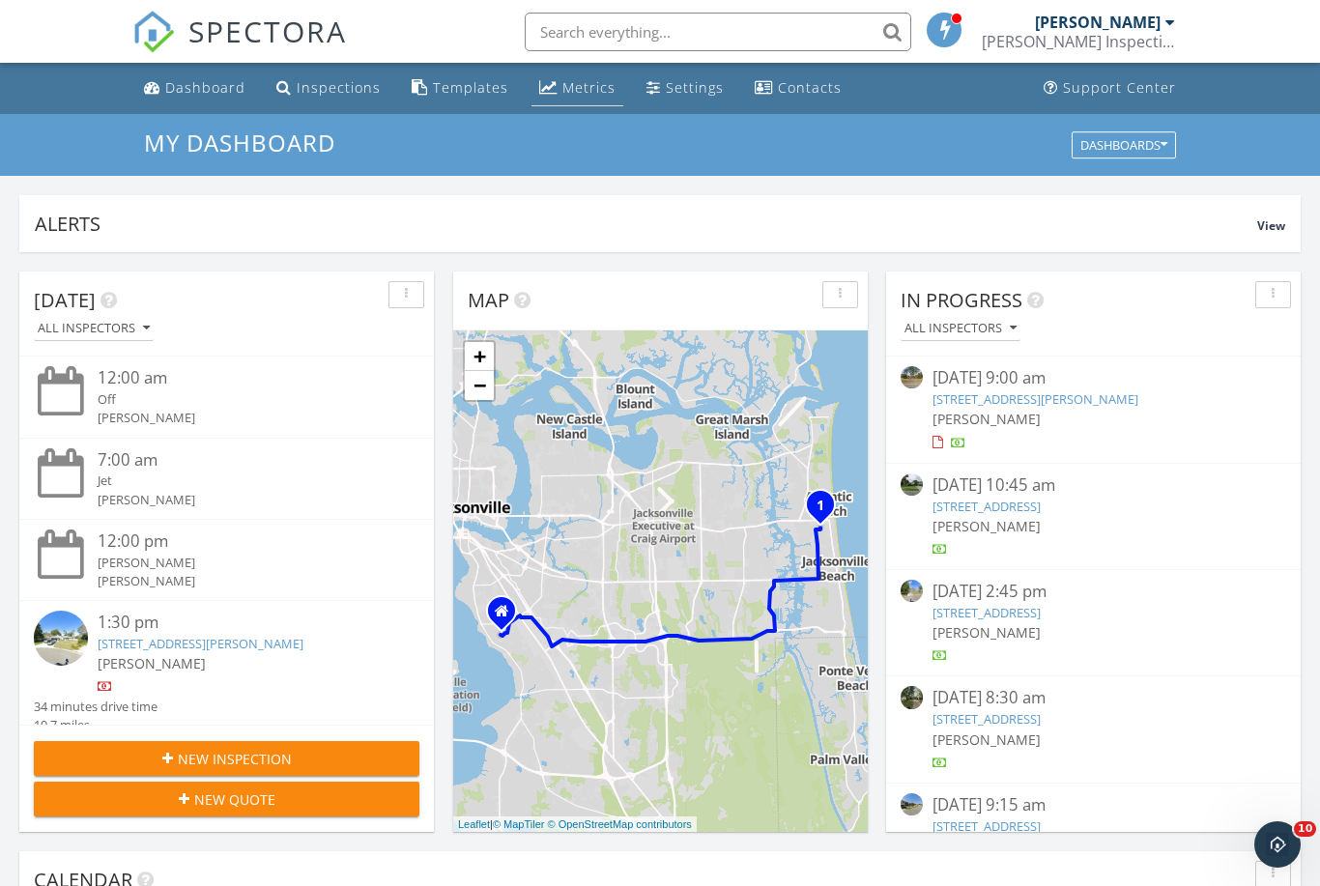
click at [582, 93] on div "Metrics" at bounding box center [588, 86] width 53 height 18
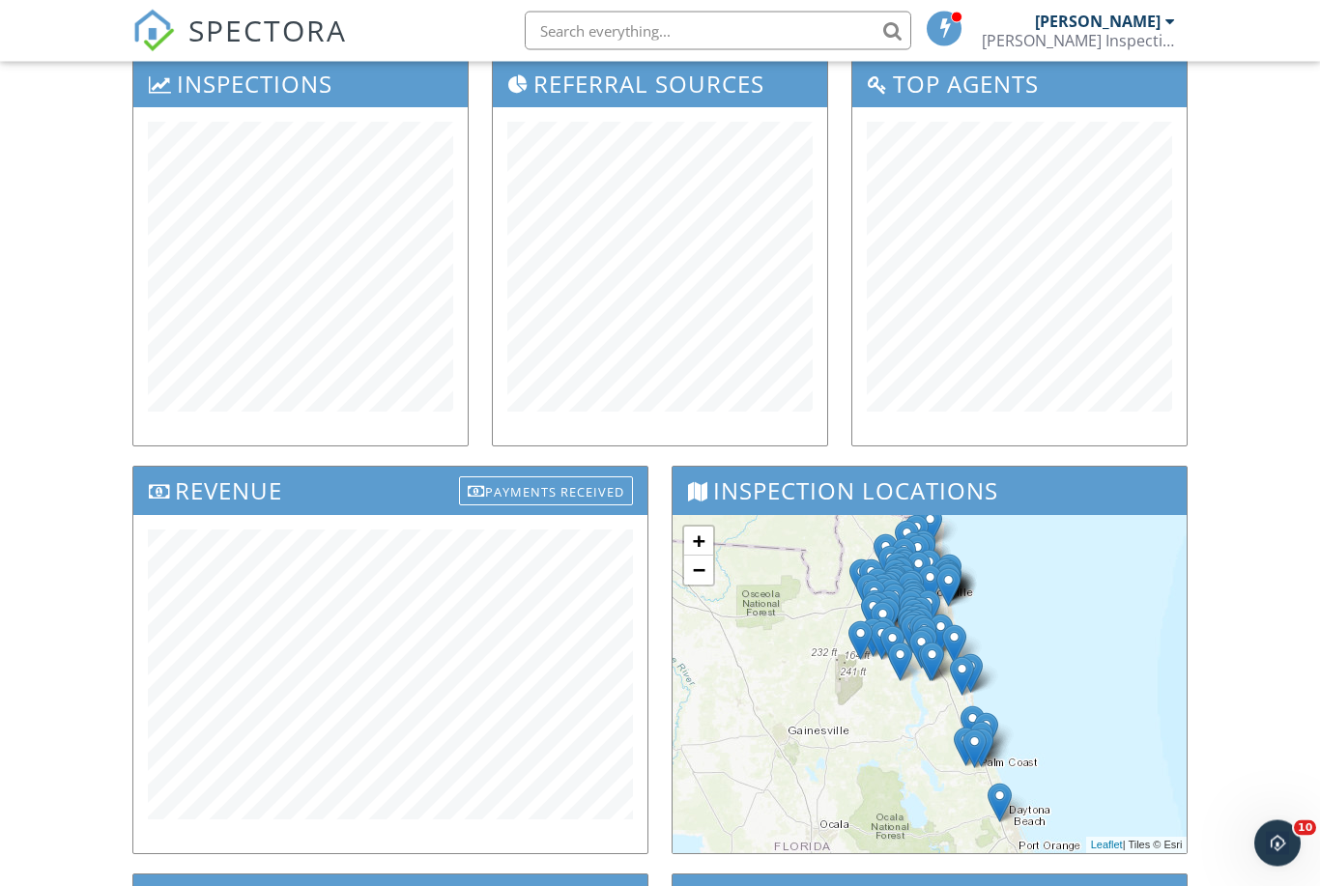
scroll to position [227, 0]
